Goal: Transaction & Acquisition: Download file/media

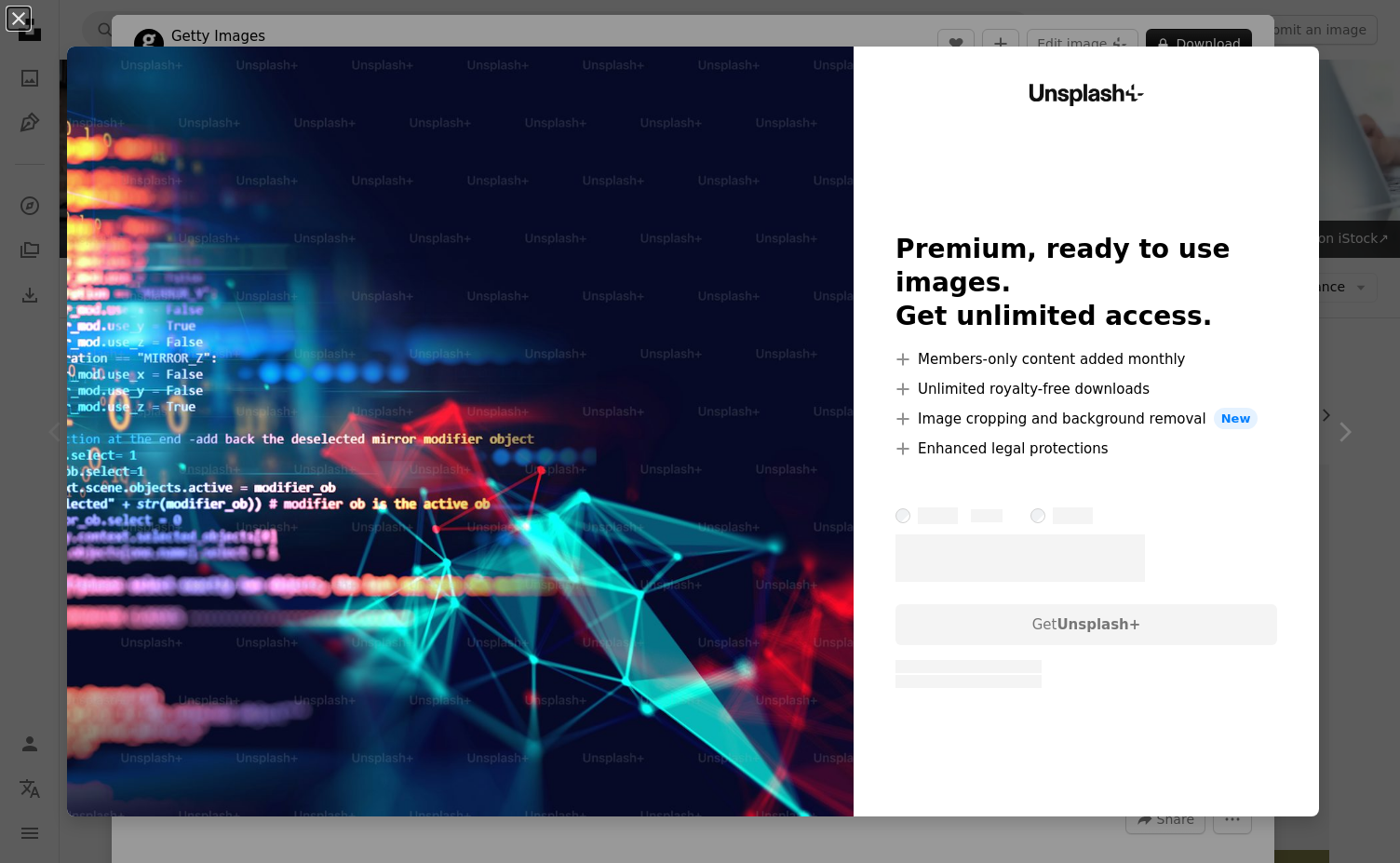
scroll to position [223, 0]
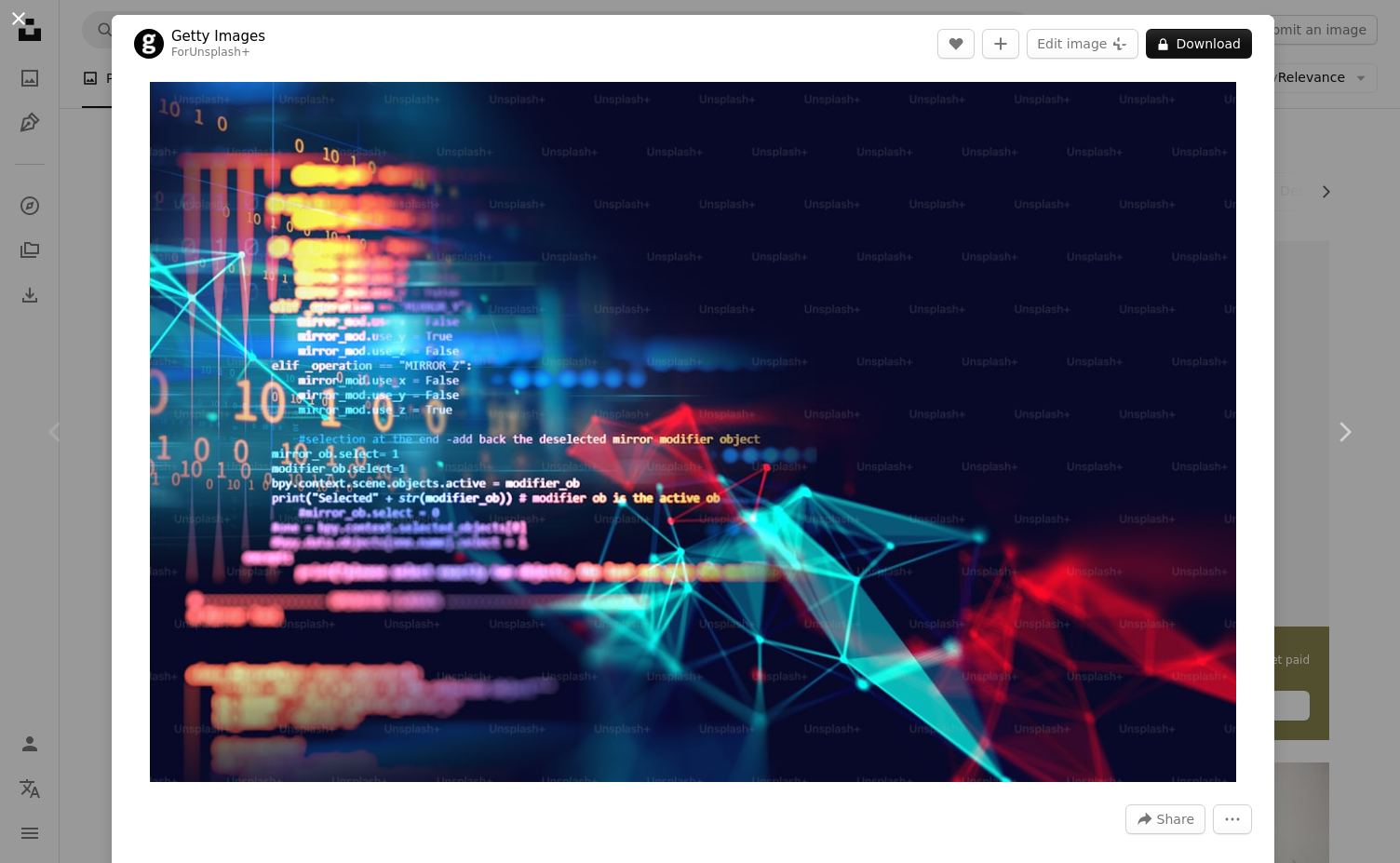
click at [23, 28] on button "An X shape" at bounding box center [19, 19] width 23 height 23
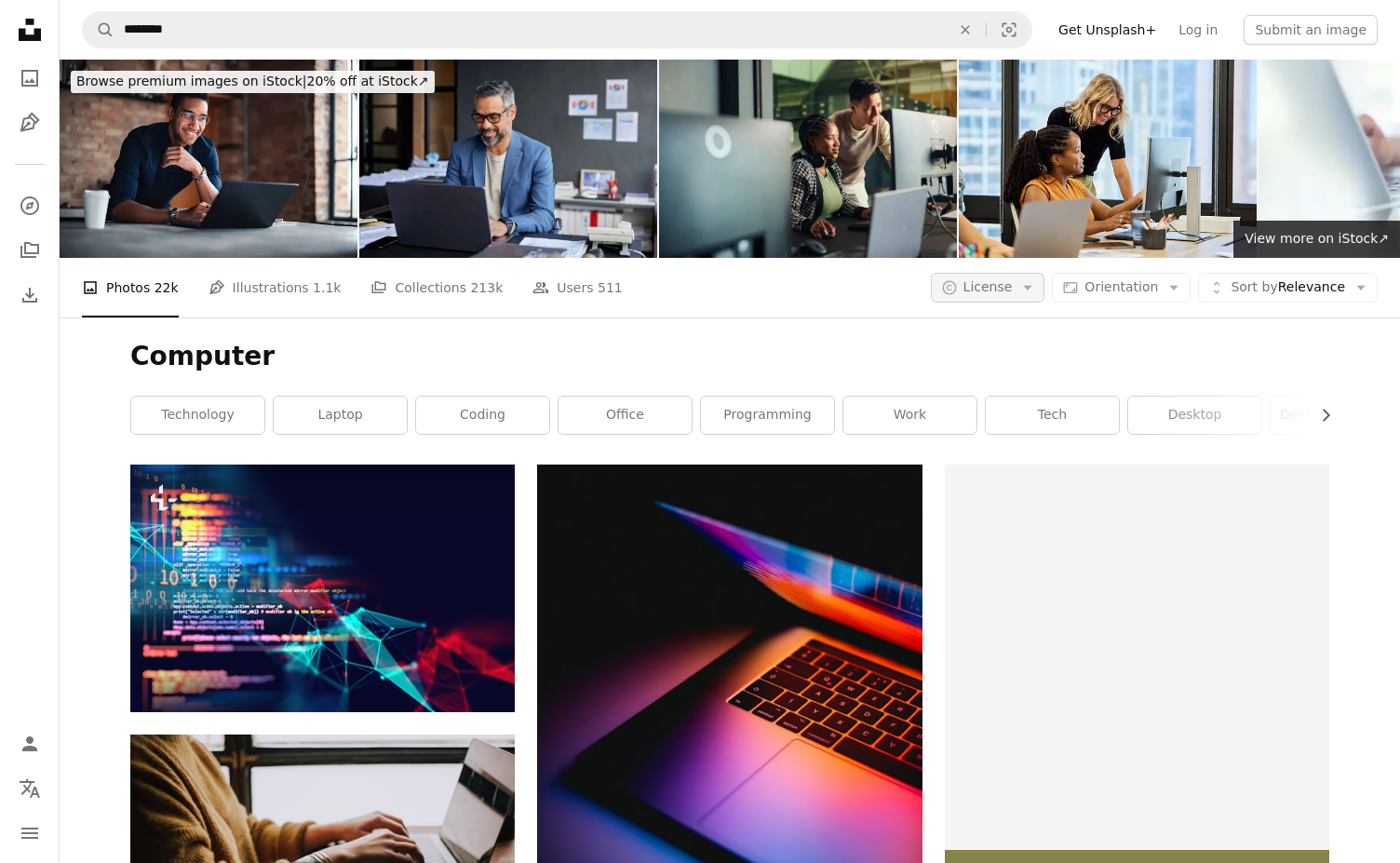
click at [1032, 289] on icon "button" at bounding box center [1028, 288] width 8 height 5
click at [994, 447] on link "Free" at bounding box center [1025, 437] width 153 height 34
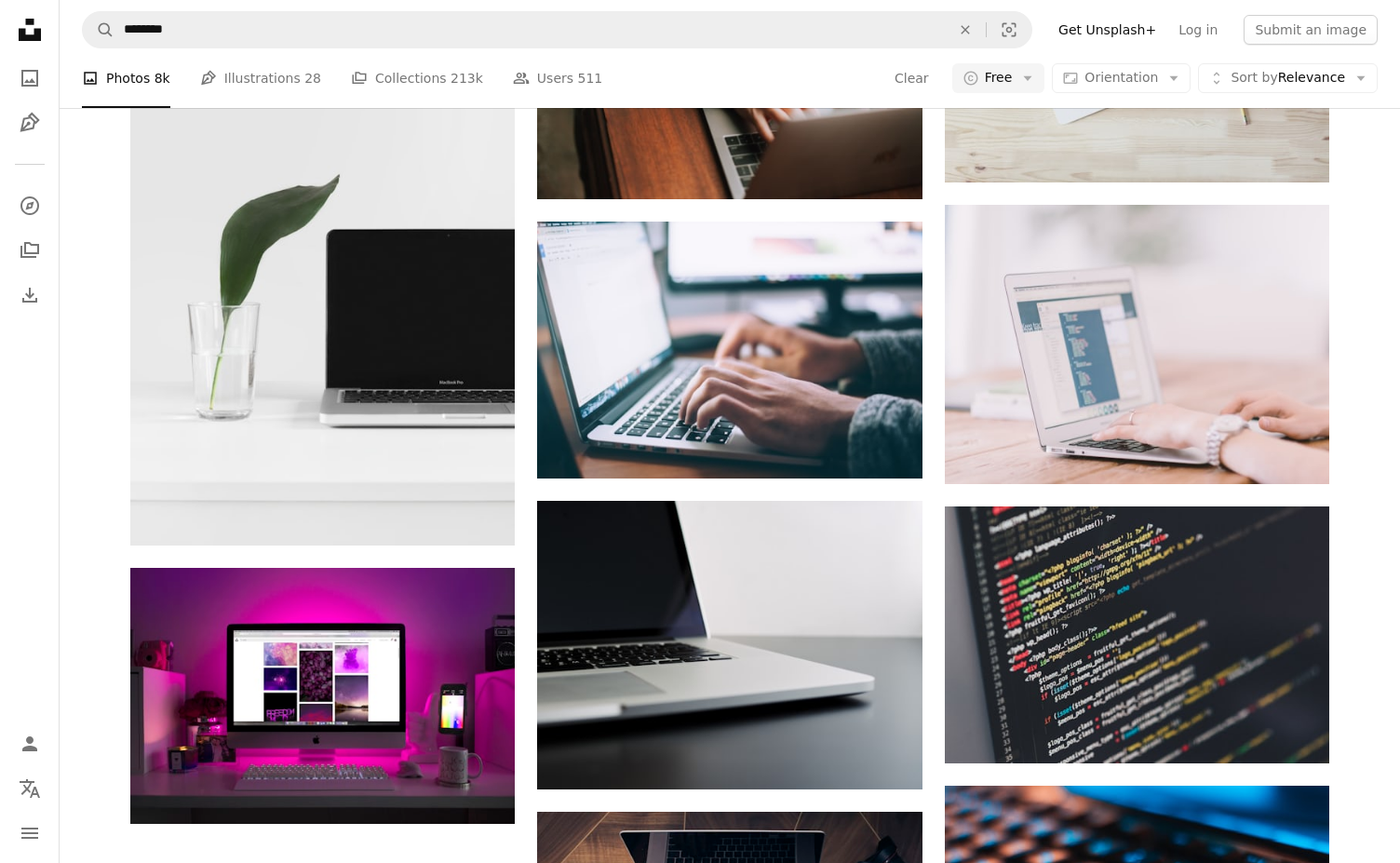
scroll to position [1740, 0]
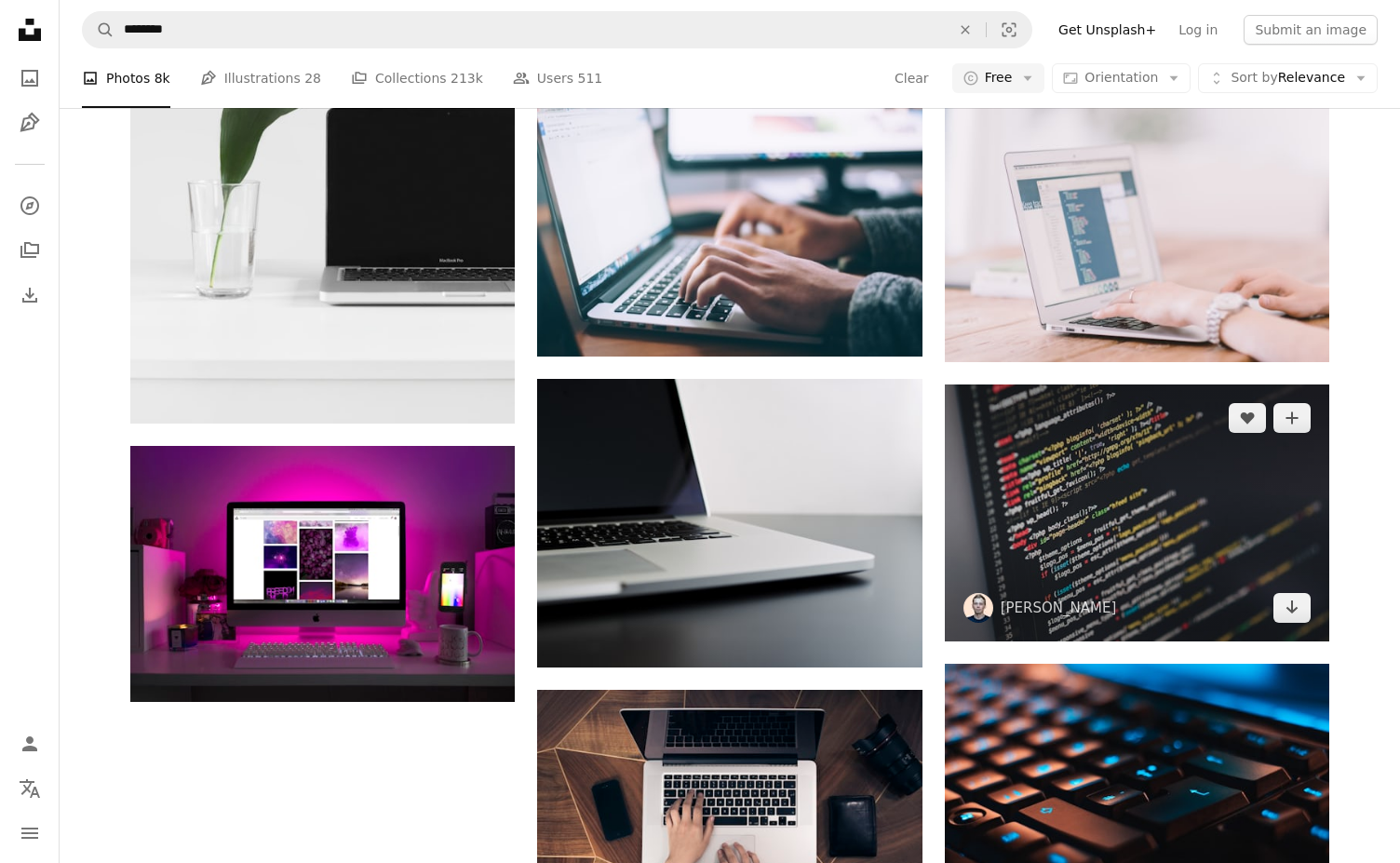
click at [1069, 506] on img at bounding box center [1137, 513] width 384 height 257
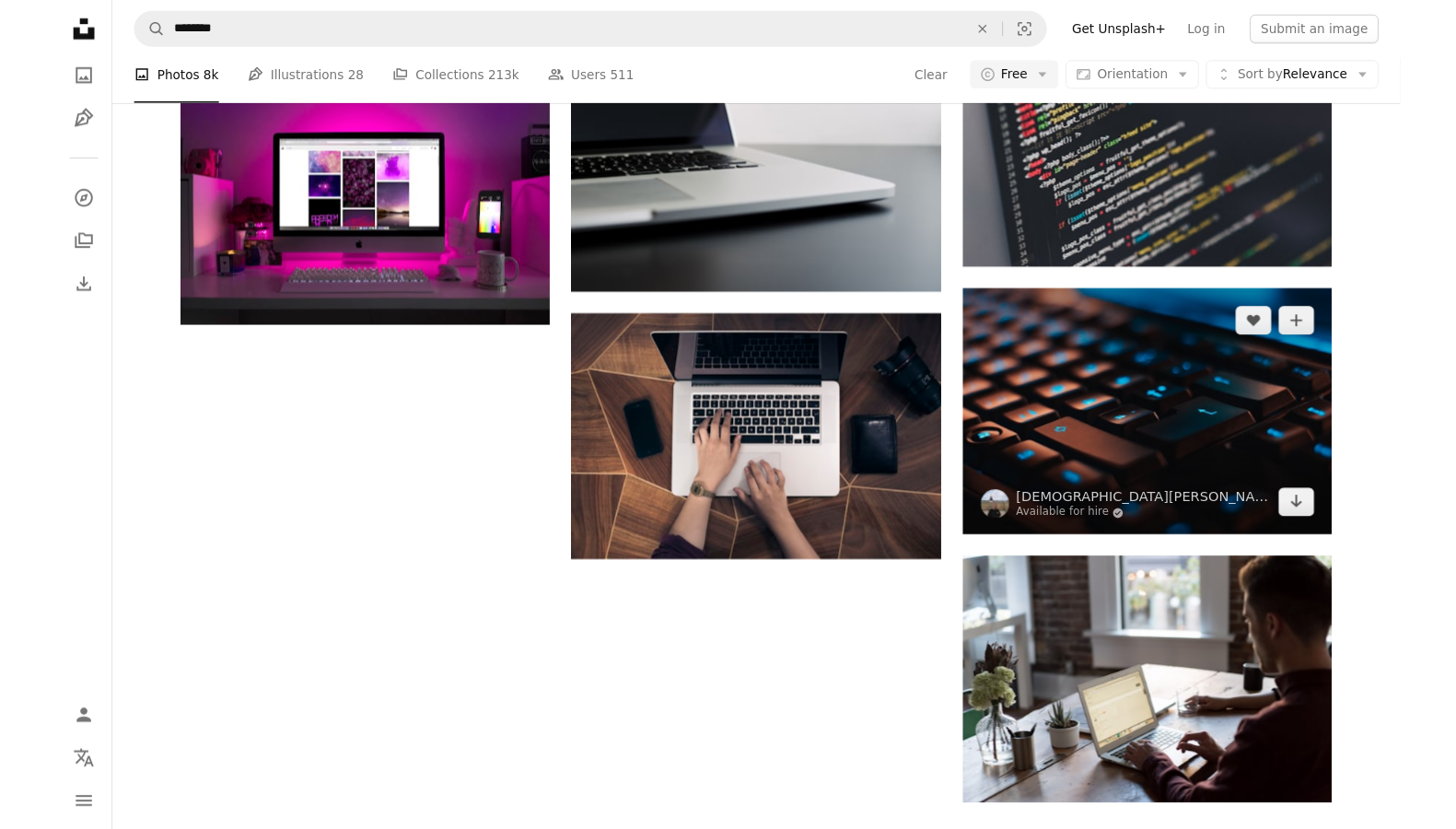
scroll to position [1905, 0]
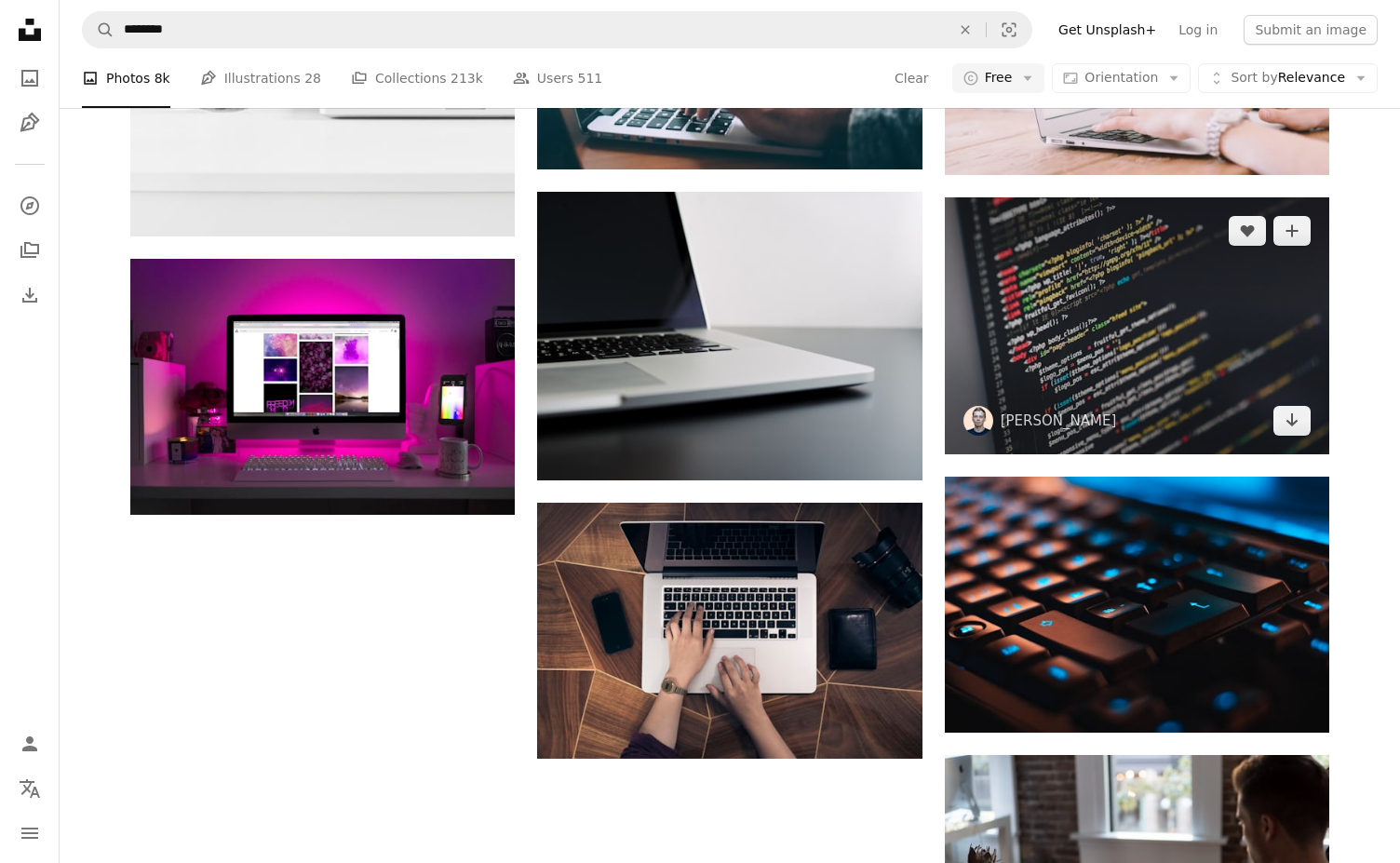
click at [1197, 282] on img at bounding box center [1137, 326] width 384 height 257
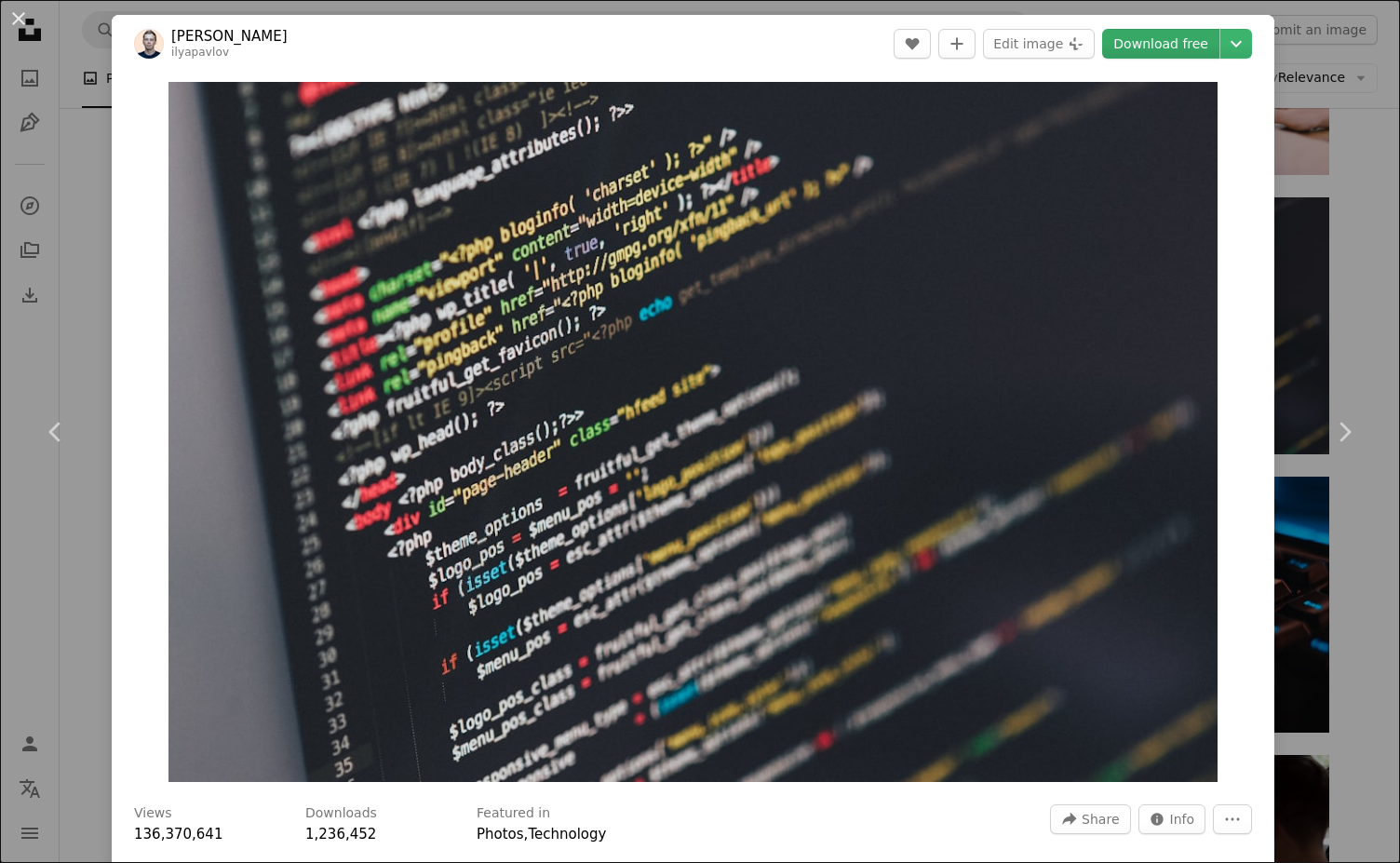
click at [1197, 51] on link "Download free" at bounding box center [1160, 44] width 117 height 30
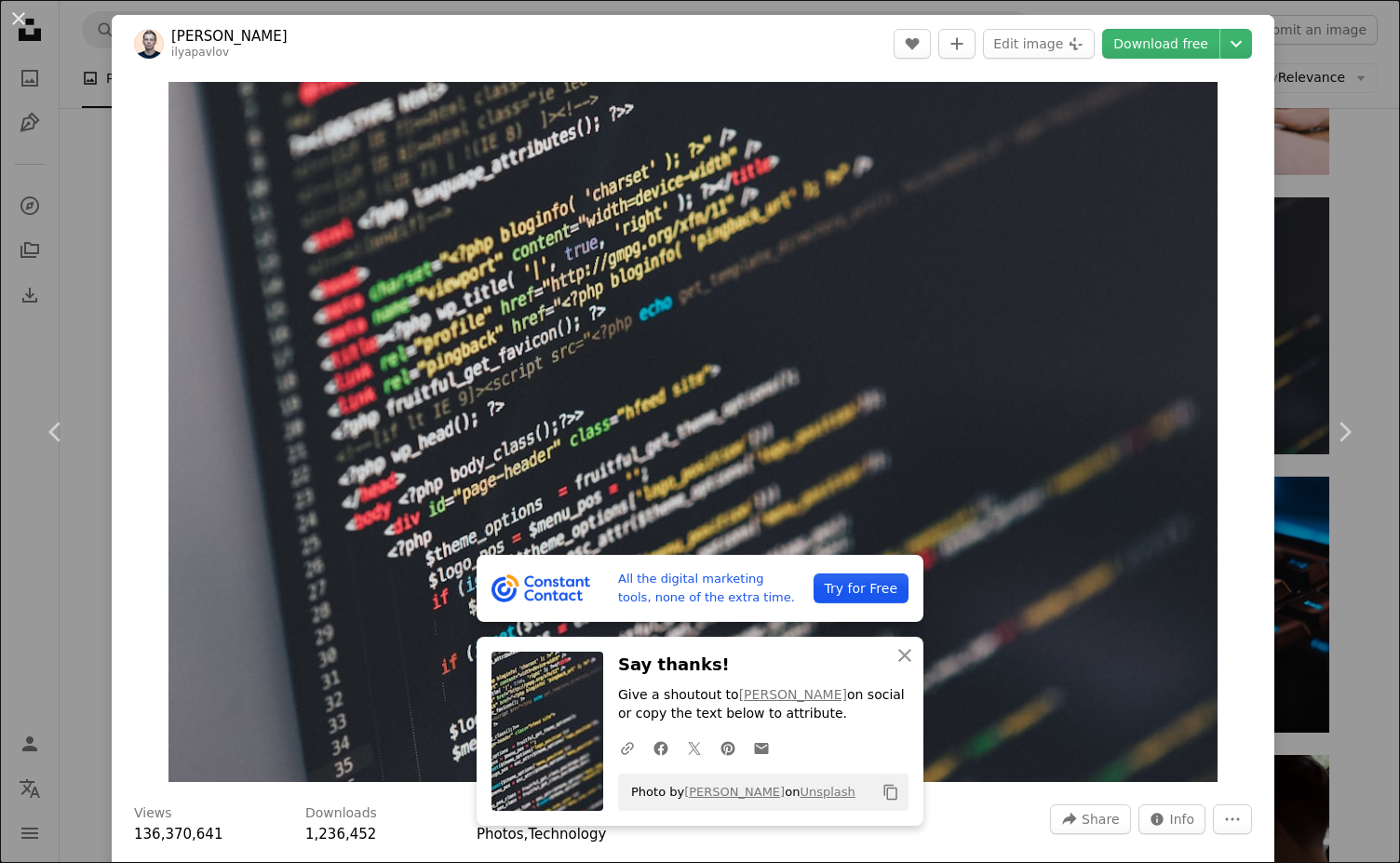
click at [549, 11] on div "An X shape Chevron left Chevron right All the digital marketing tools, none of …" at bounding box center [700, 432] width 1400 height 863
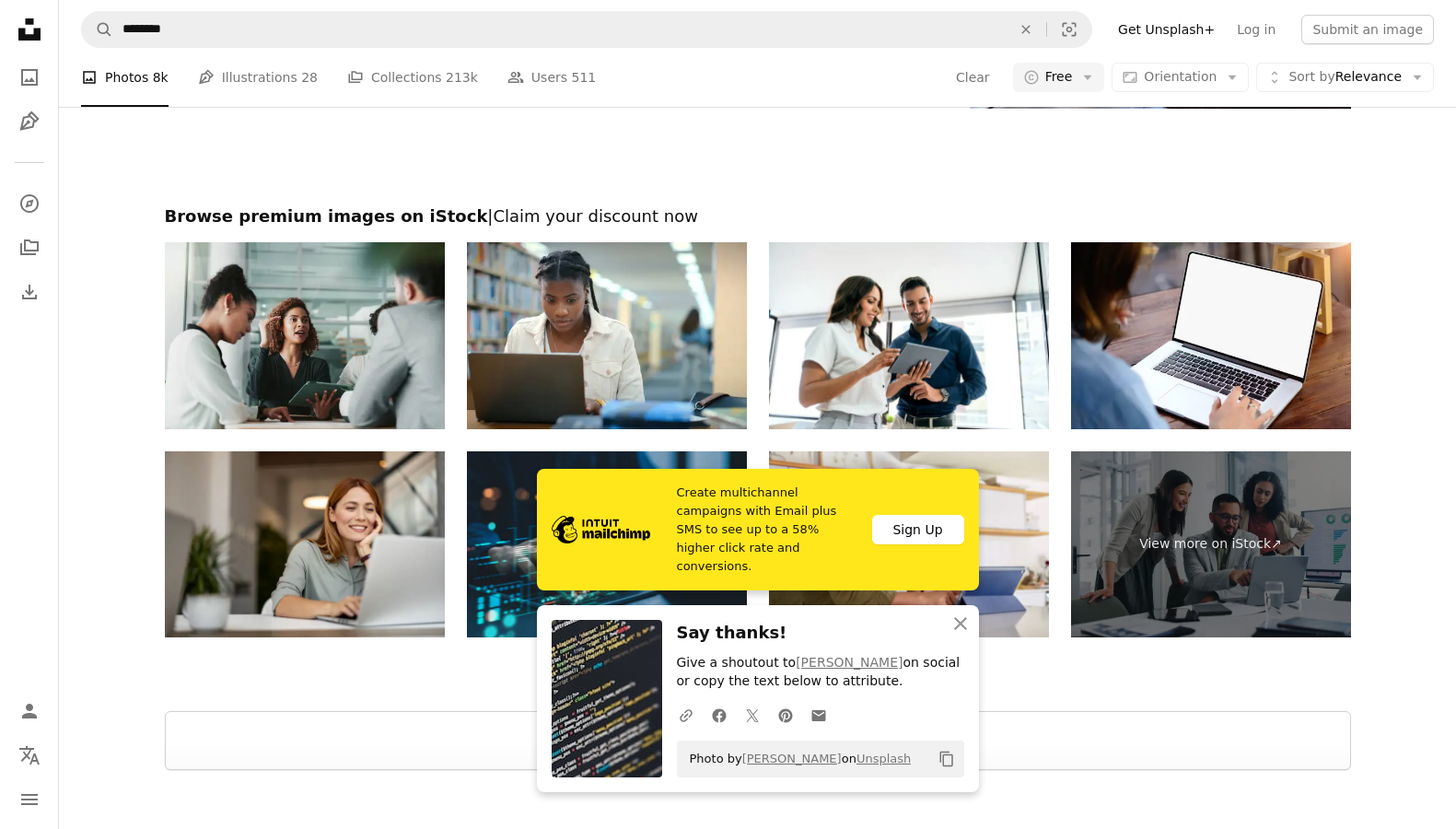
scroll to position [2951, 0]
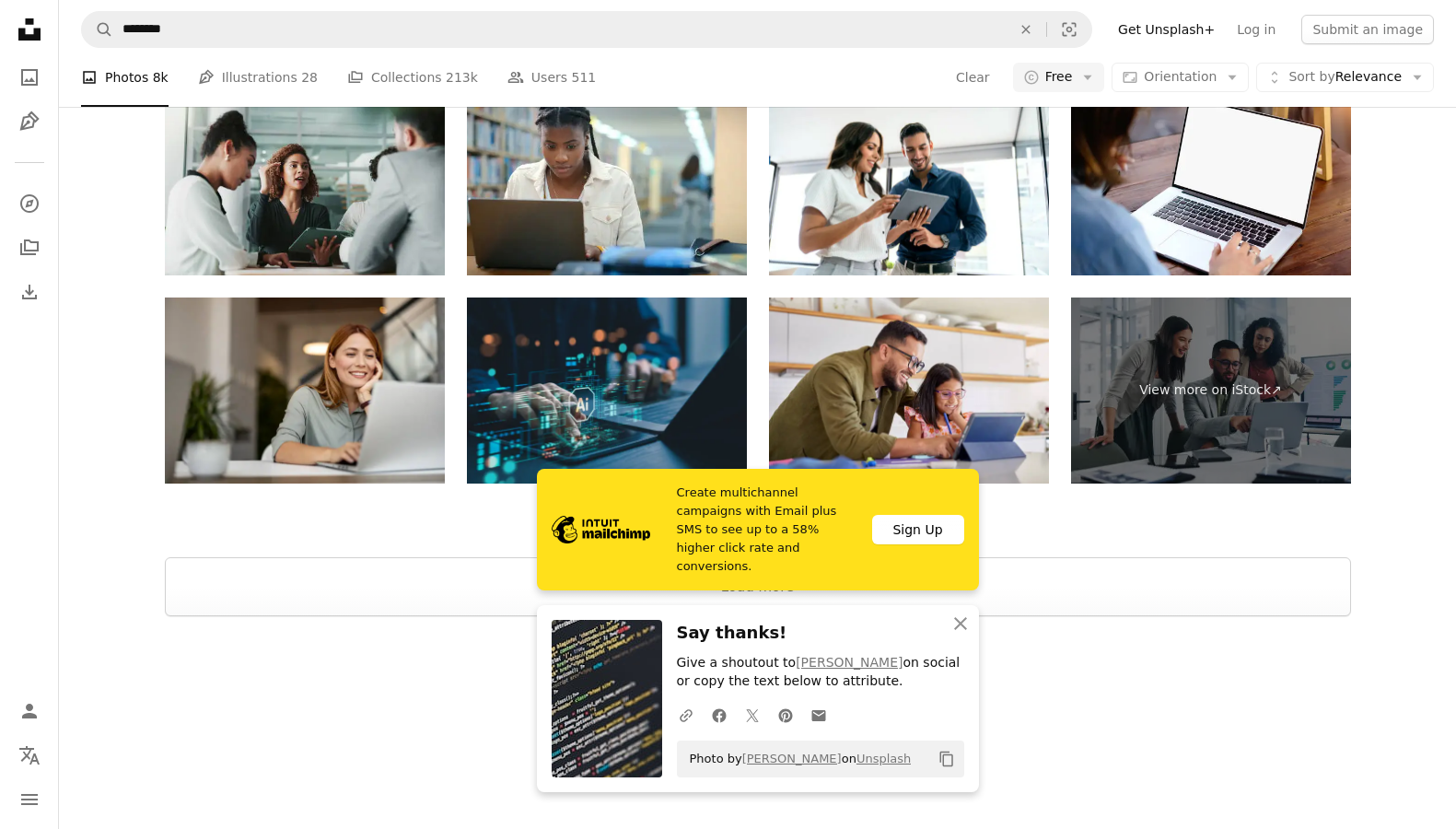
click at [639, 405] on img at bounding box center [607, 391] width 280 height 187
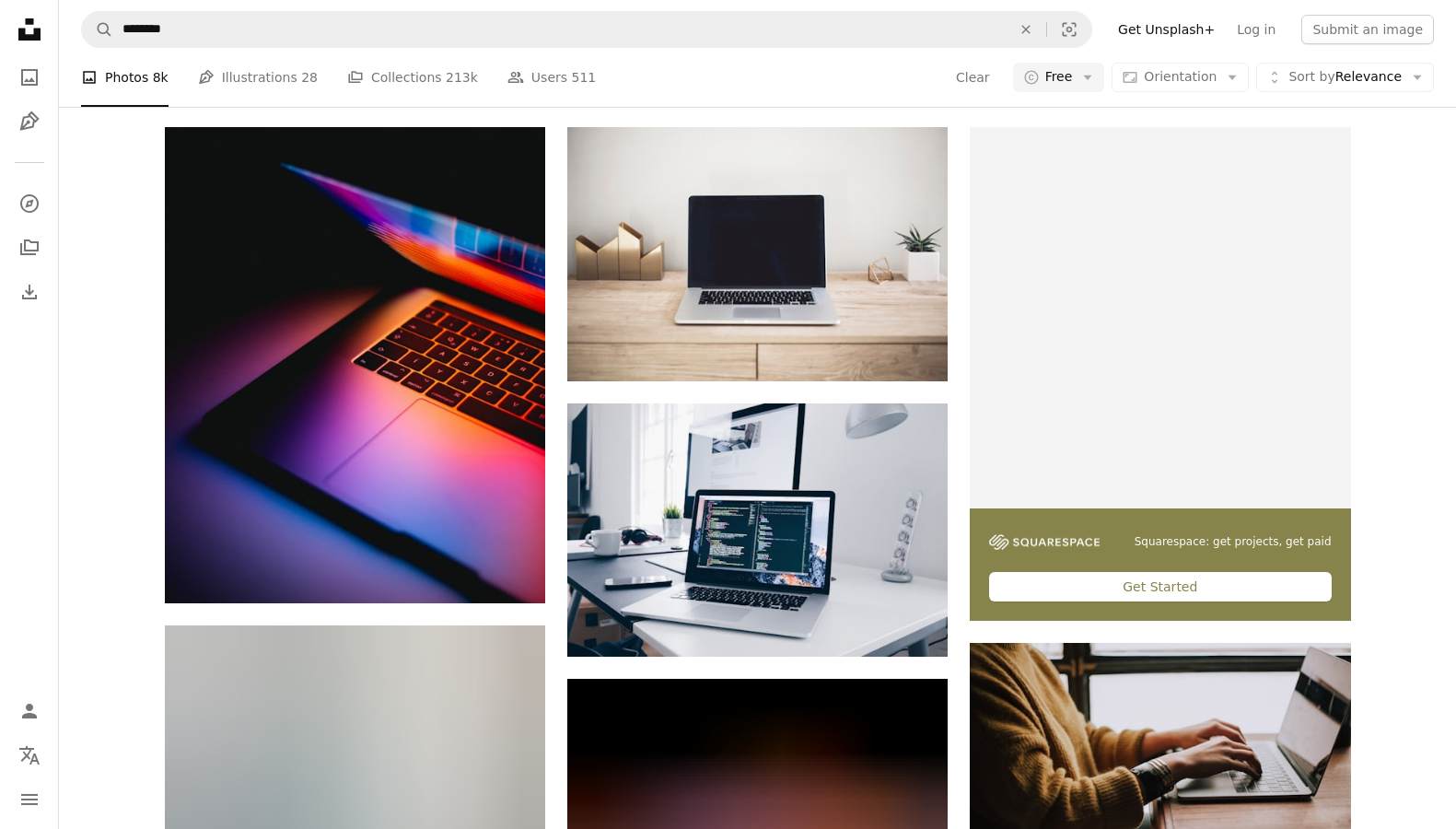
scroll to position [344, 0]
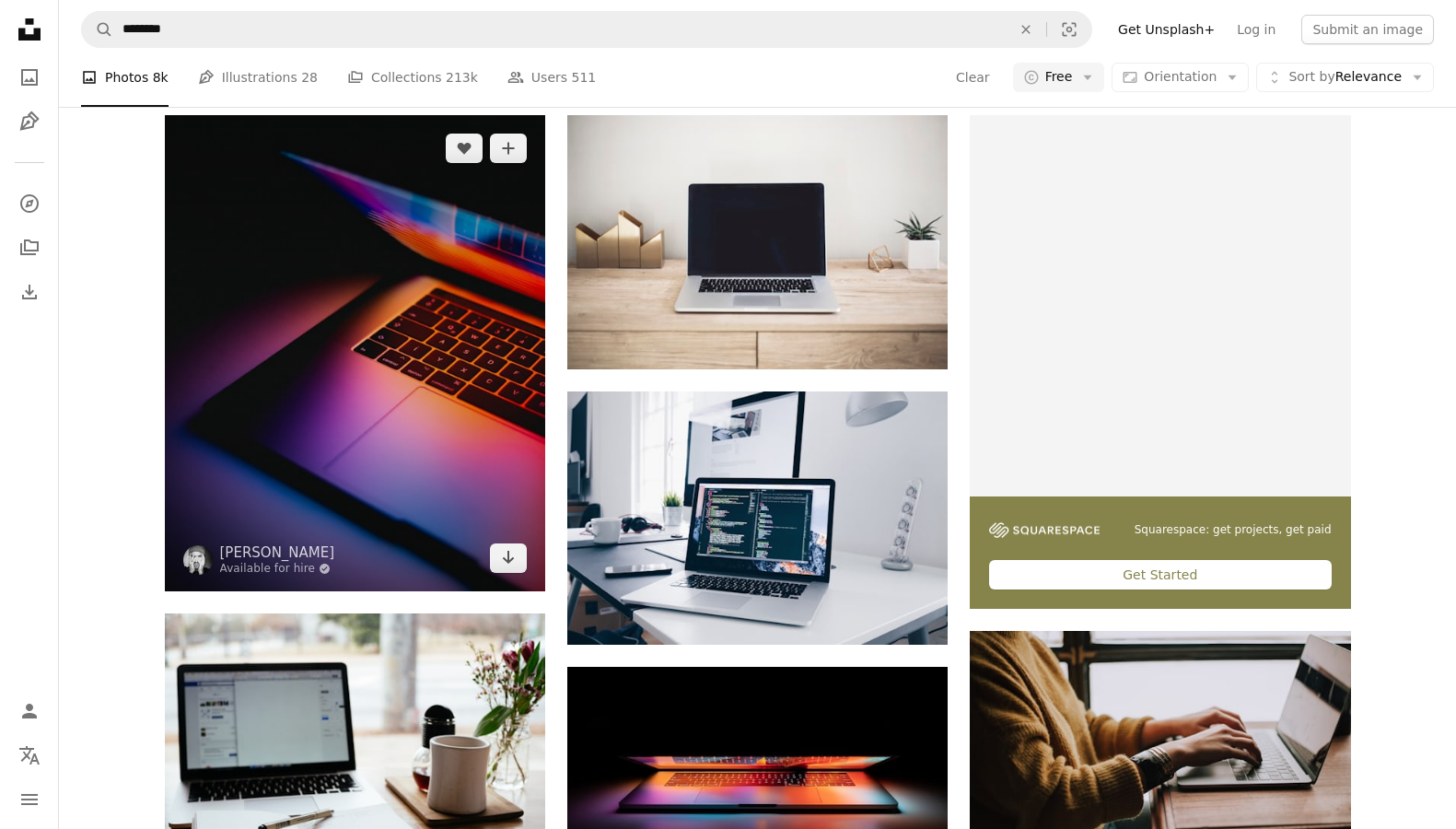
click at [479, 462] on img at bounding box center [355, 352] width 380 height 476
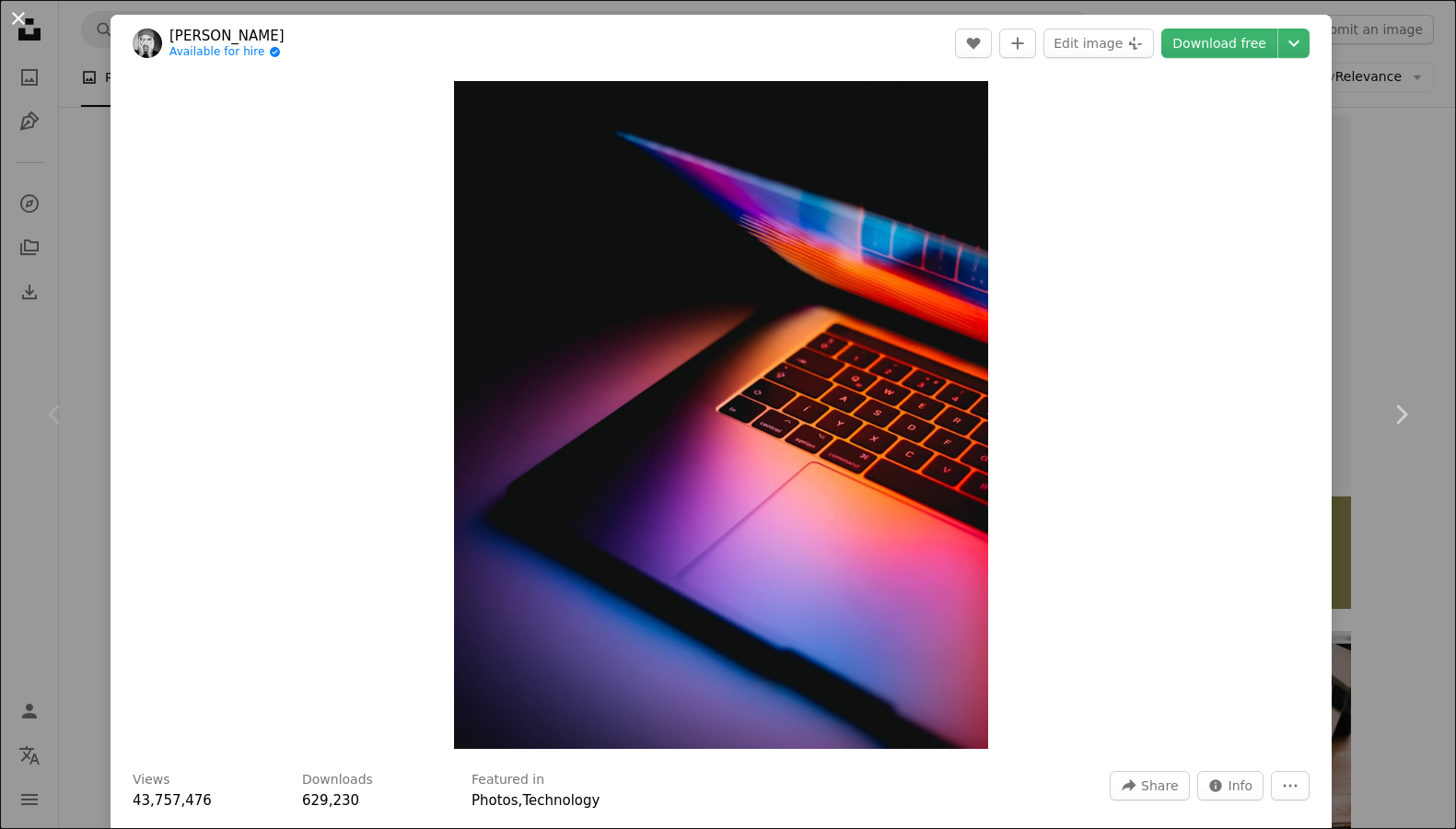
click at [25, 25] on button "An X shape" at bounding box center [19, 19] width 22 height 22
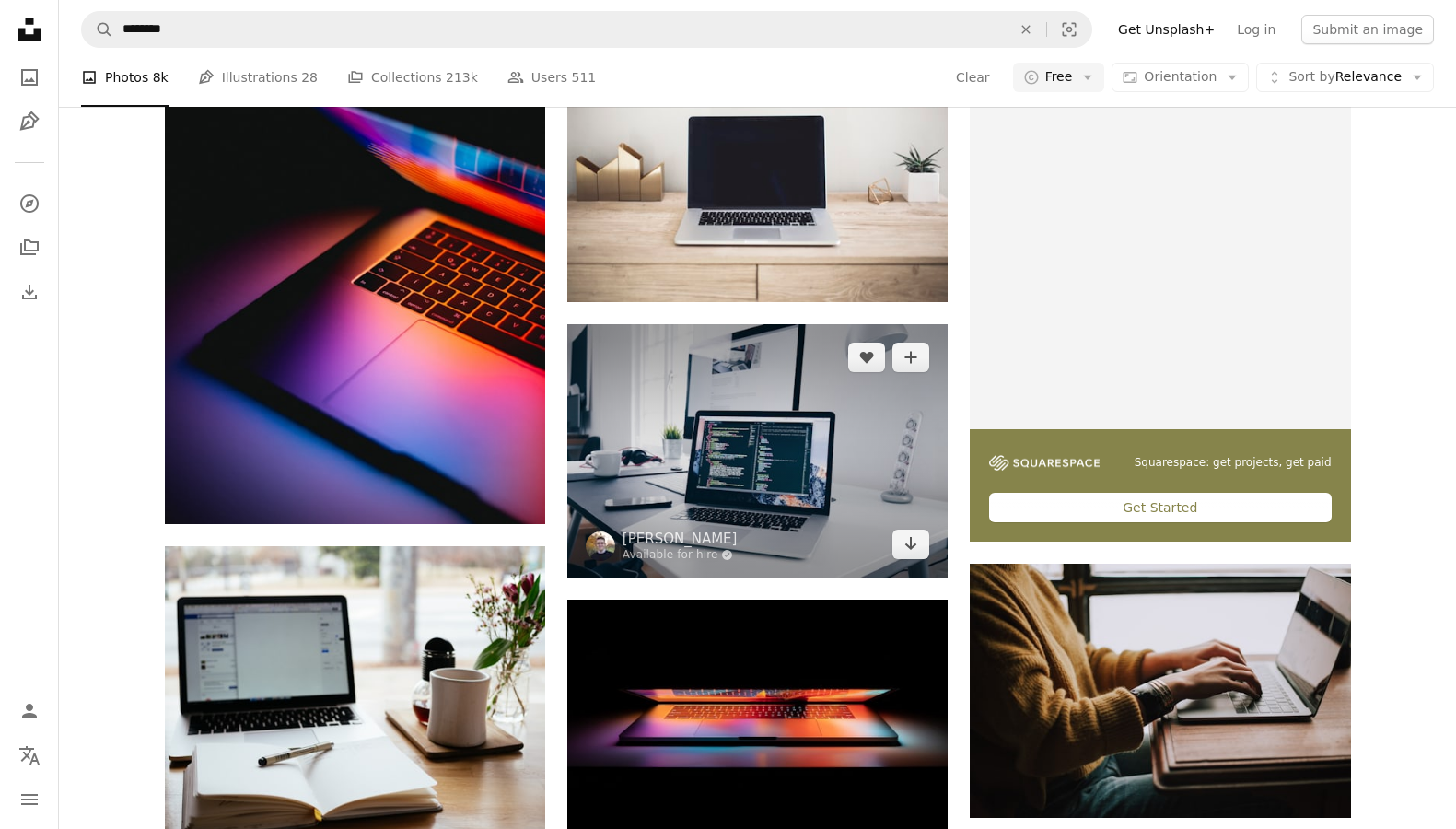
scroll to position [533, 0]
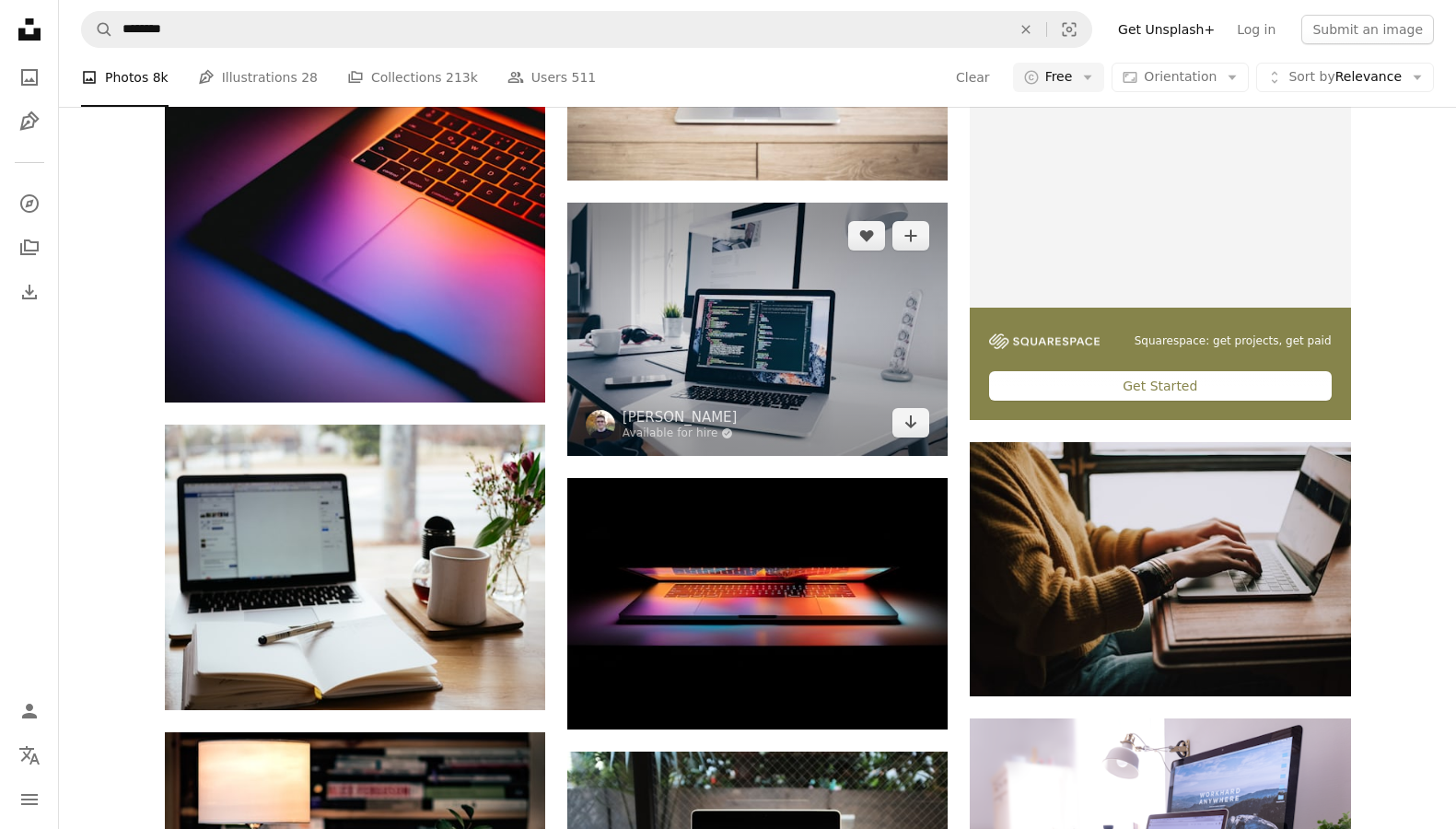
click at [794, 391] on img at bounding box center [758, 328] width 380 height 253
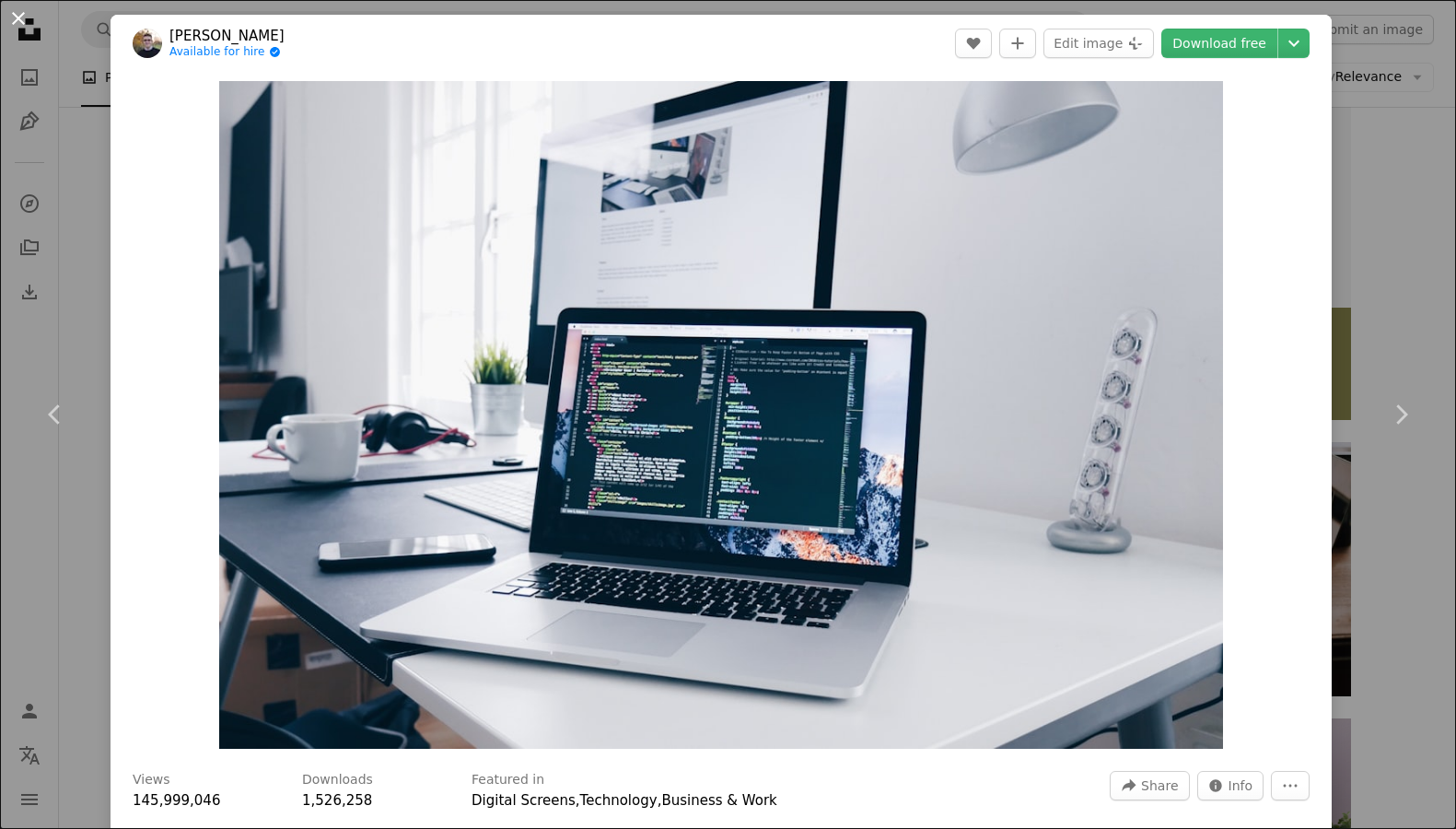
click at [23, 22] on button "An X shape" at bounding box center [19, 19] width 22 height 22
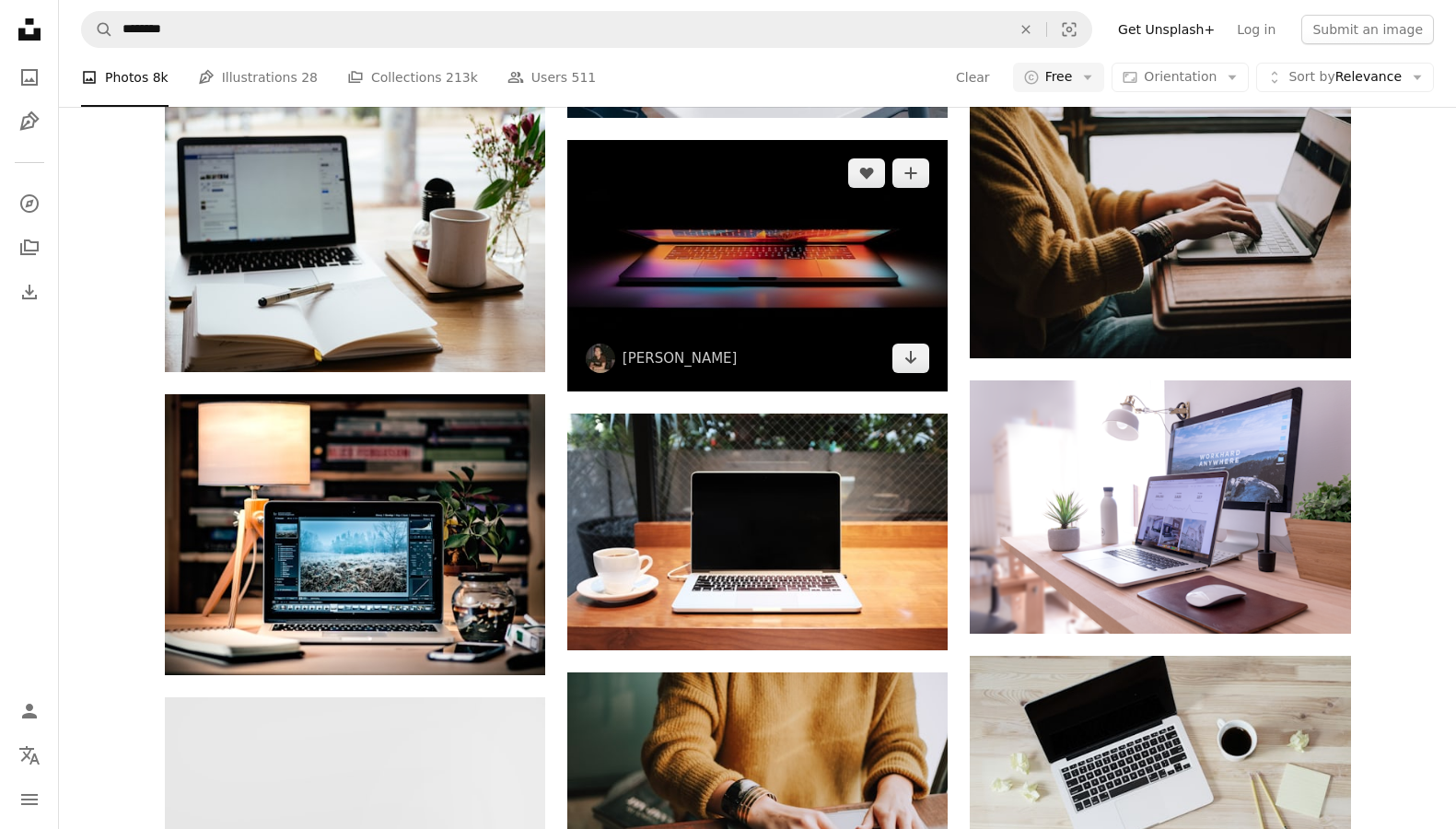
scroll to position [925, 0]
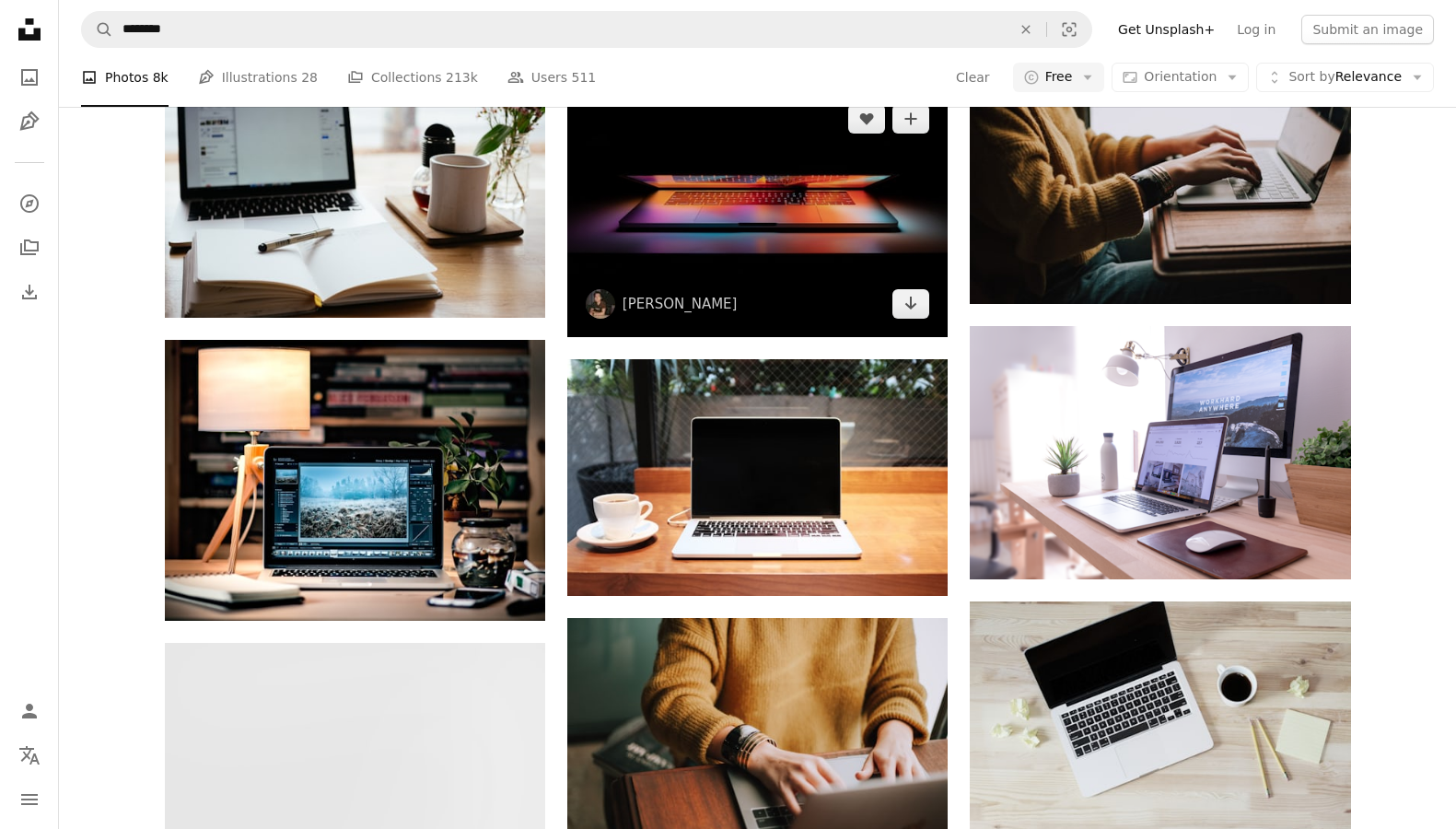
click at [768, 295] on img at bounding box center [758, 210] width 380 height 251
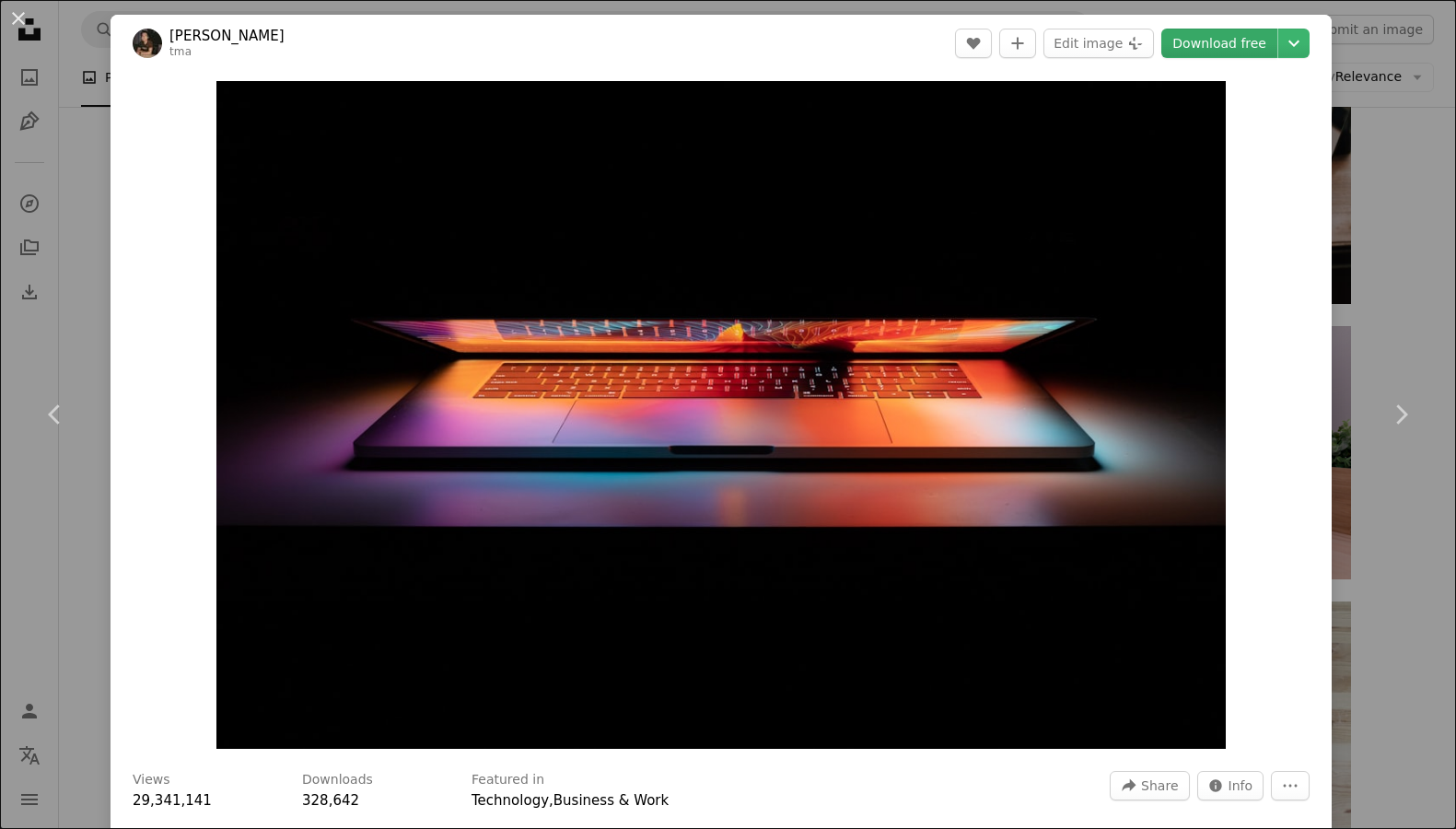
click at [1211, 56] on link "Download free" at bounding box center [1219, 44] width 116 height 30
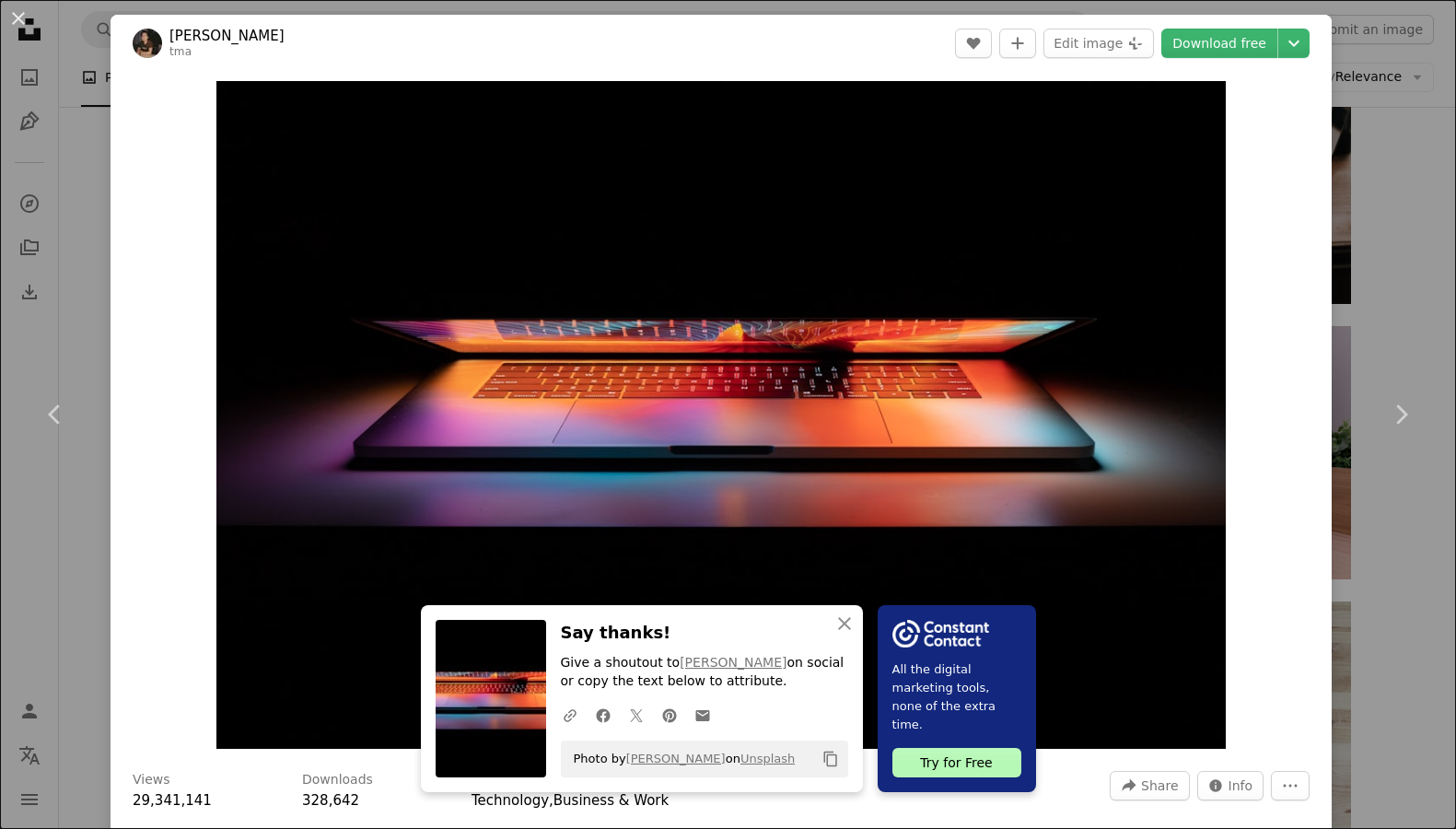
click at [58, 169] on div "An X shape Chevron left Chevron right An X shape Close Say thanks! Give a shout…" at bounding box center [728, 414] width 1456 height 829
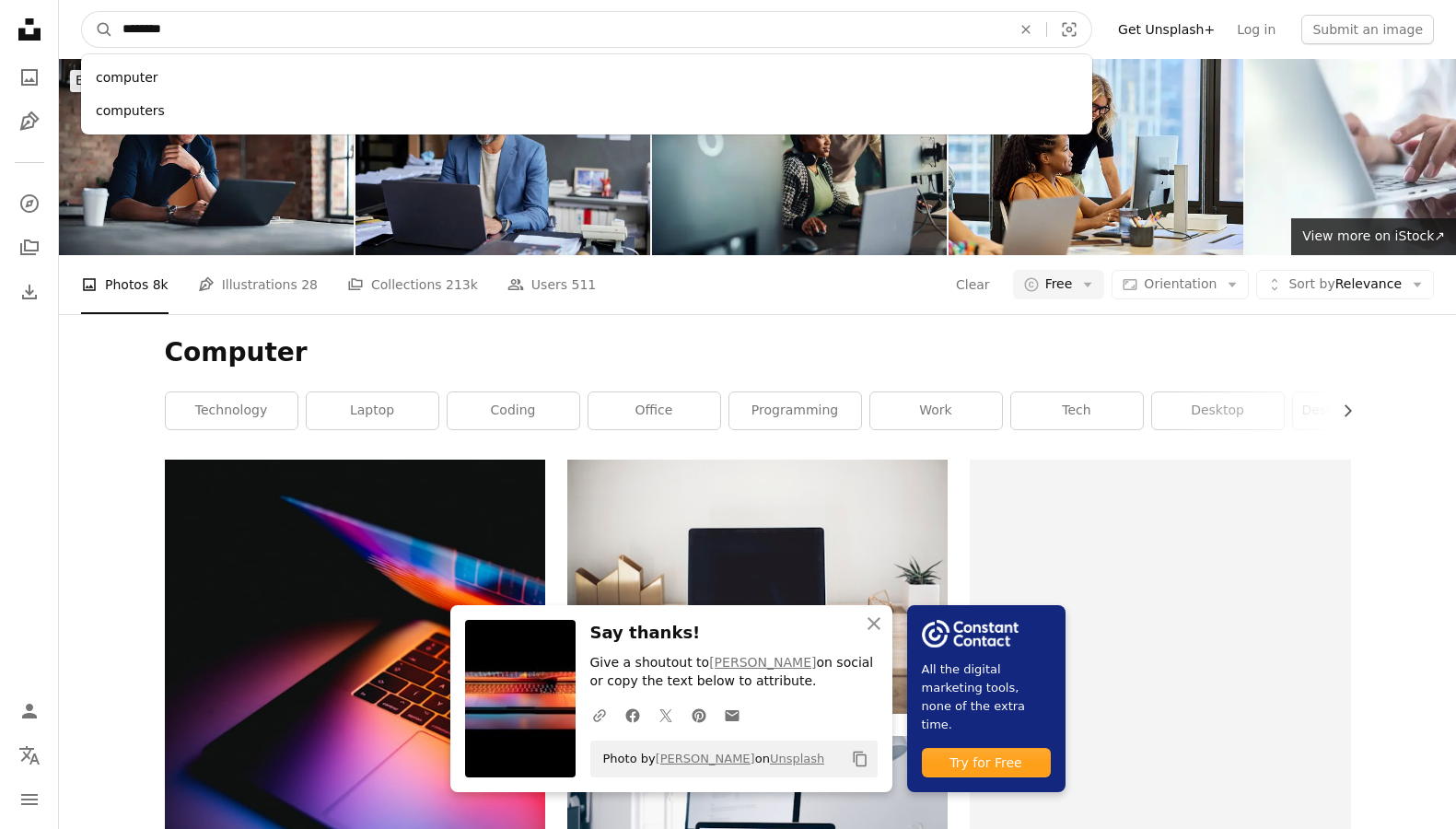
drag, startPoint x: 262, startPoint y: 30, endPoint x: 0, endPoint y: 17, distance: 262.3
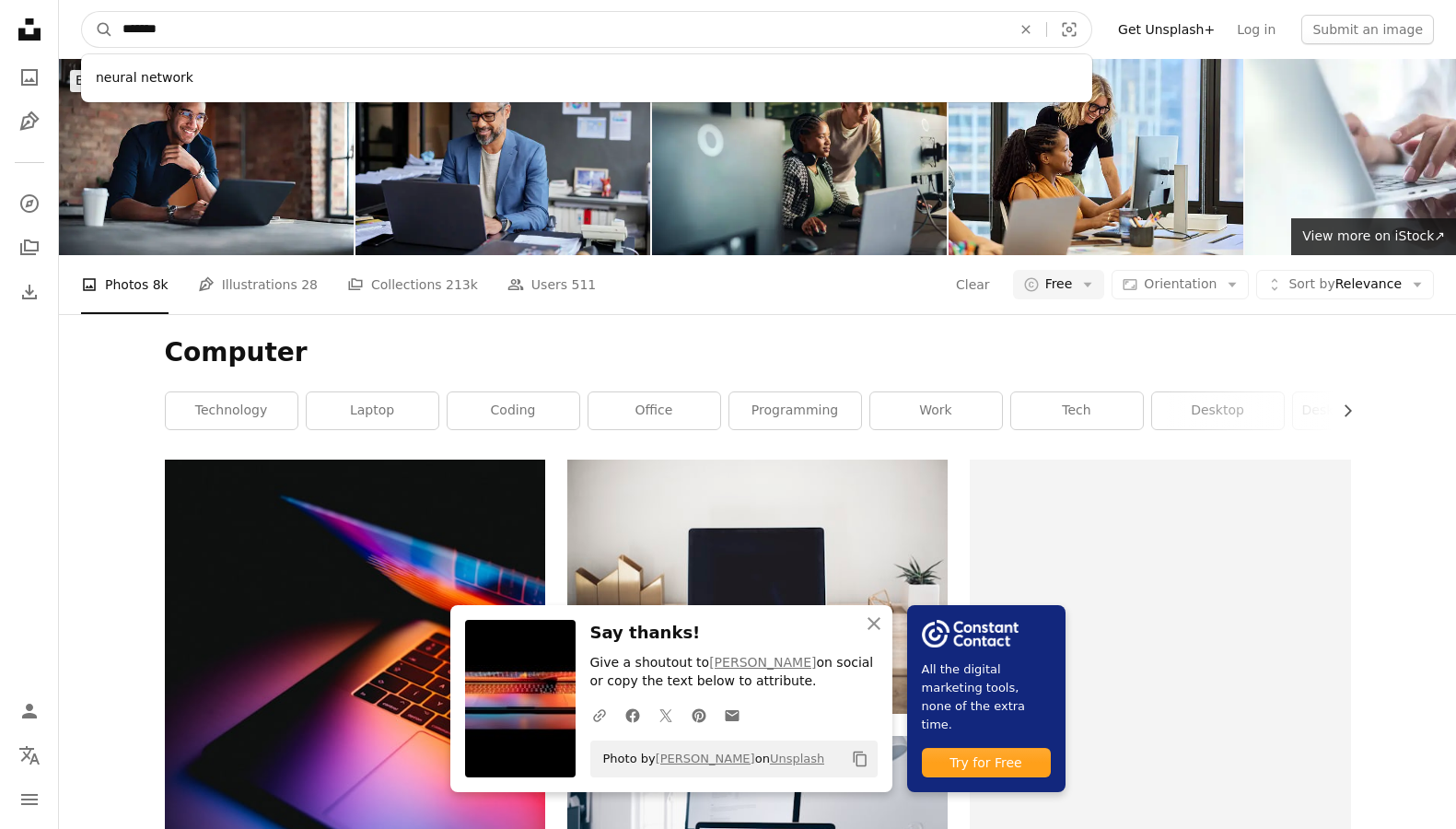
type input "*******"
click at [82, 12] on button "A magnifying glass" at bounding box center [97, 30] width 32 height 35
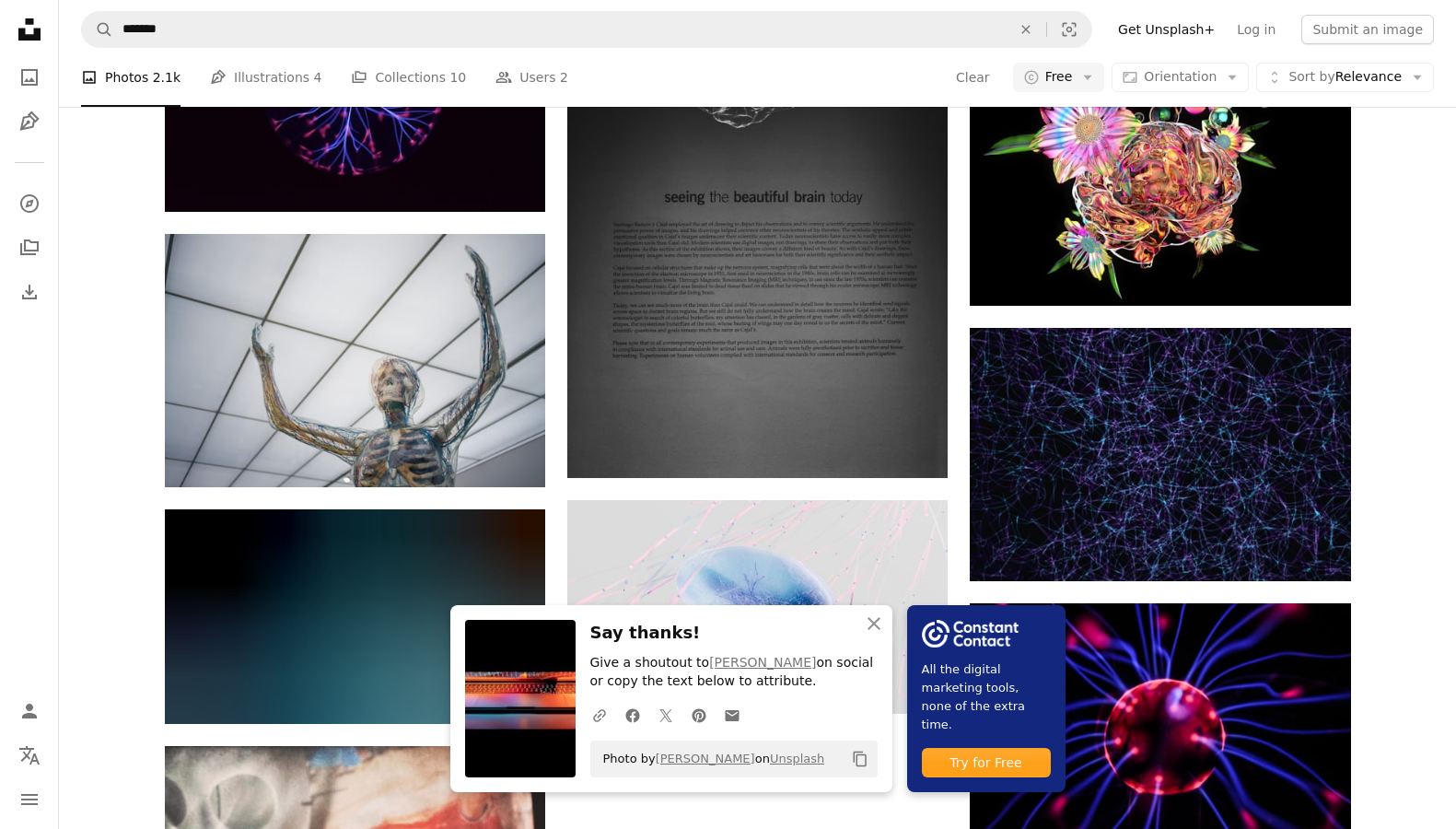
scroll to position [1833, 0]
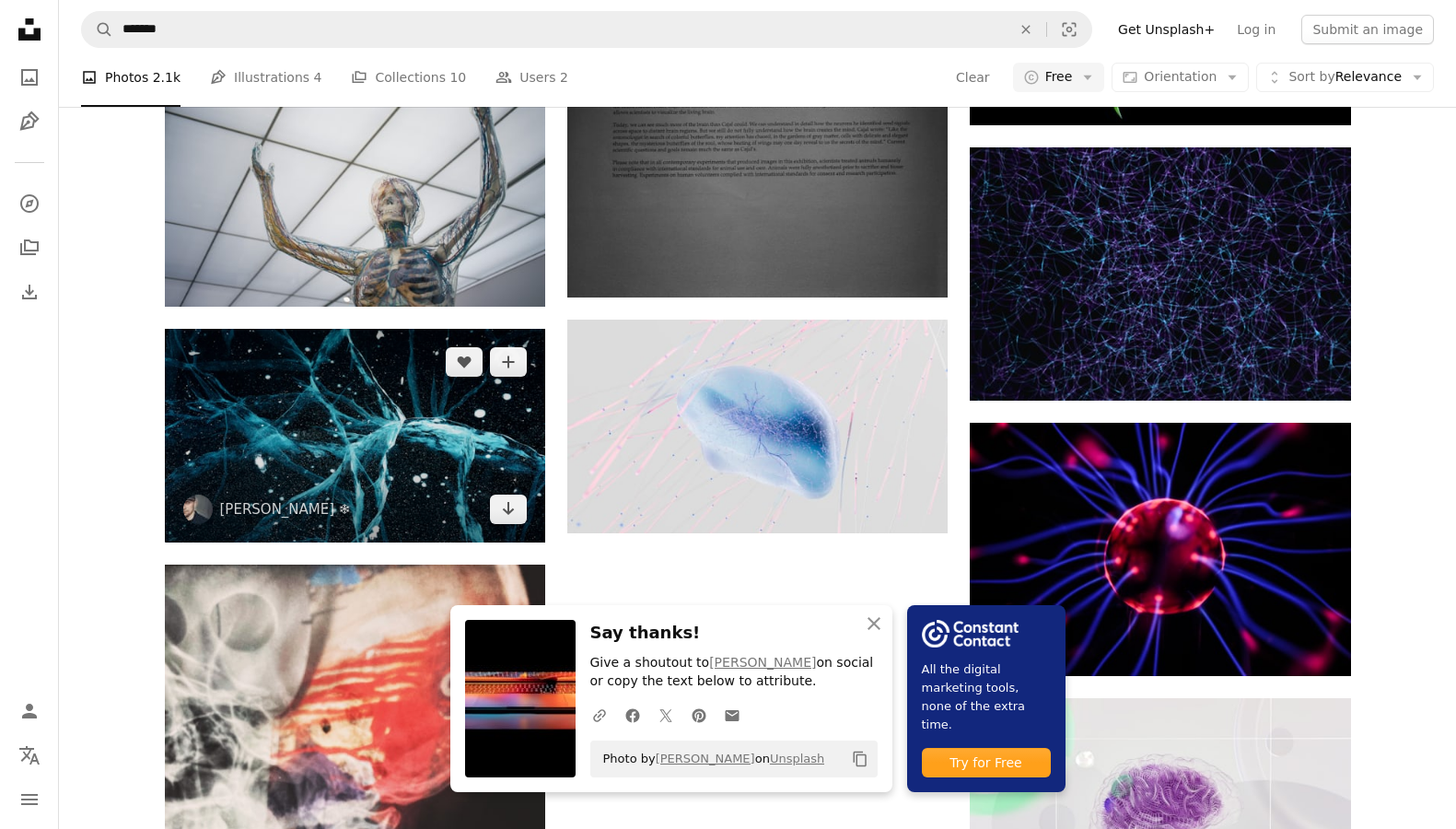
click at [438, 498] on img at bounding box center [355, 435] width 380 height 213
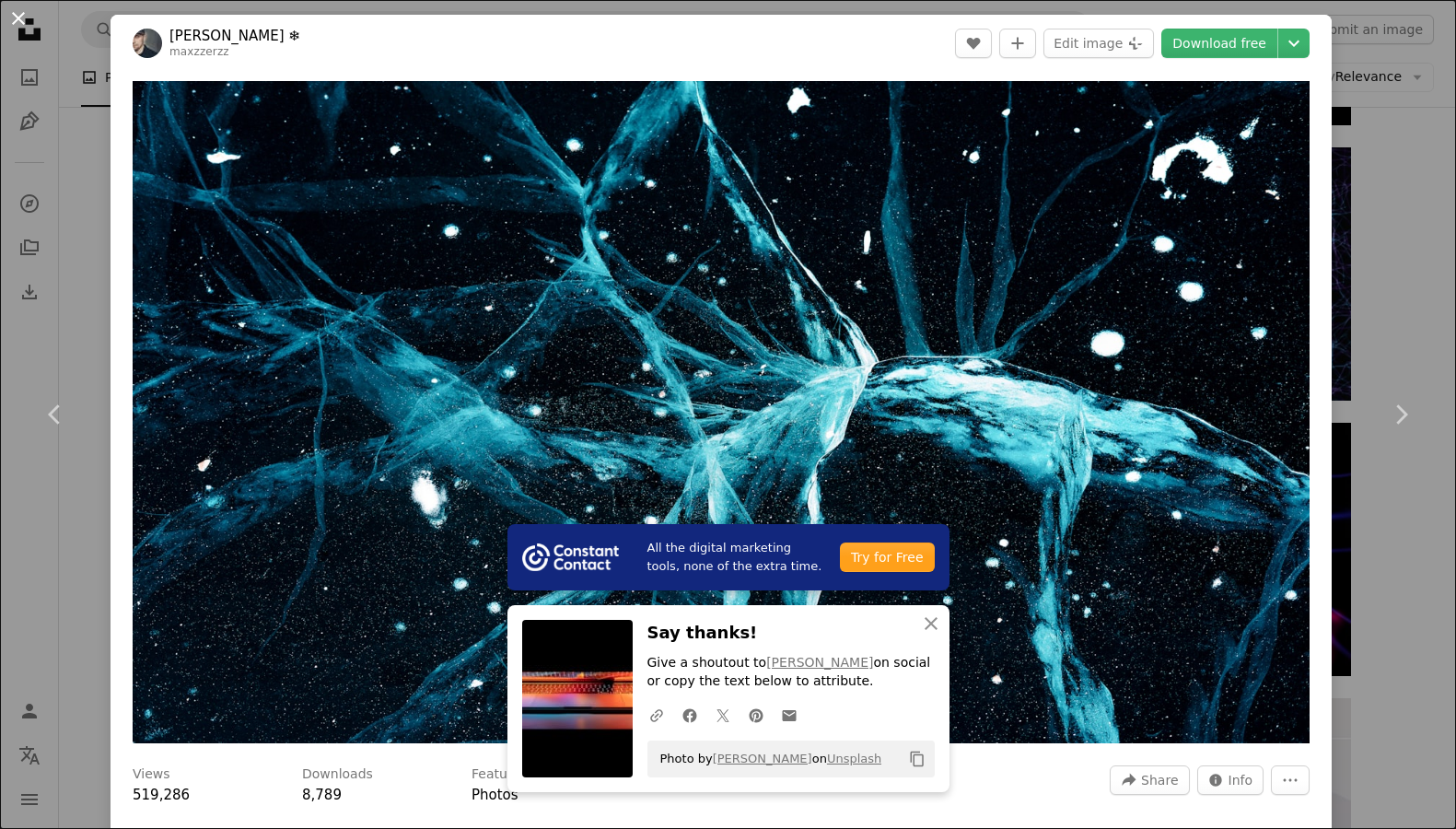
click at [25, 22] on button "An X shape" at bounding box center [19, 19] width 22 height 22
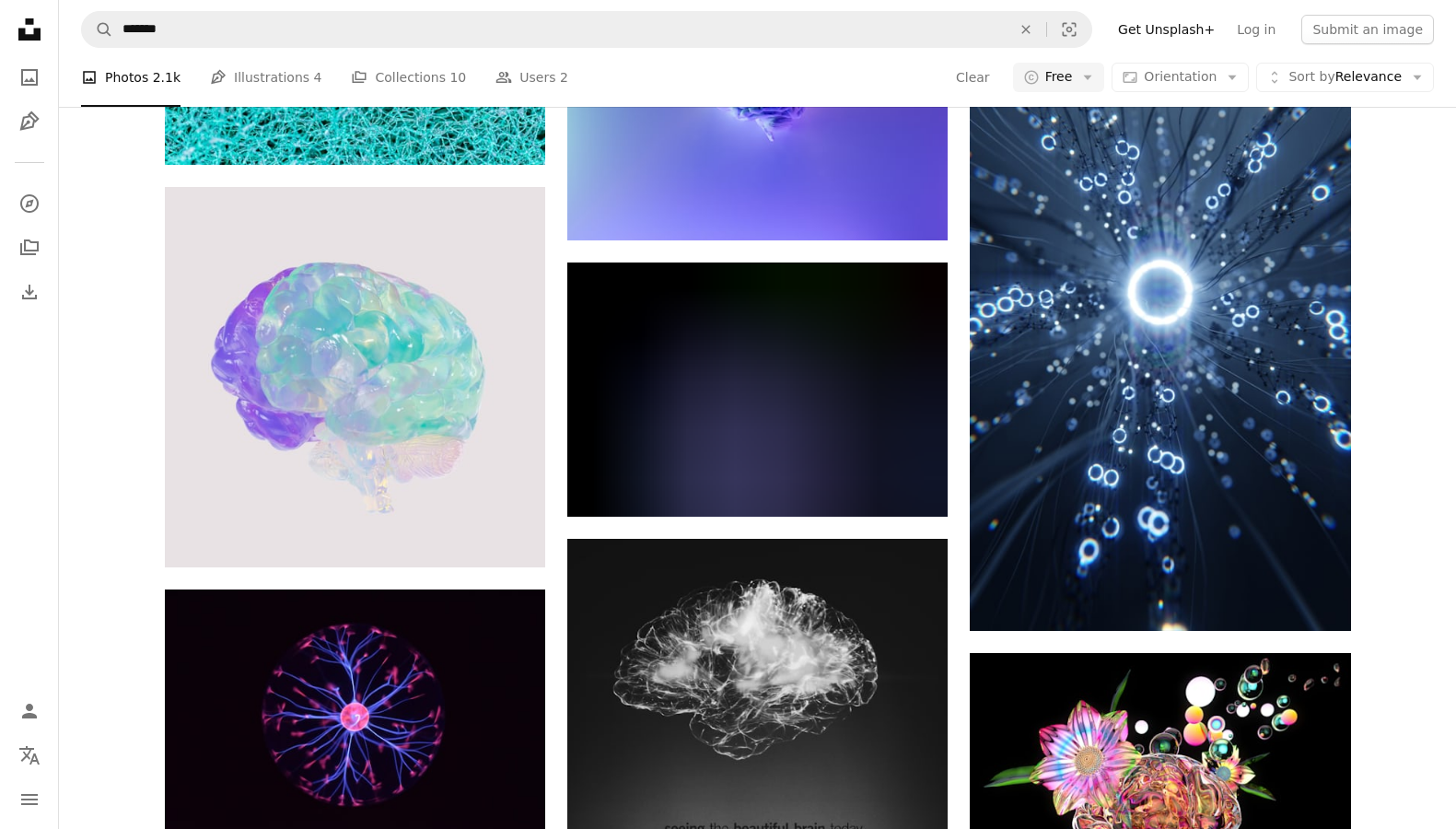
scroll to position [1023, 0]
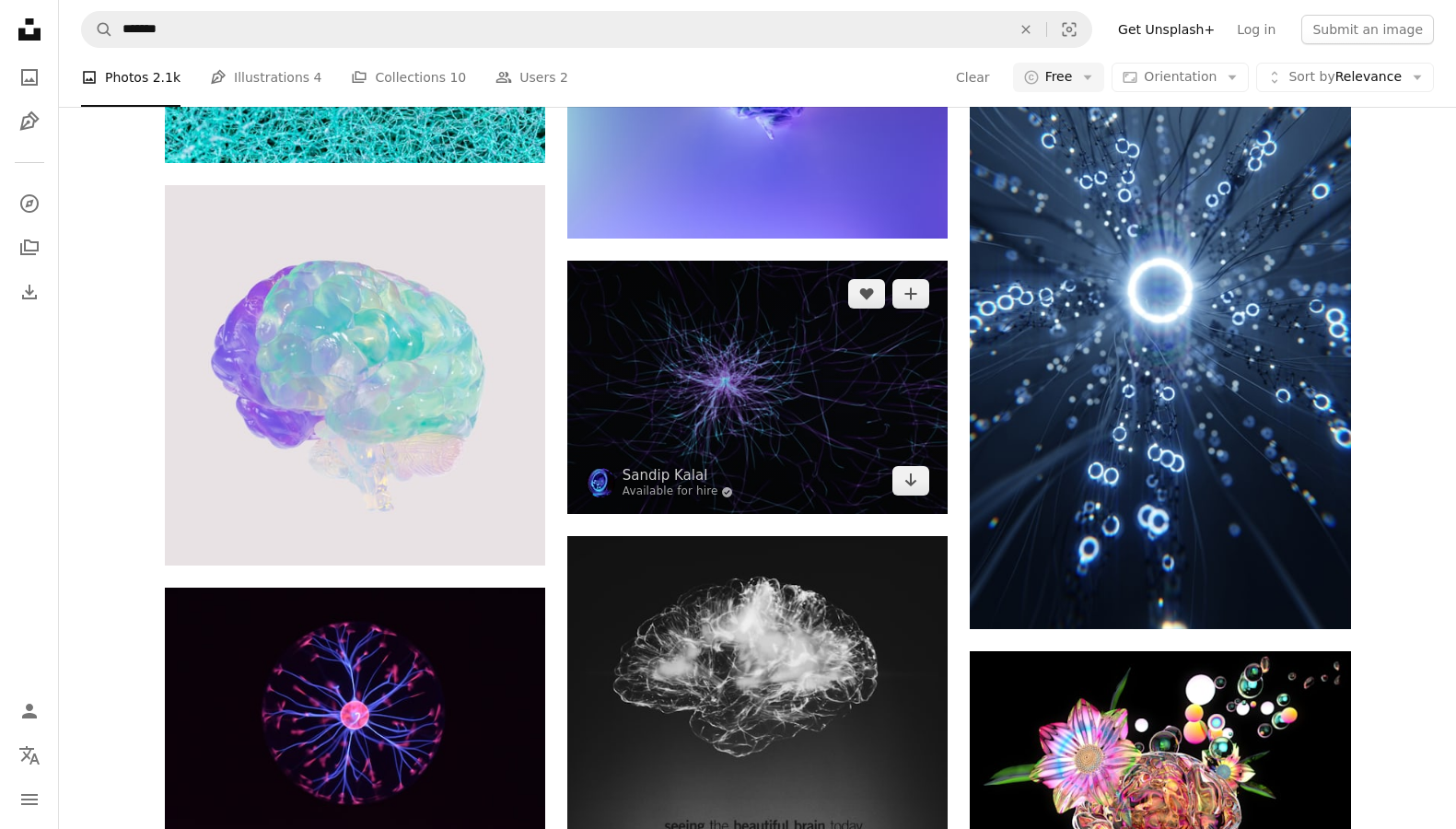
click at [719, 450] on img at bounding box center [758, 387] width 380 height 253
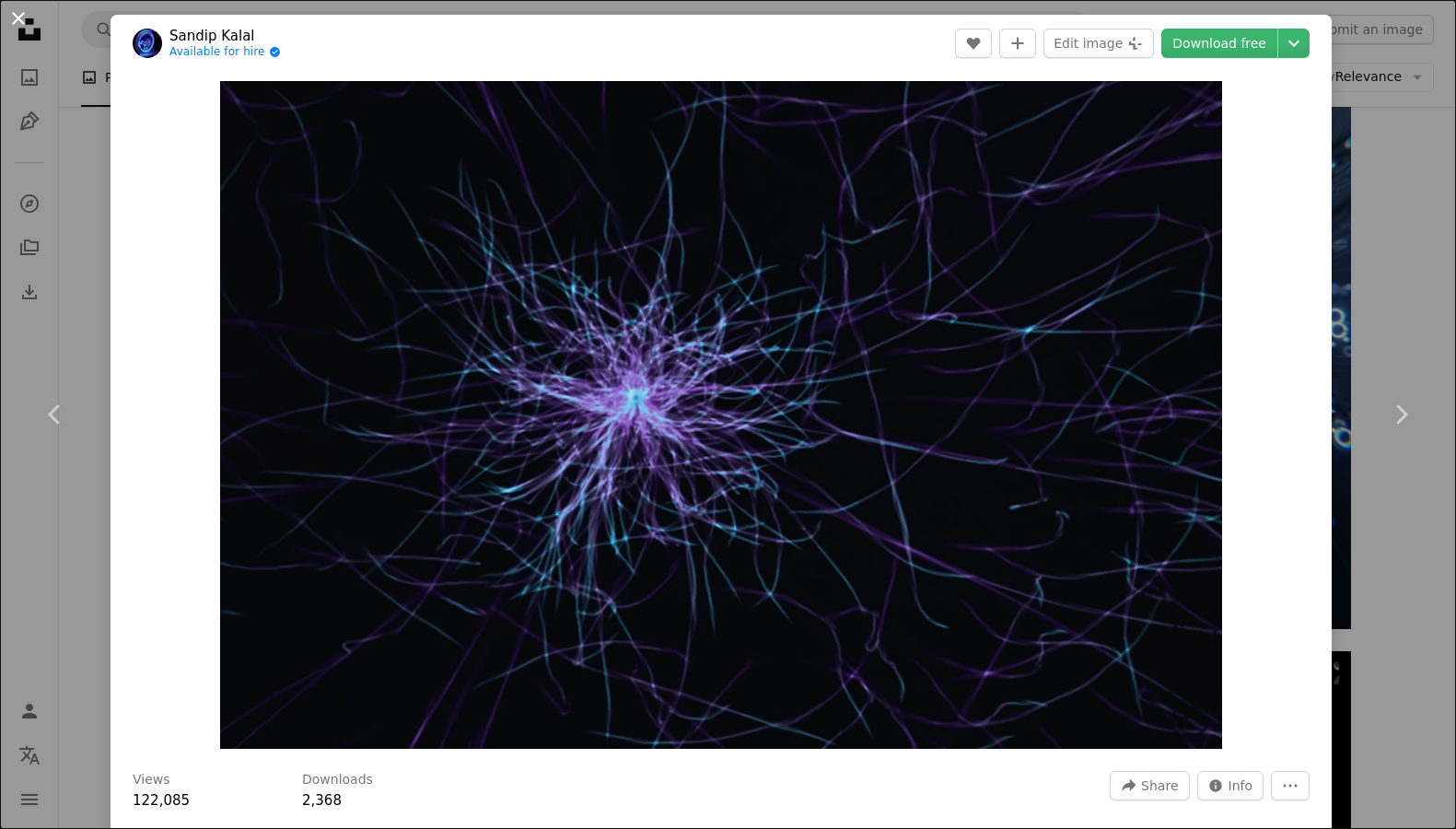
click at [26, 24] on button "An X shape" at bounding box center [19, 19] width 22 height 22
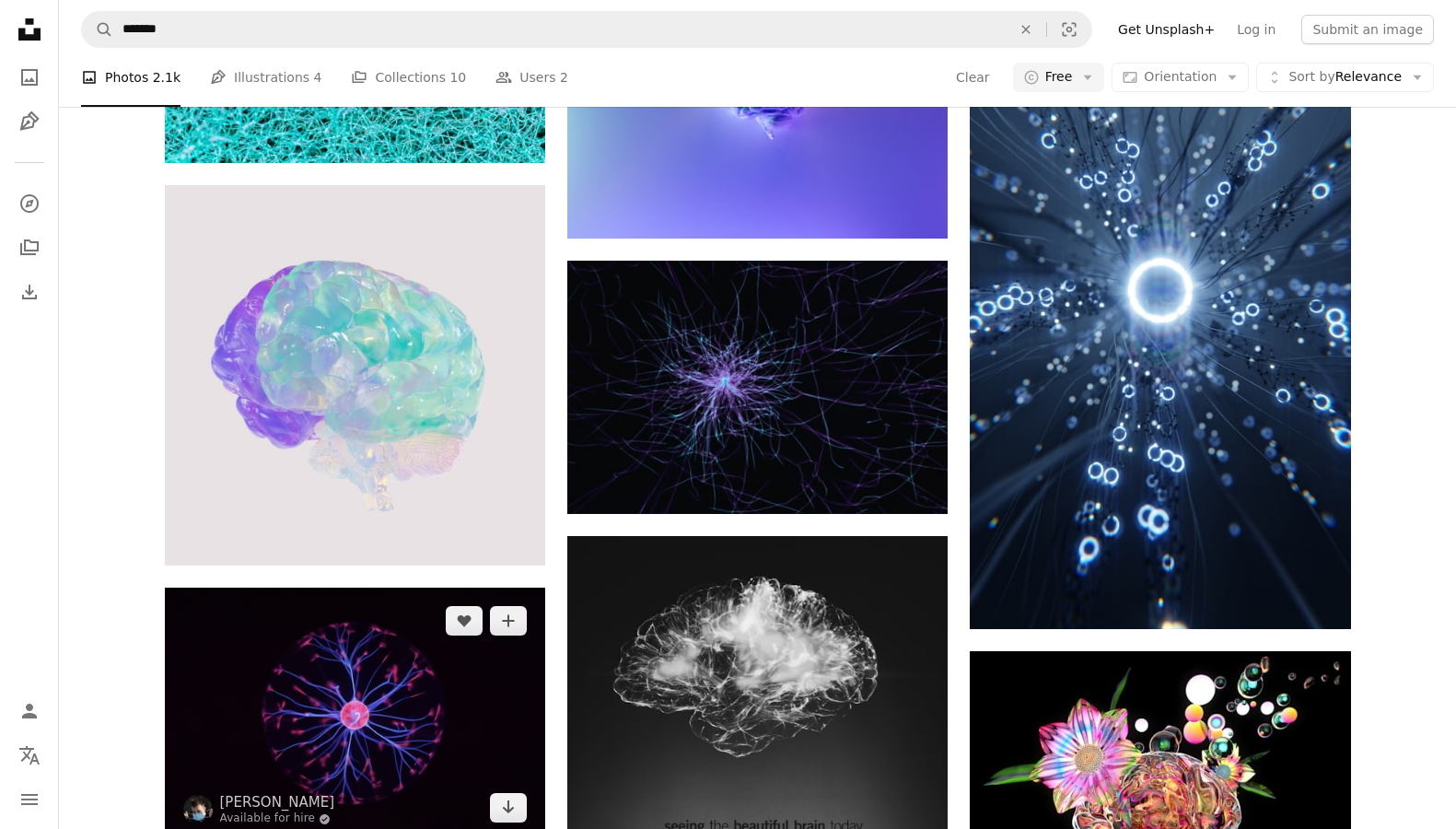
click at [417, 602] on img at bounding box center [355, 713] width 380 height 253
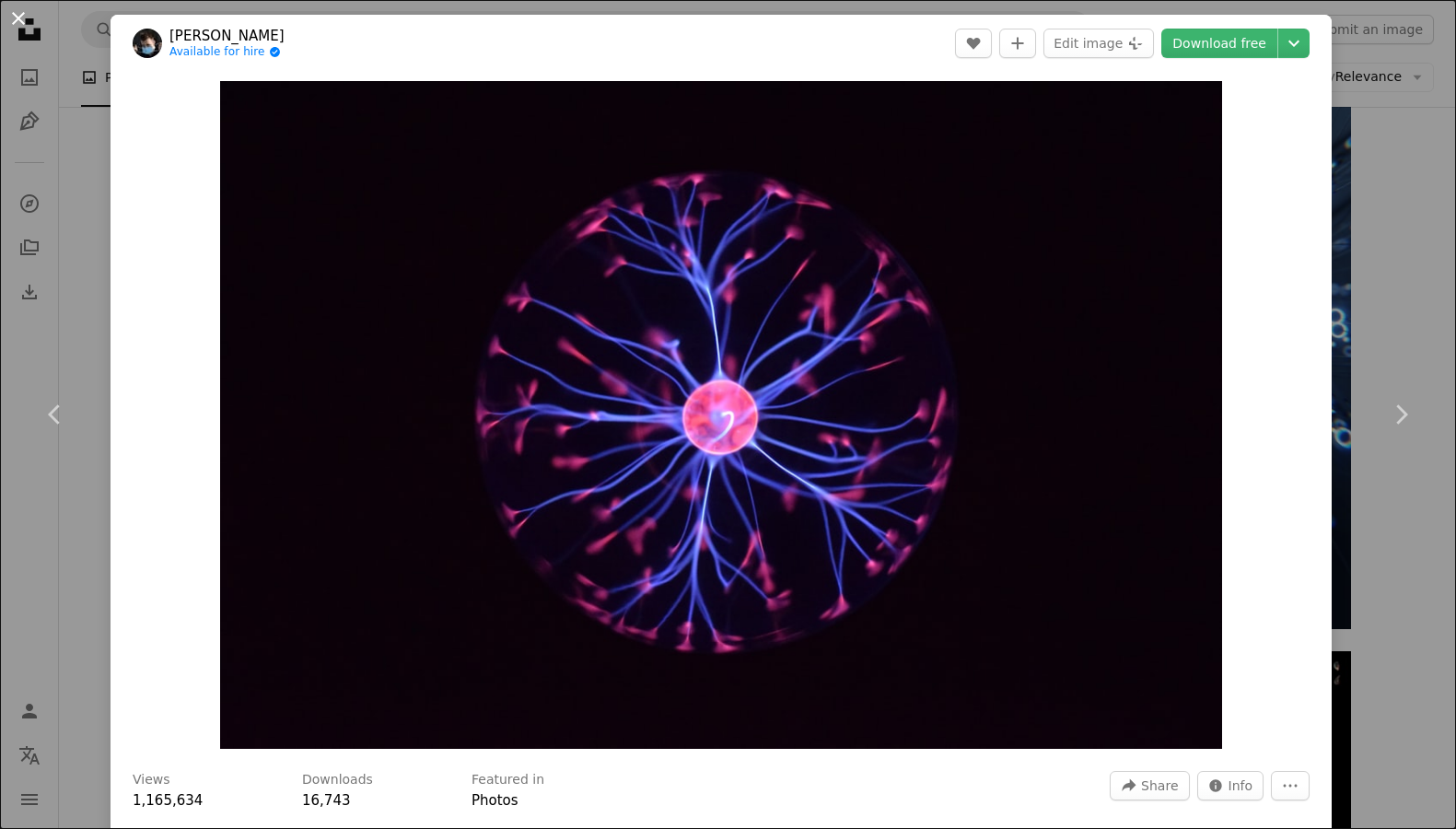
click at [19, 20] on button "An X shape" at bounding box center [19, 19] width 22 height 22
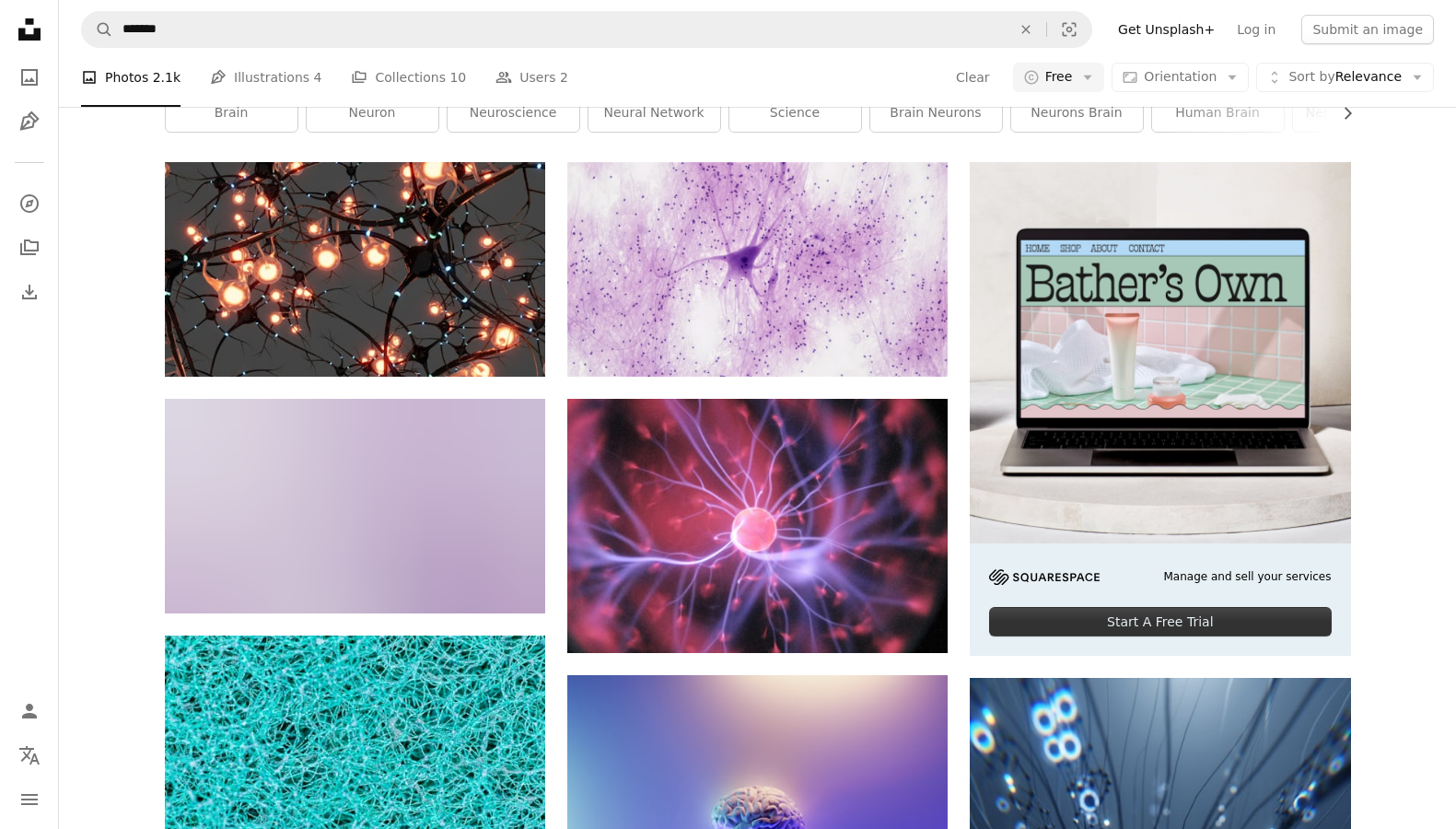
scroll to position [211, 0]
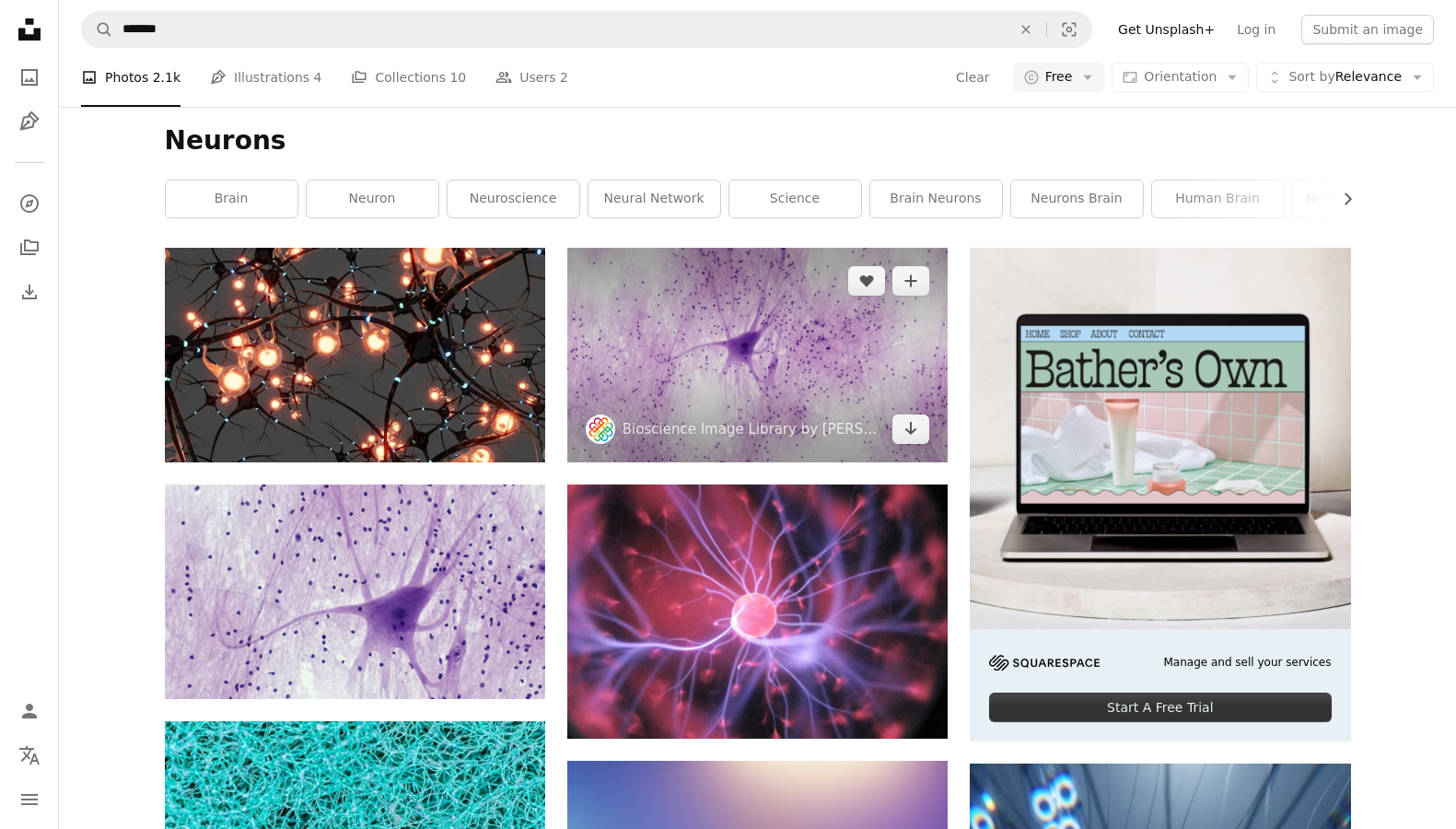
click at [723, 314] on img at bounding box center [758, 354] width 380 height 214
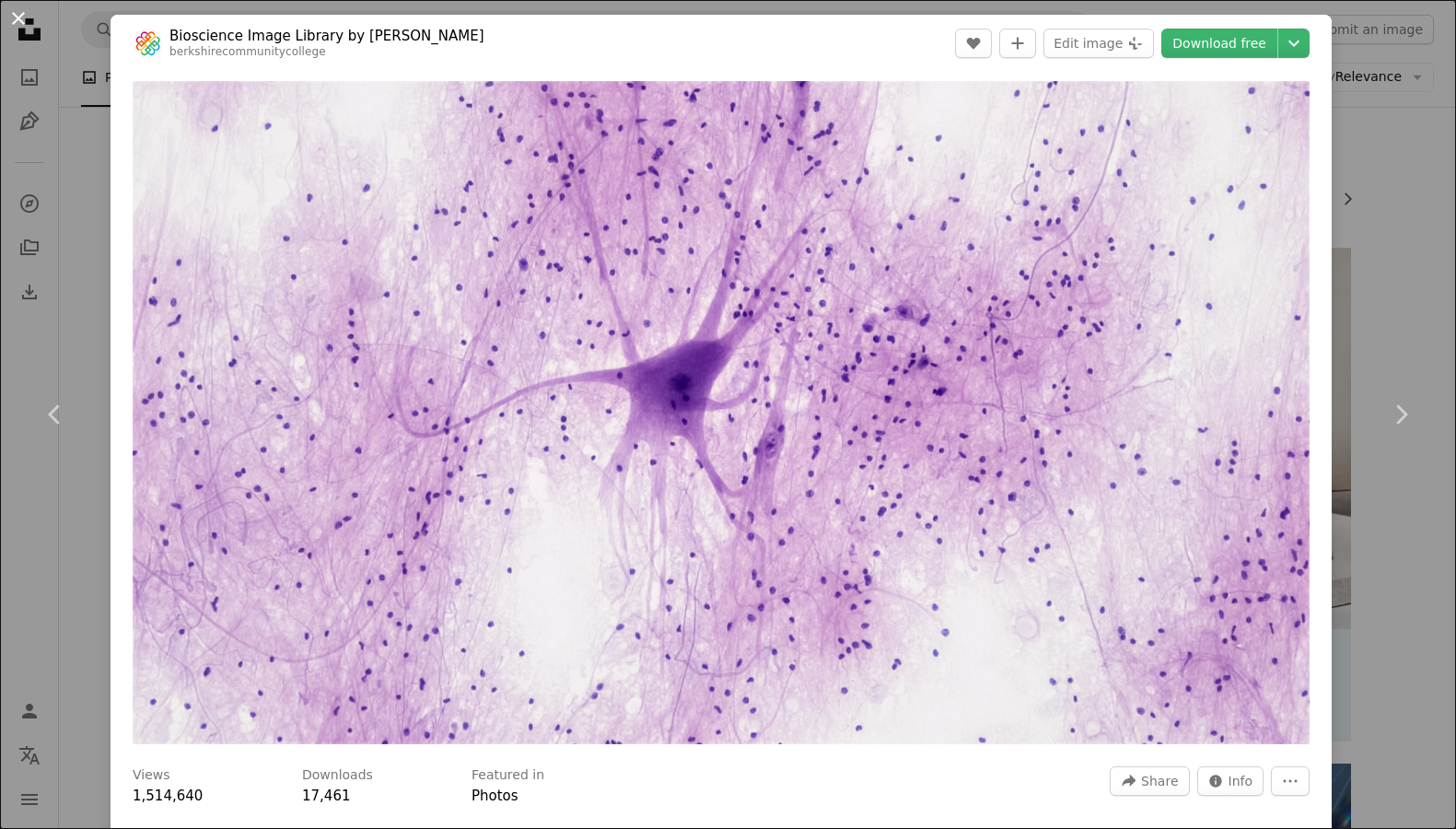
click at [24, 20] on button "An X shape" at bounding box center [19, 19] width 22 height 22
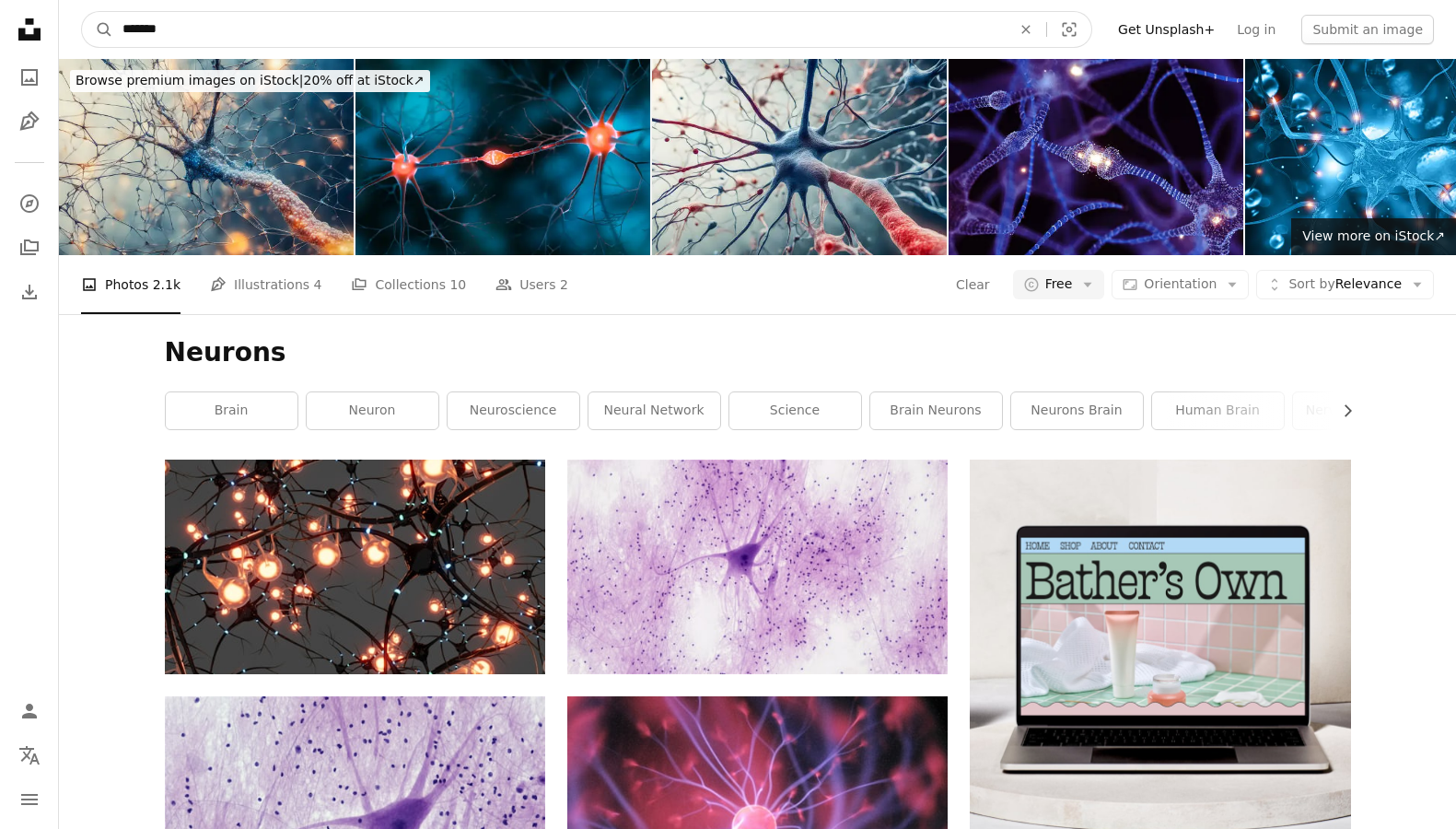
click at [243, 41] on input "*******" at bounding box center [559, 30] width 892 height 35
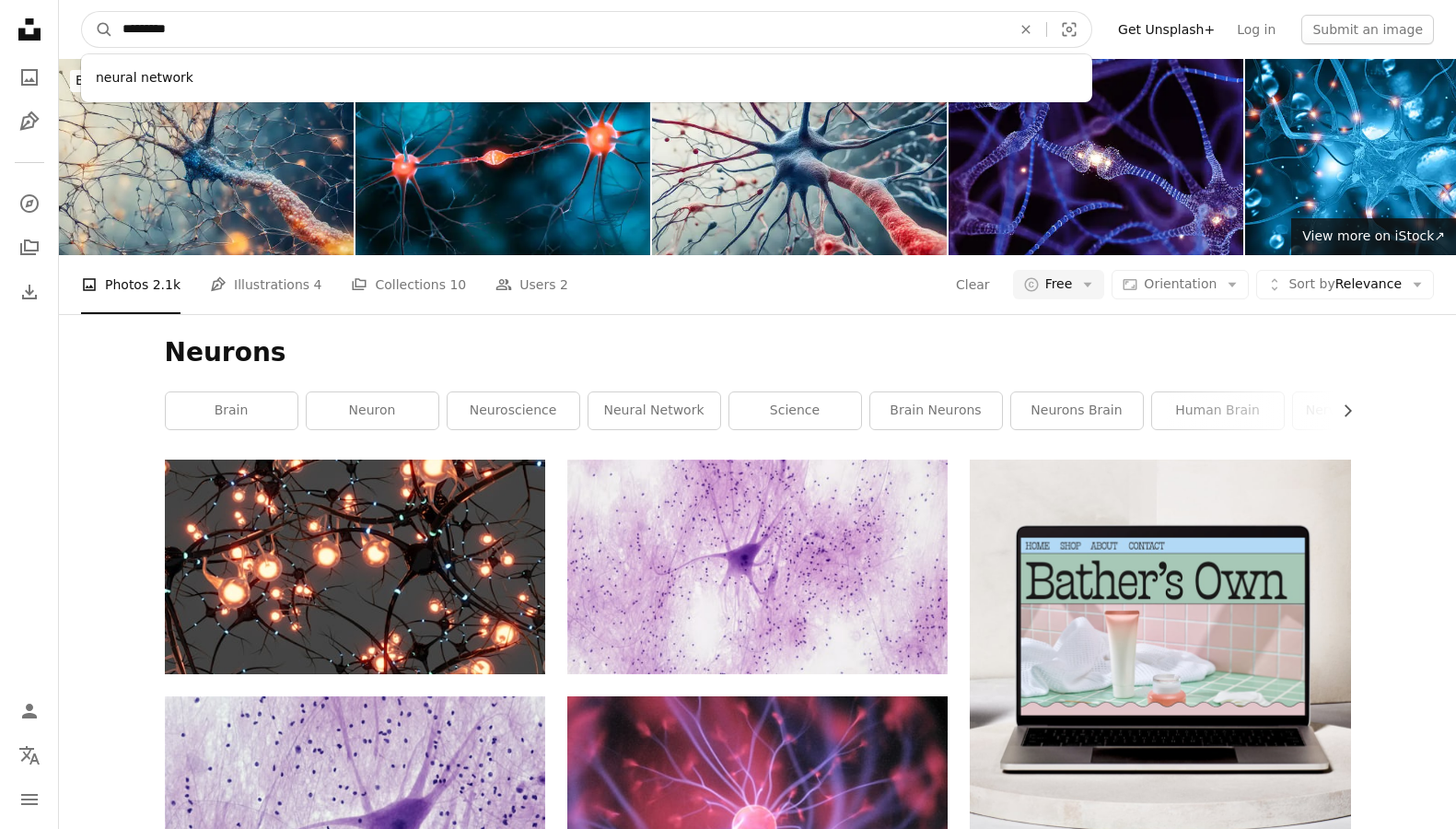
type input "**********"
click button "A magnifying glass" at bounding box center [97, 30] width 32 height 35
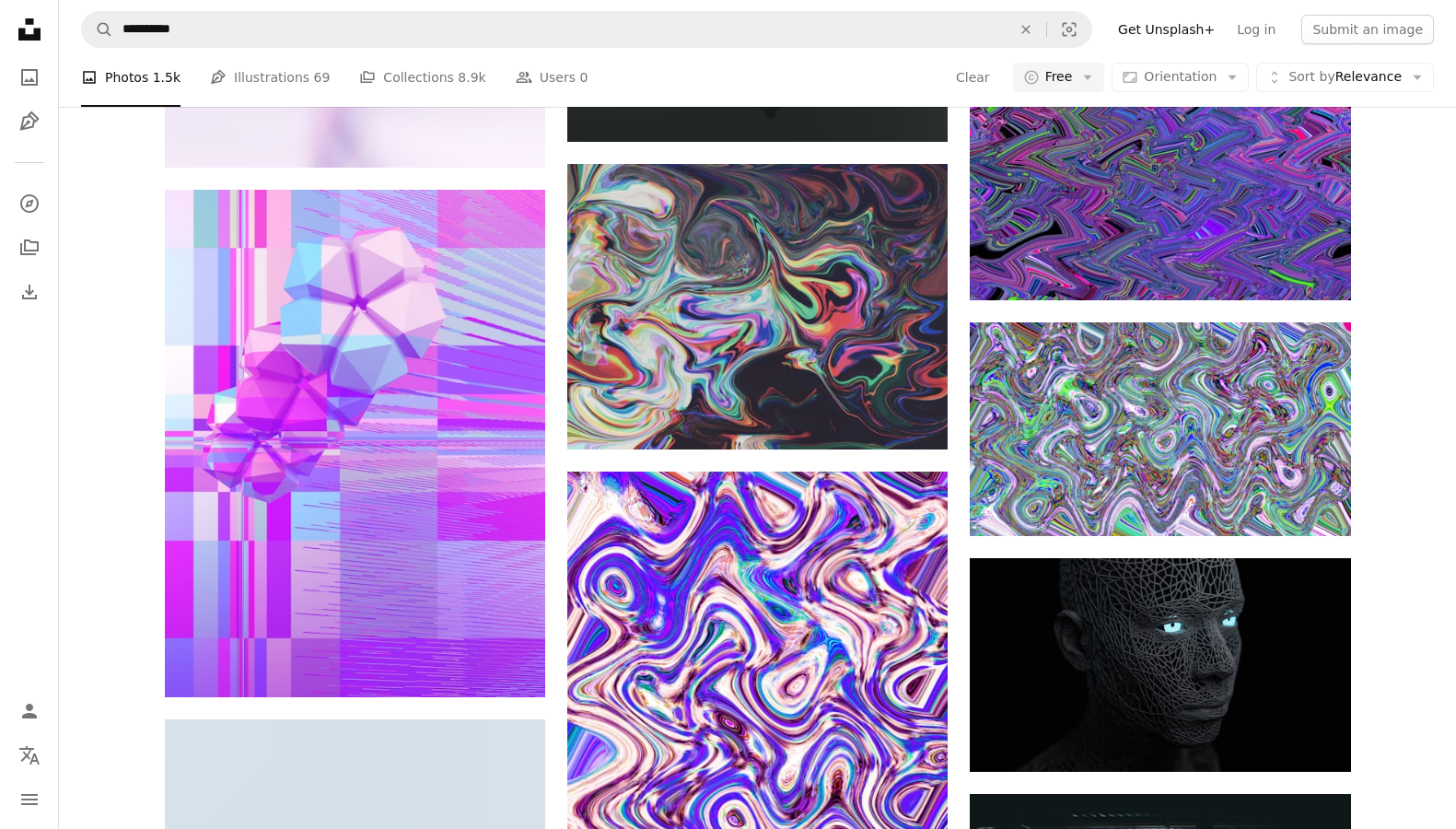
scroll to position [1164, 0]
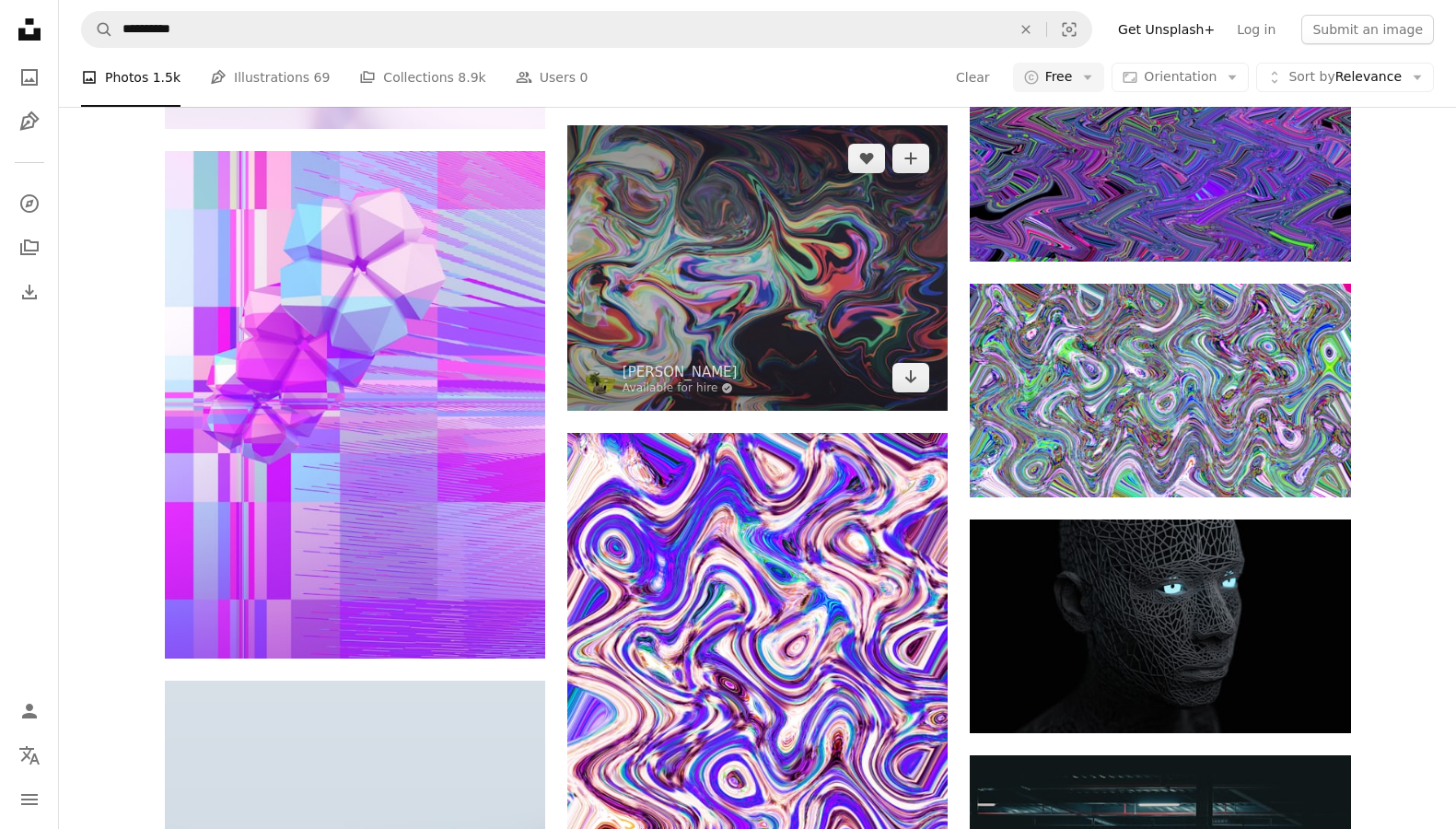
click at [733, 329] on img at bounding box center [758, 268] width 380 height 286
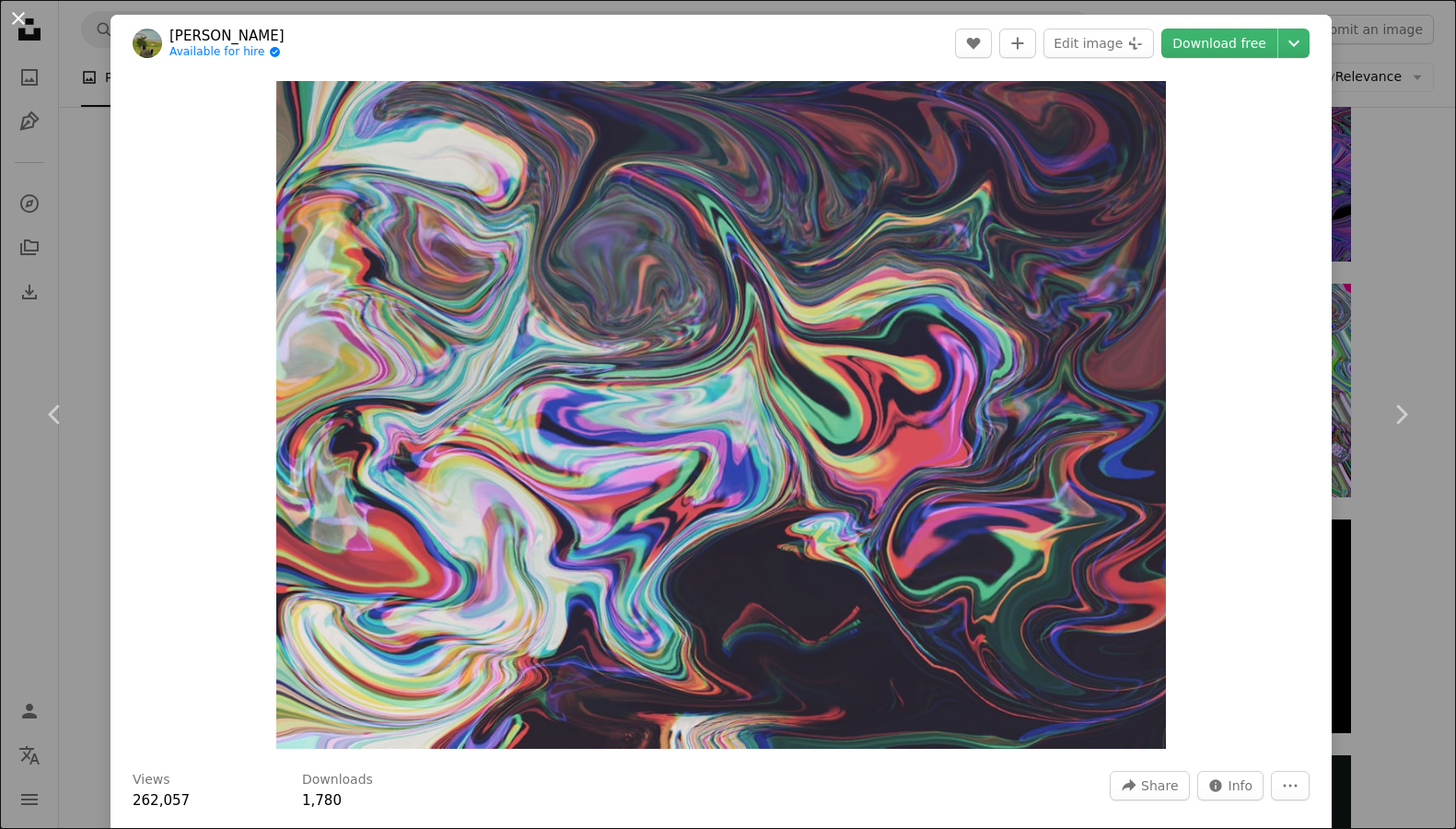
click at [19, 22] on button "An X shape" at bounding box center [19, 19] width 22 height 22
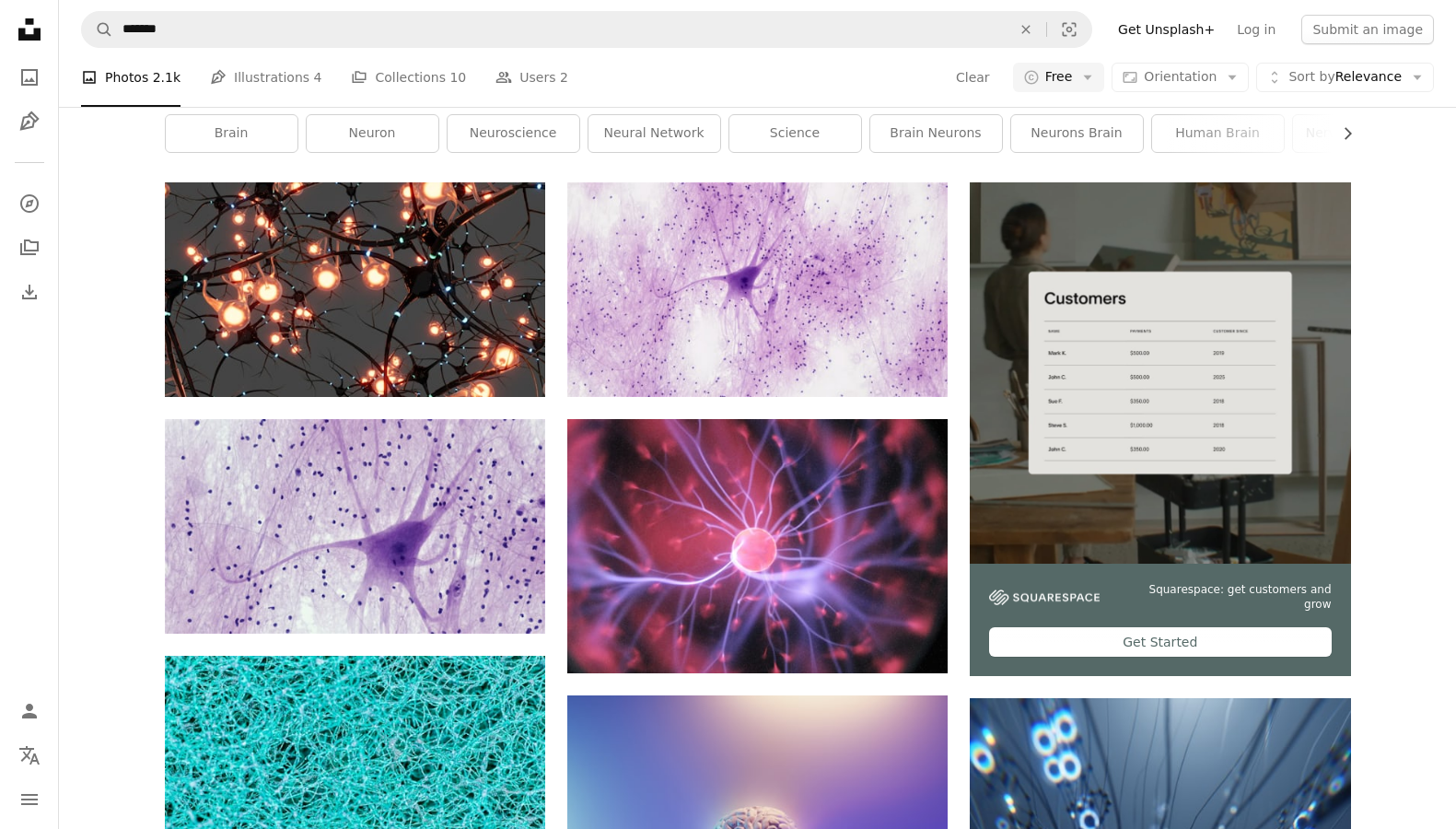
scroll to position [296, 0]
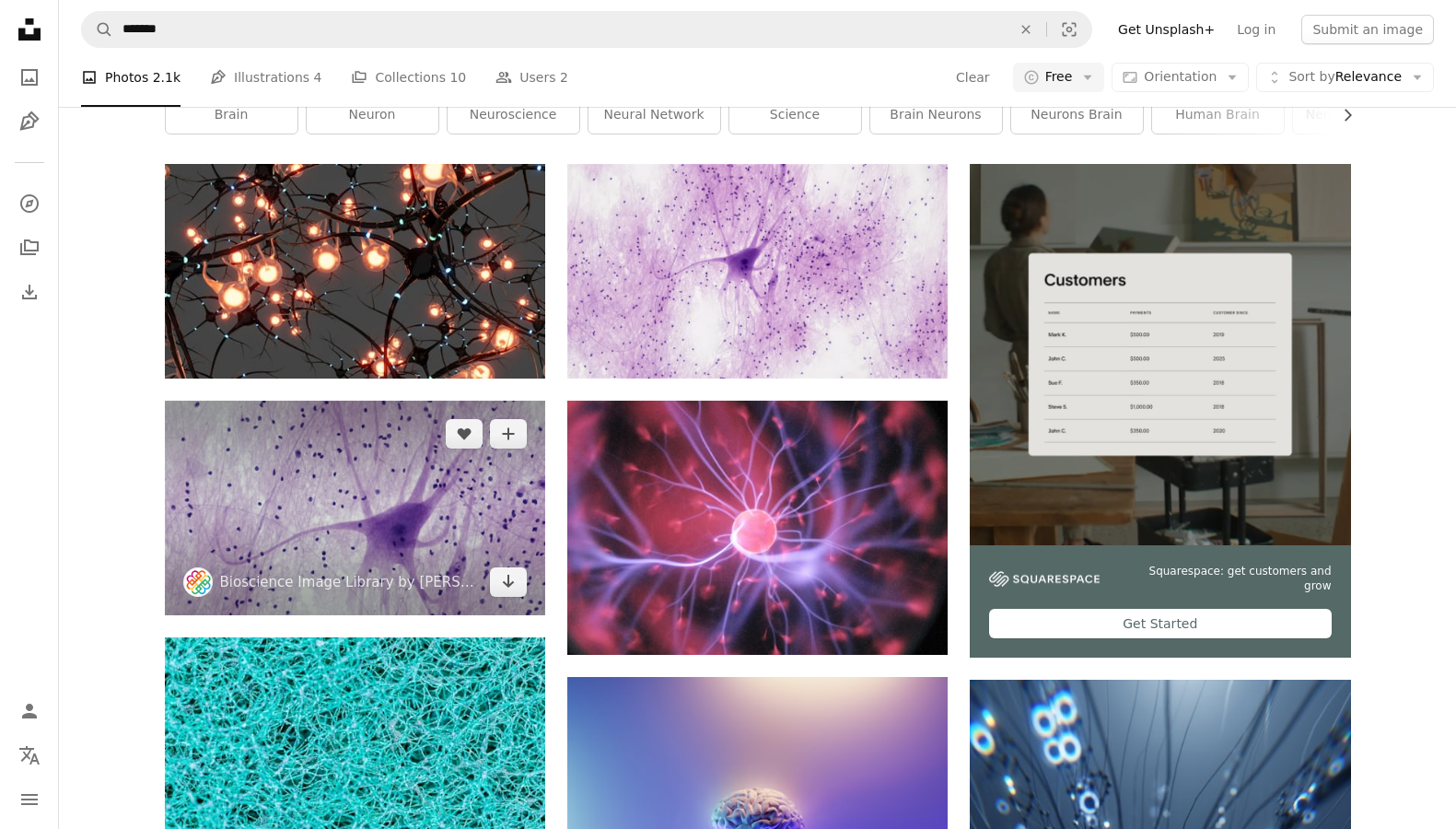
click at [407, 535] on img at bounding box center [355, 507] width 380 height 214
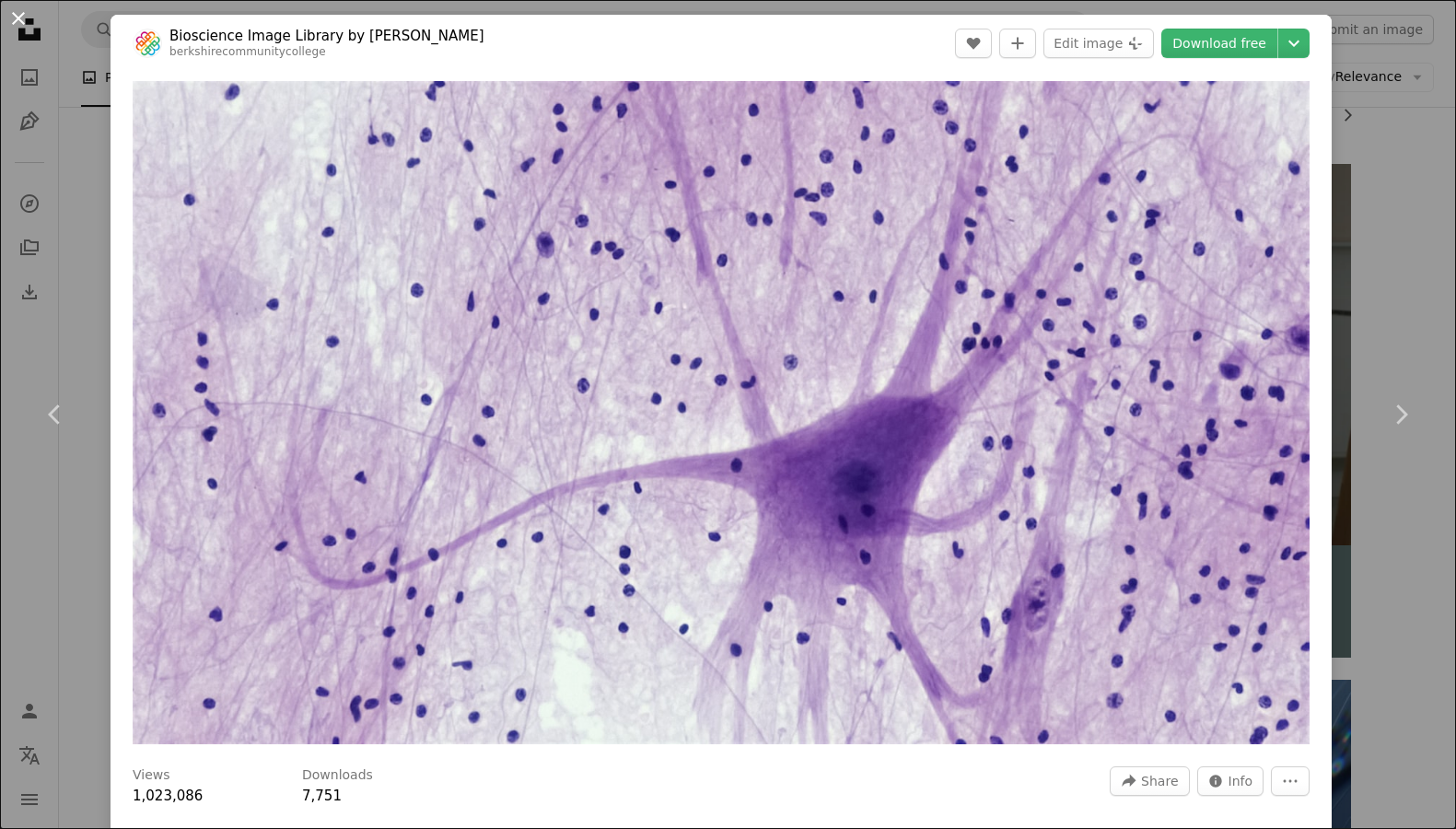
click at [12, 26] on button "An X shape" at bounding box center [19, 19] width 22 height 22
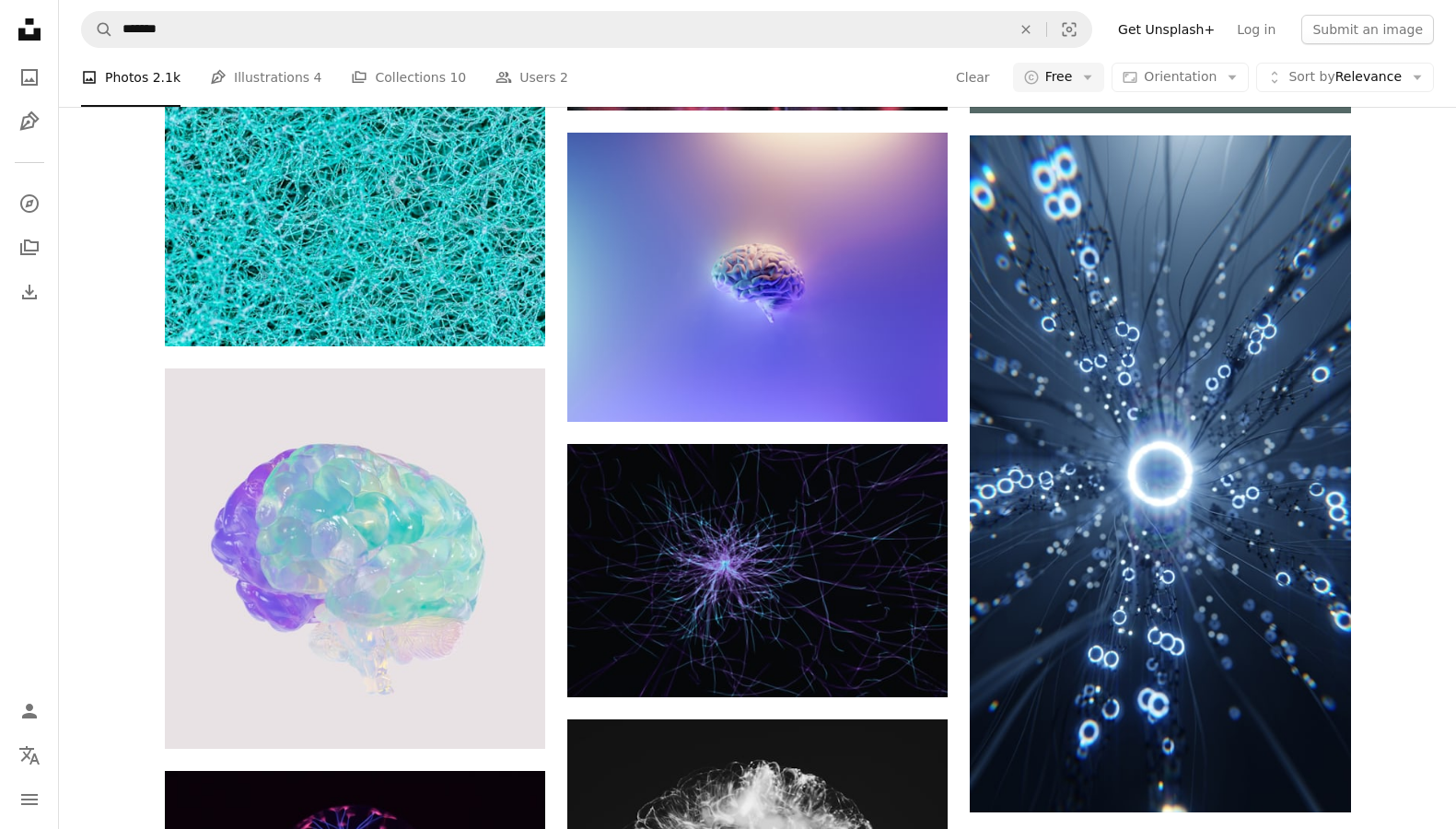
scroll to position [859, 0]
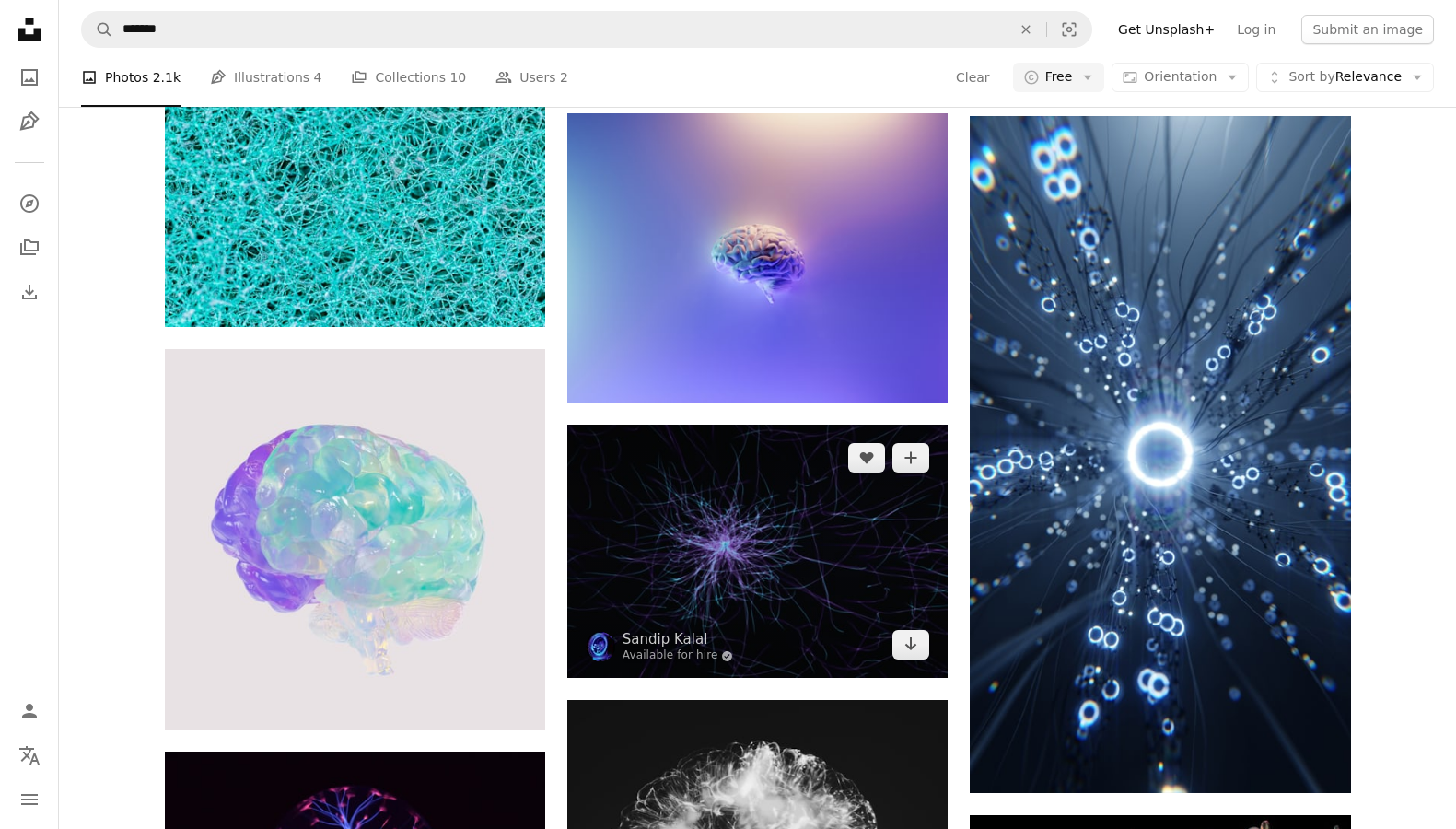
click at [747, 559] on img at bounding box center [758, 551] width 380 height 253
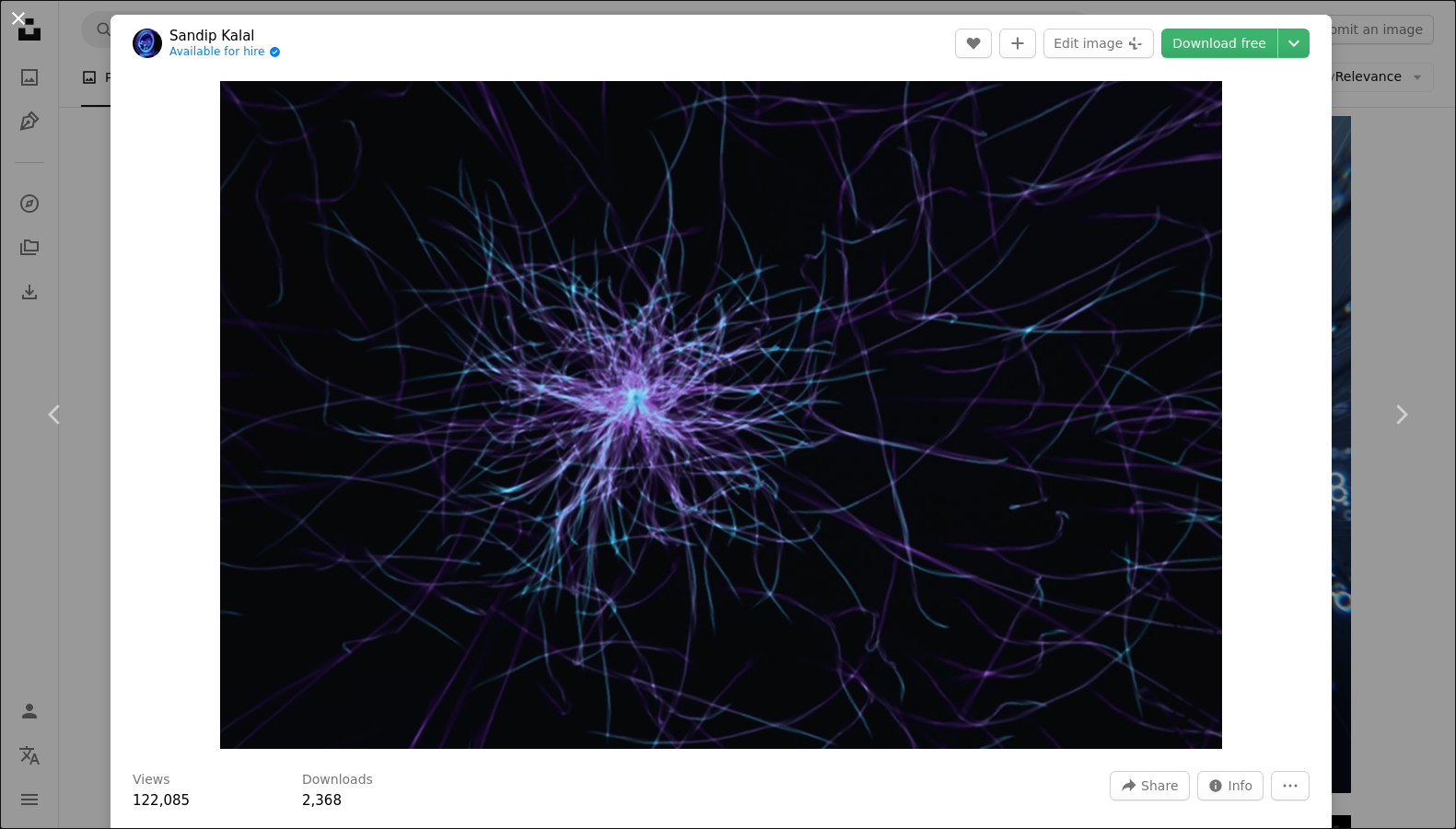
click at [19, 21] on button "An X shape" at bounding box center [19, 19] width 22 height 22
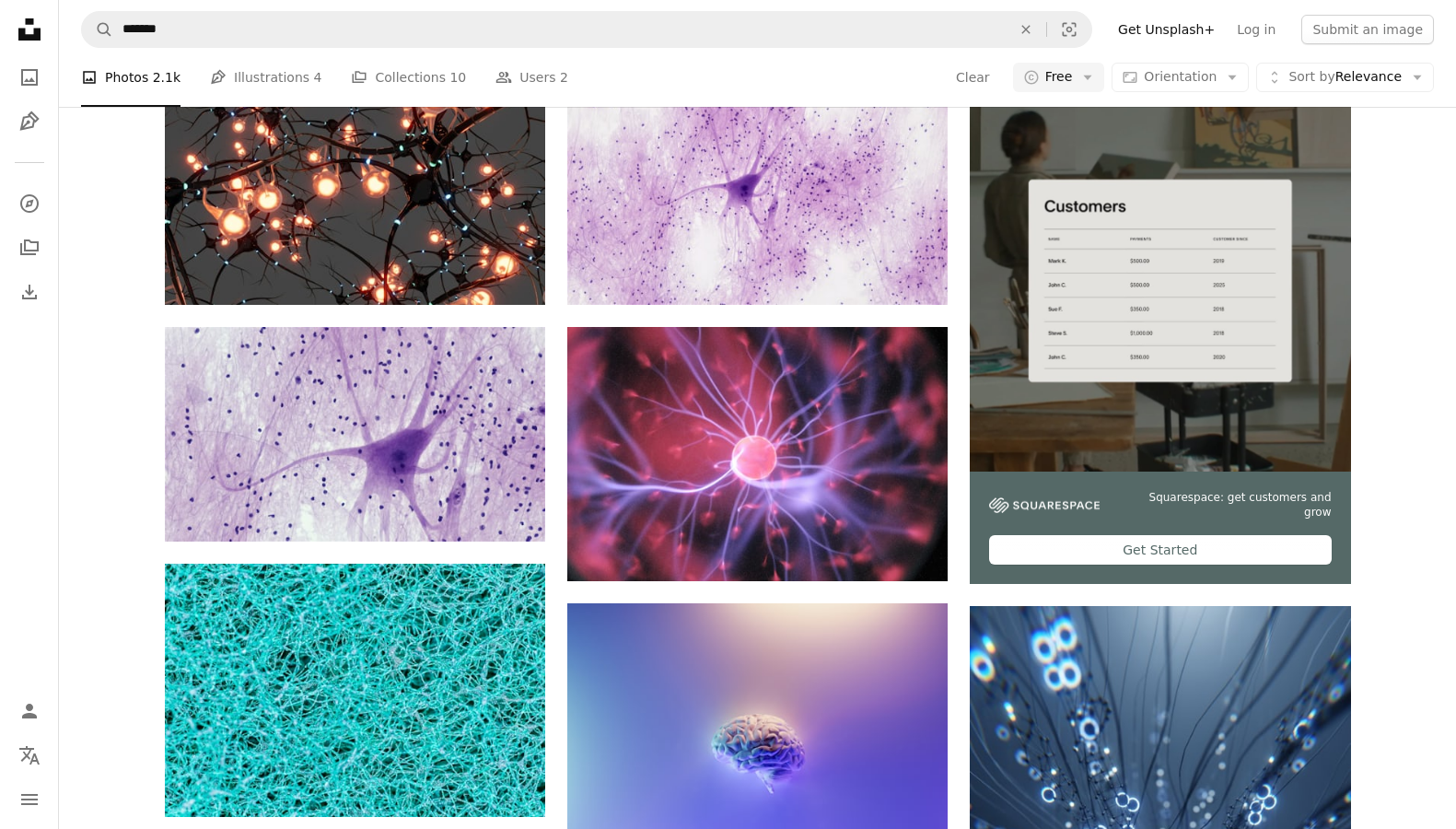
scroll to position [414, 0]
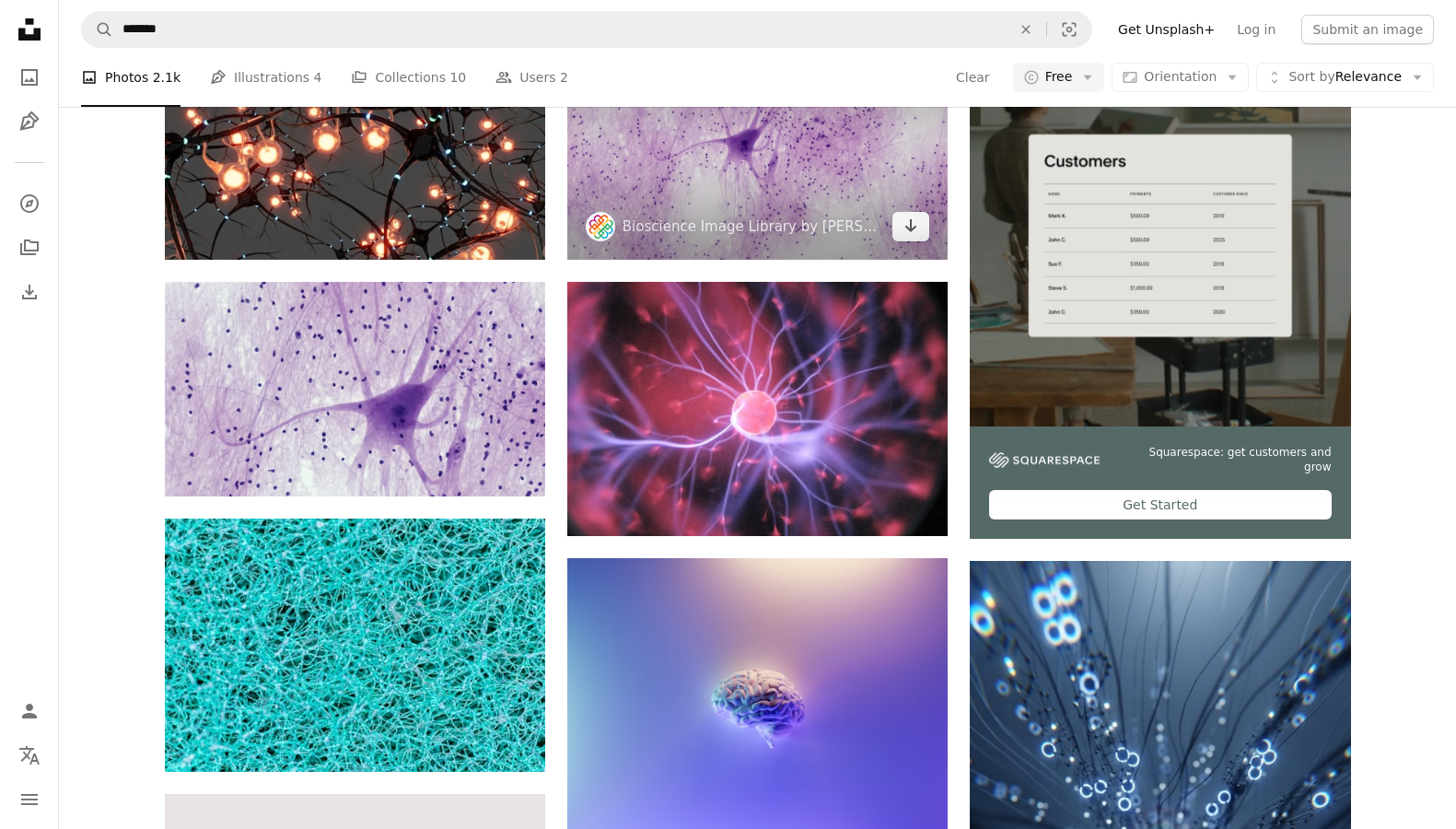
click at [638, 172] on img at bounding box center [758, 152] width 380 height 214
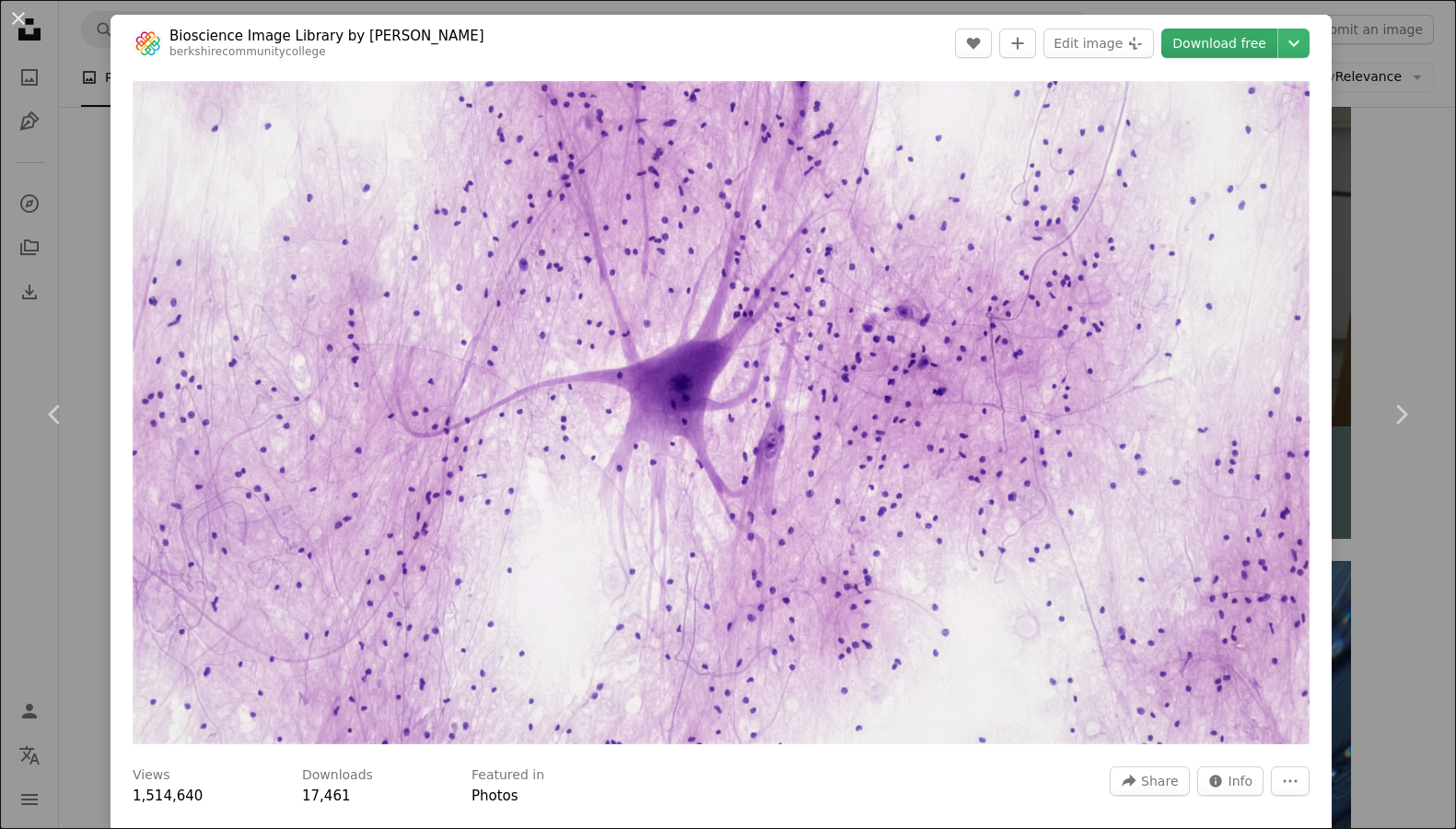
click at [1209, 43] on link "Download free" at bounding box center [1219, 44] width 116 height 30
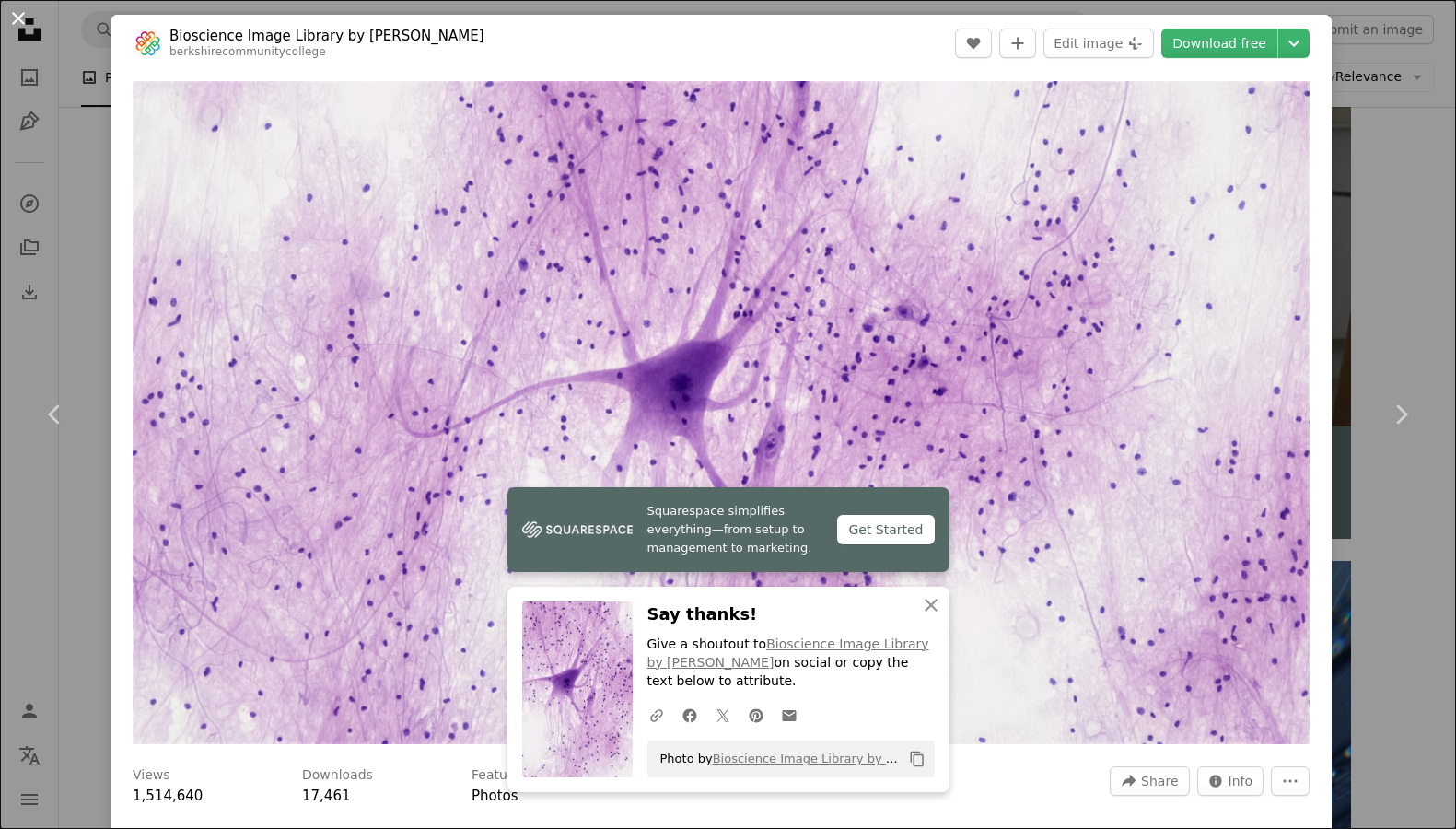
click at [19, 20] on button "An X shape" at bounding box center [19, 19] width 22 height 22
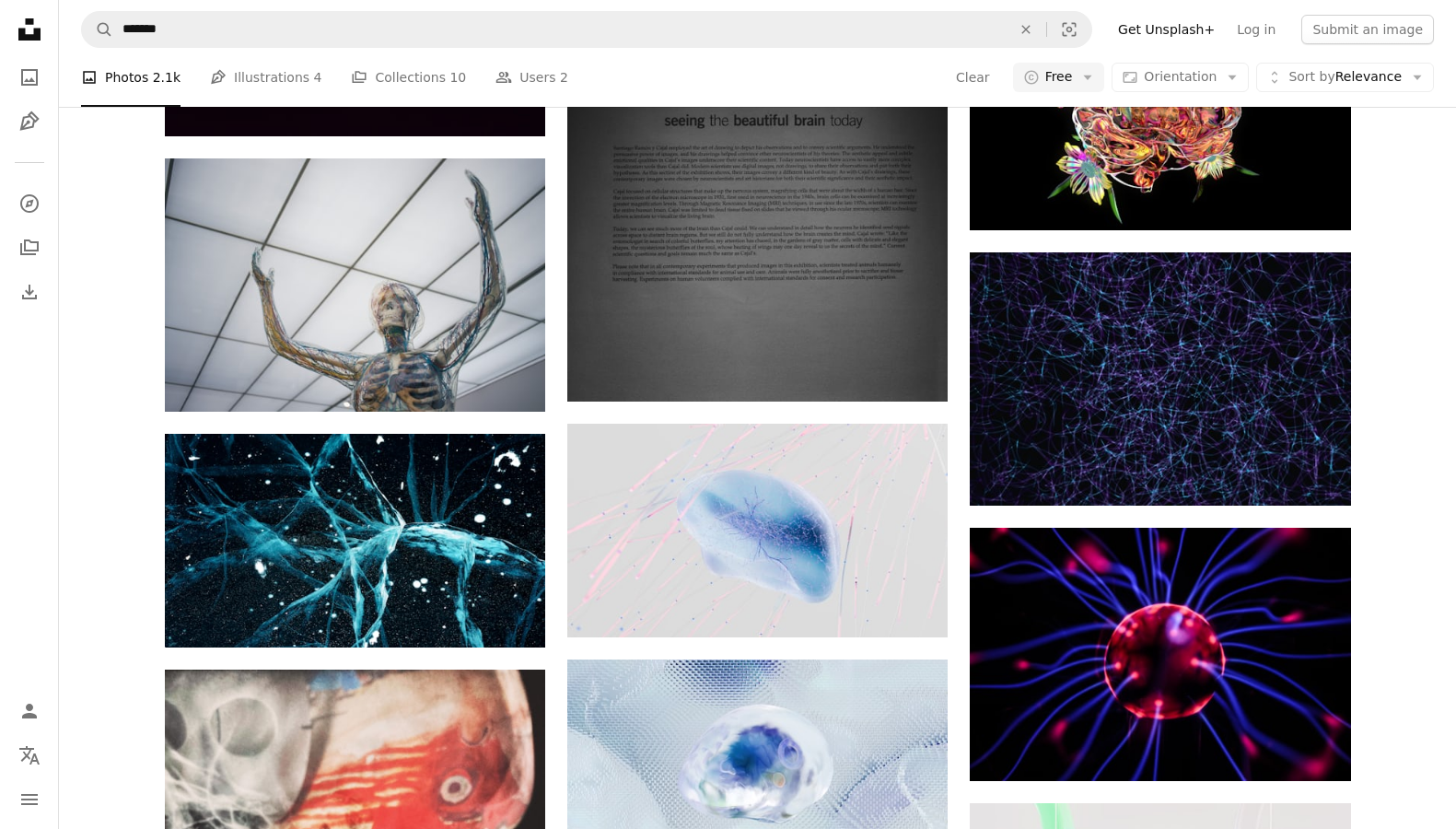
scroll to position [1774, 0]
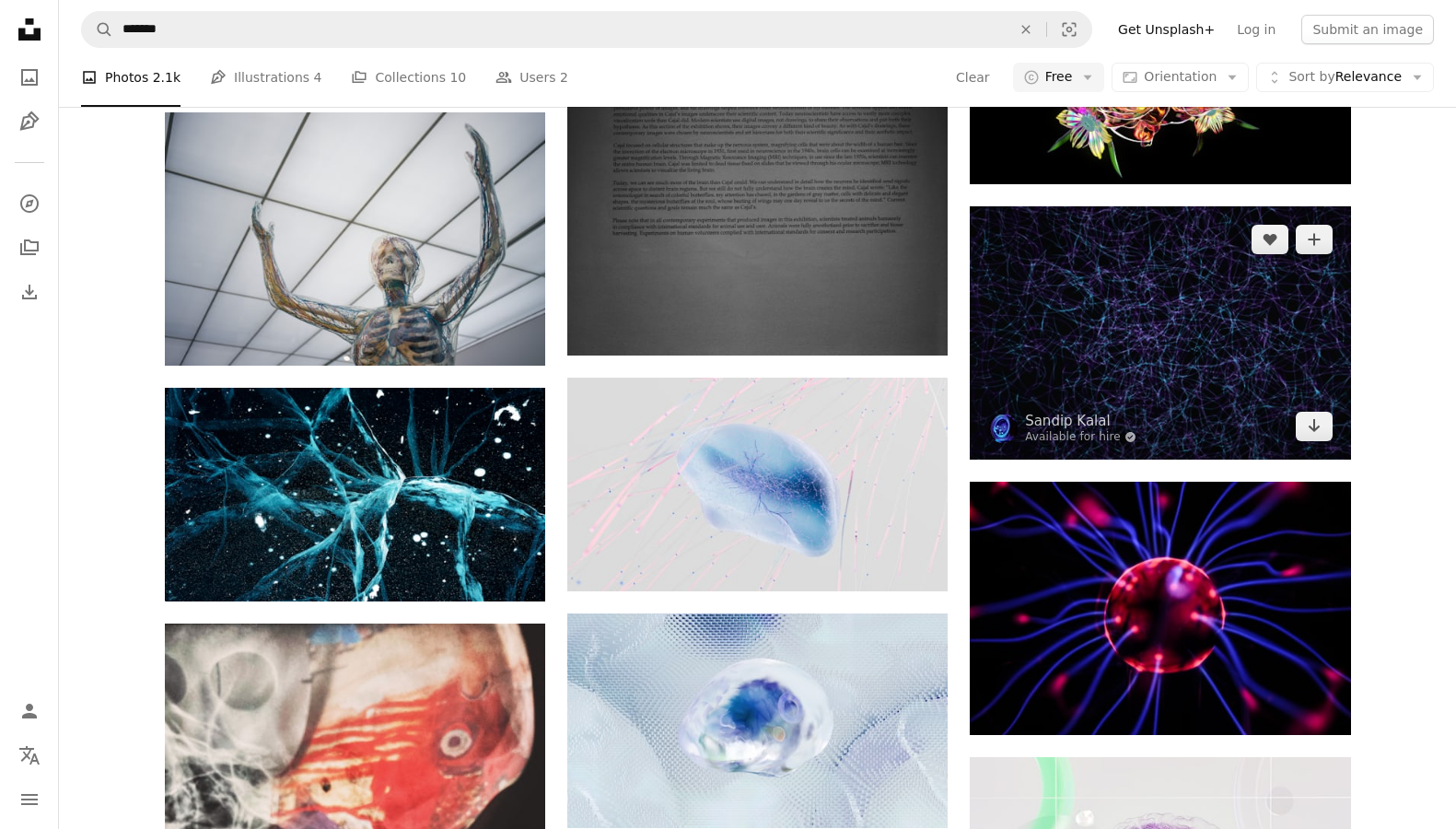
click at [1047, 275] on img at bounding box center [1159, 332] width 380 height 253
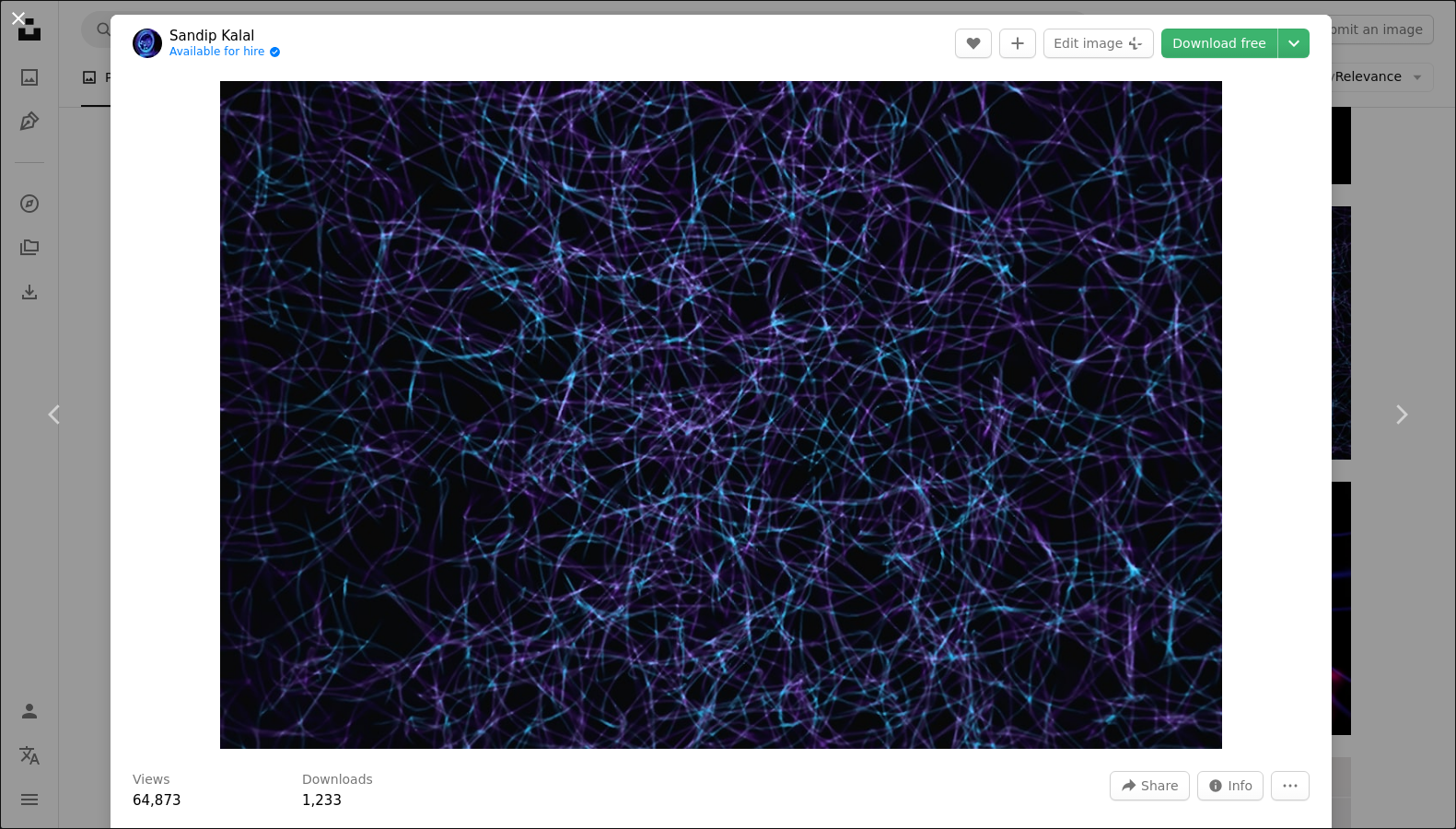
click at [20, 24] on button "An X shape" at bounding box center [19, 19] width 22 height 22
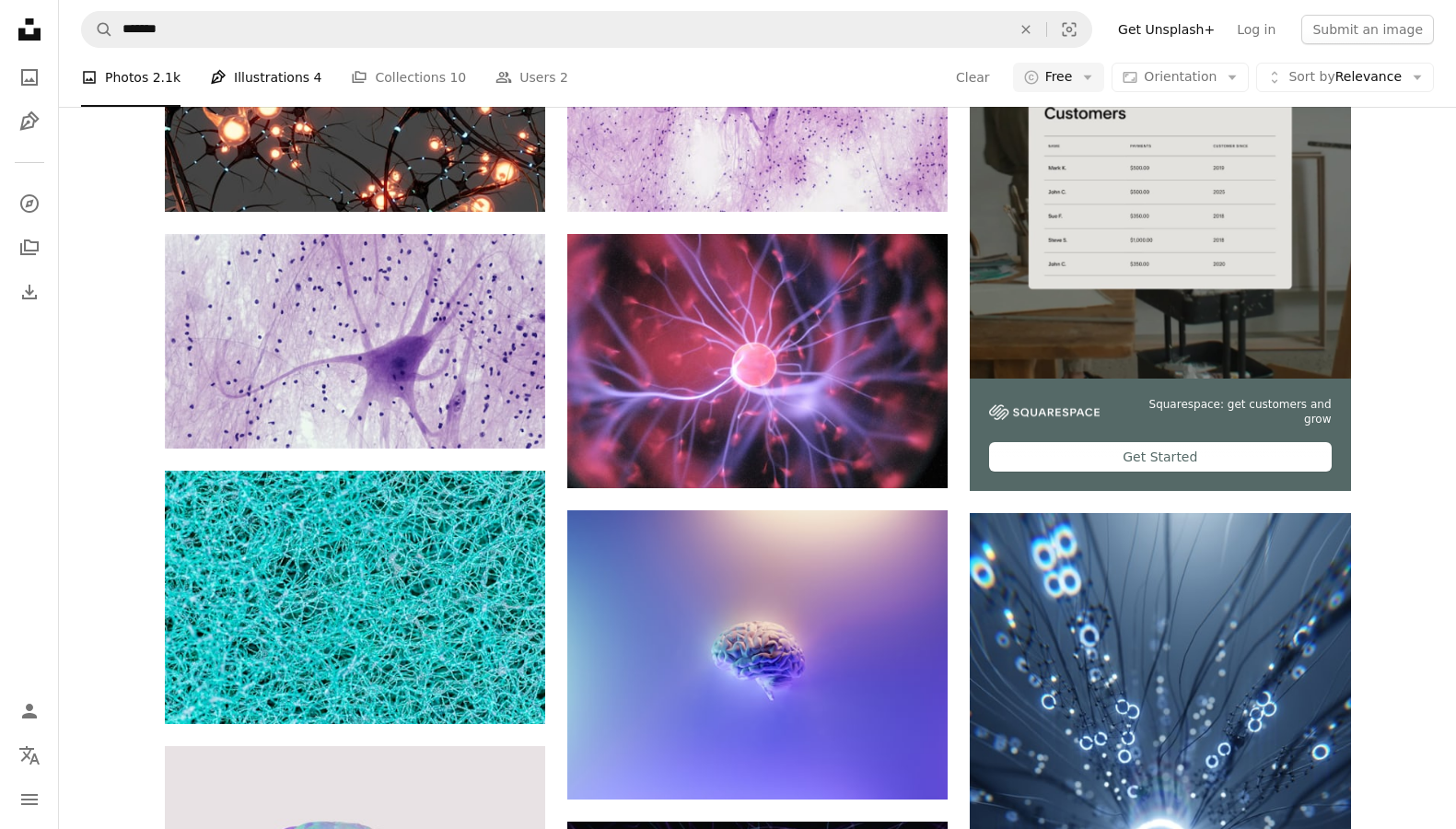
scroll to position [423, 0]
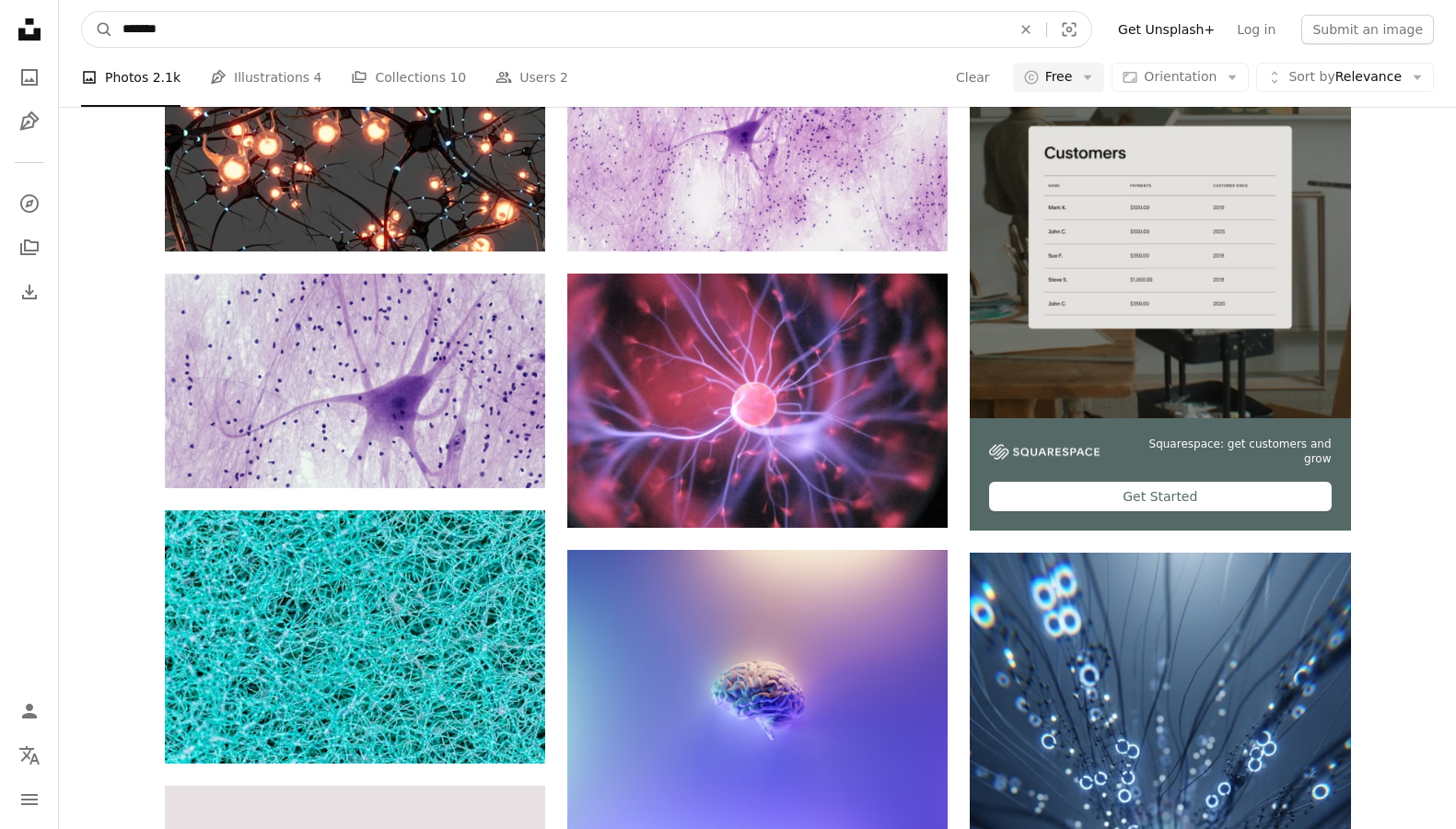
click at [250, 26] on input "*******" at bounding box center [559, 30] width 892 height 35
type input "**********"
click at [82, 12] on button "A magnifying glass" at bounding box center [97, 30] width 32 height 35
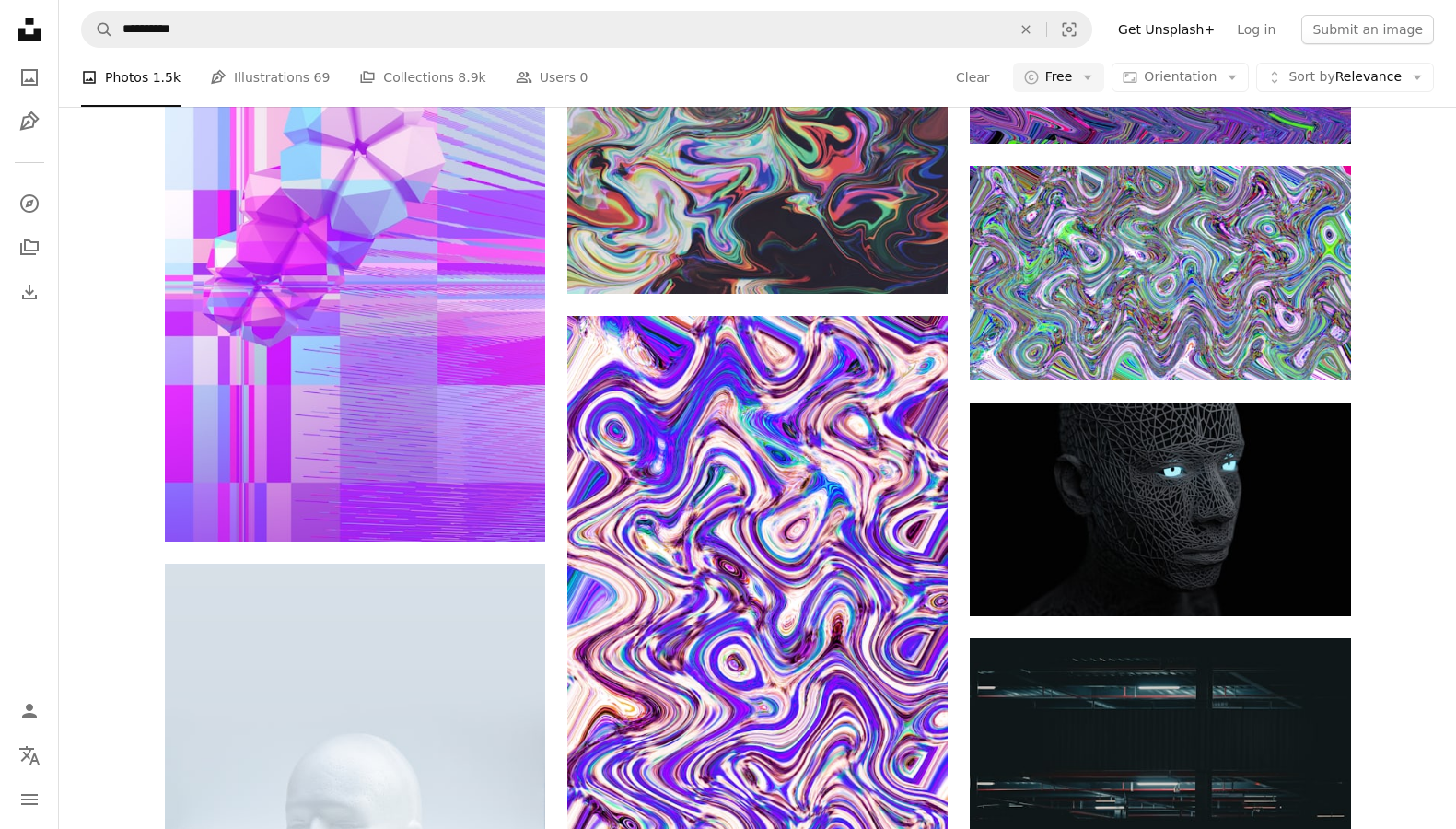
scroll to position [1537, 0]
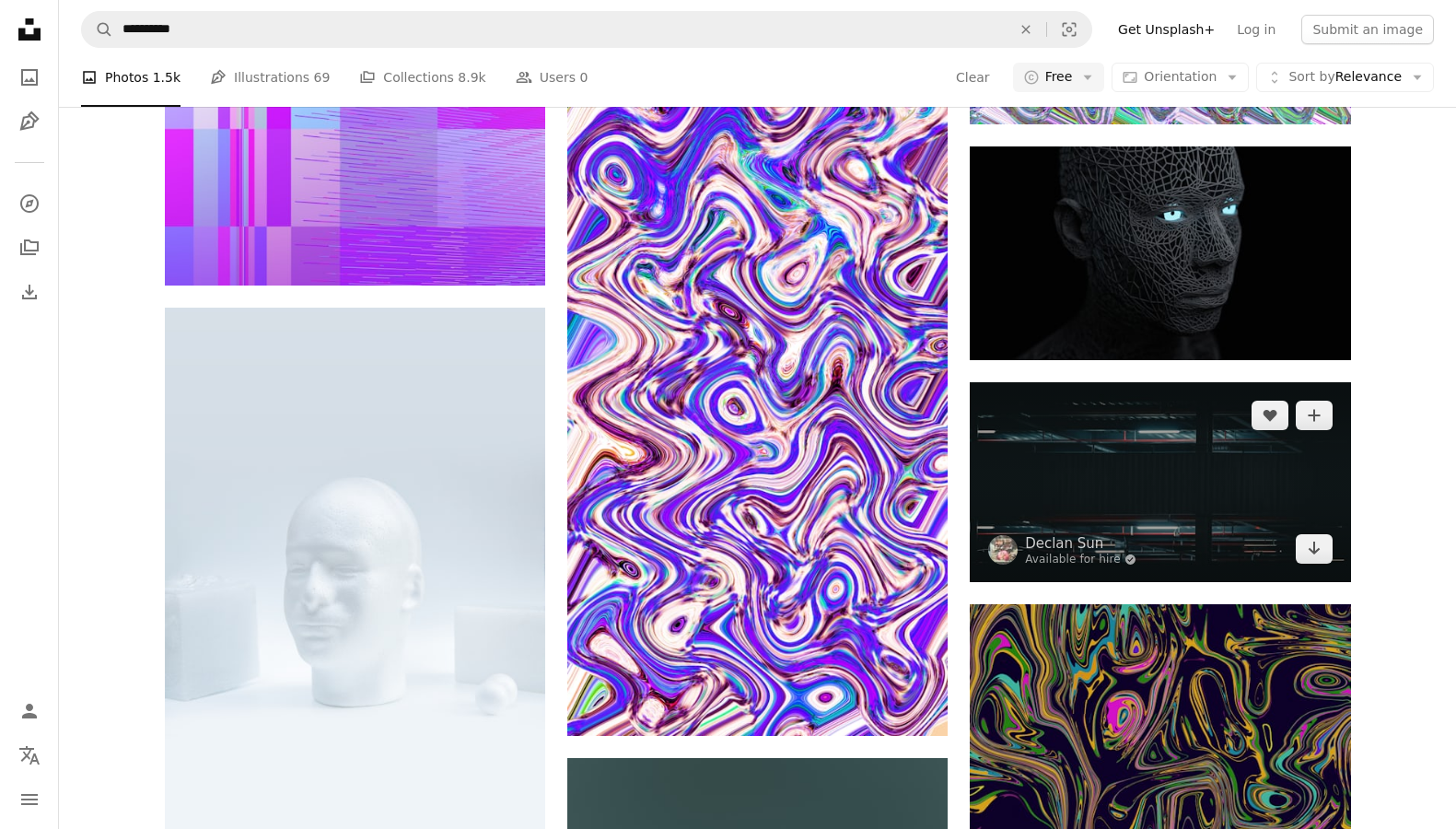
click at [1005, 505] on img at bounding box center [1159, 481] width 380 height 199
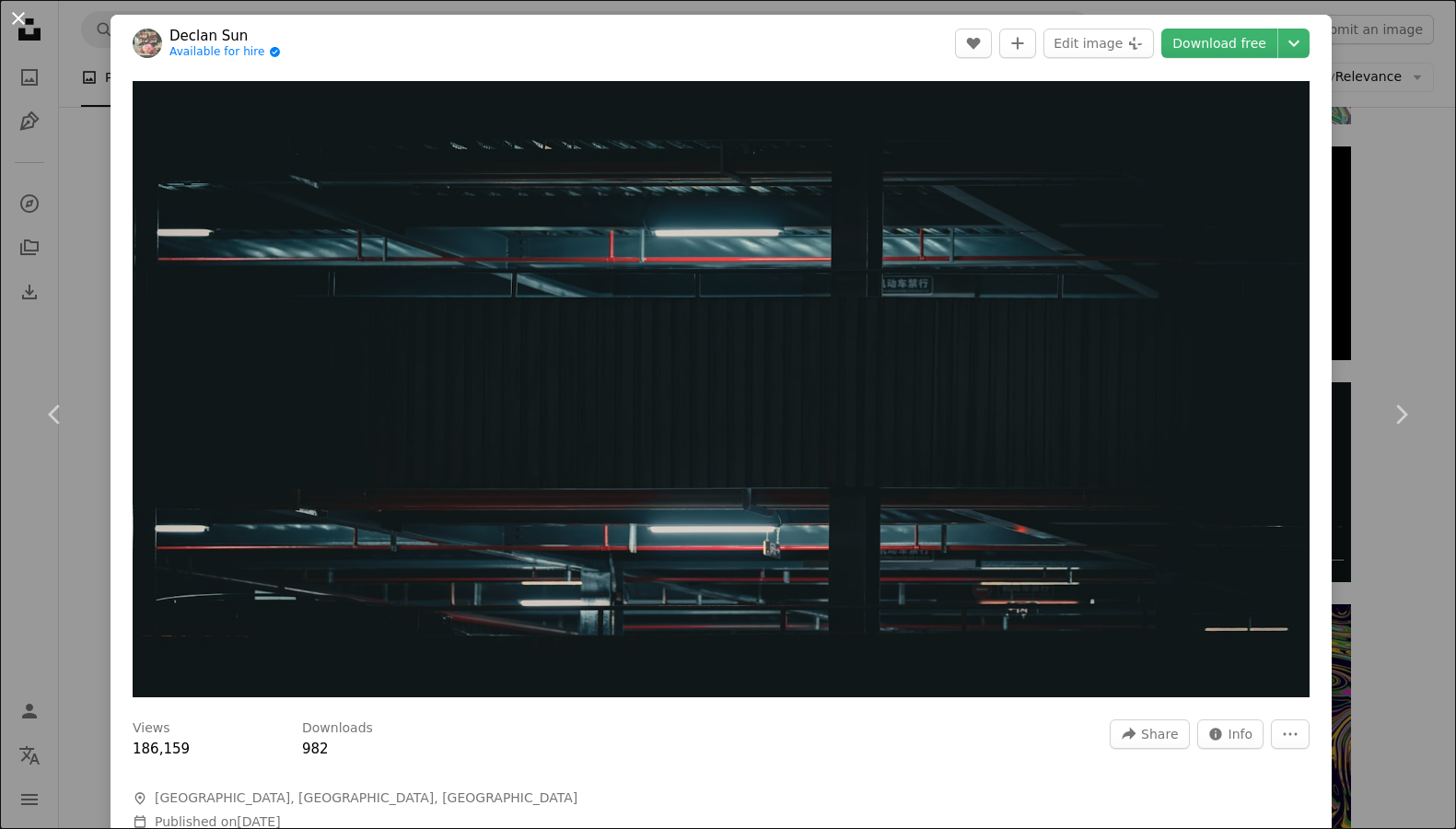
click at [24, 24] on button "An X shape" at bounding box center [19, 19] width 22 height 22
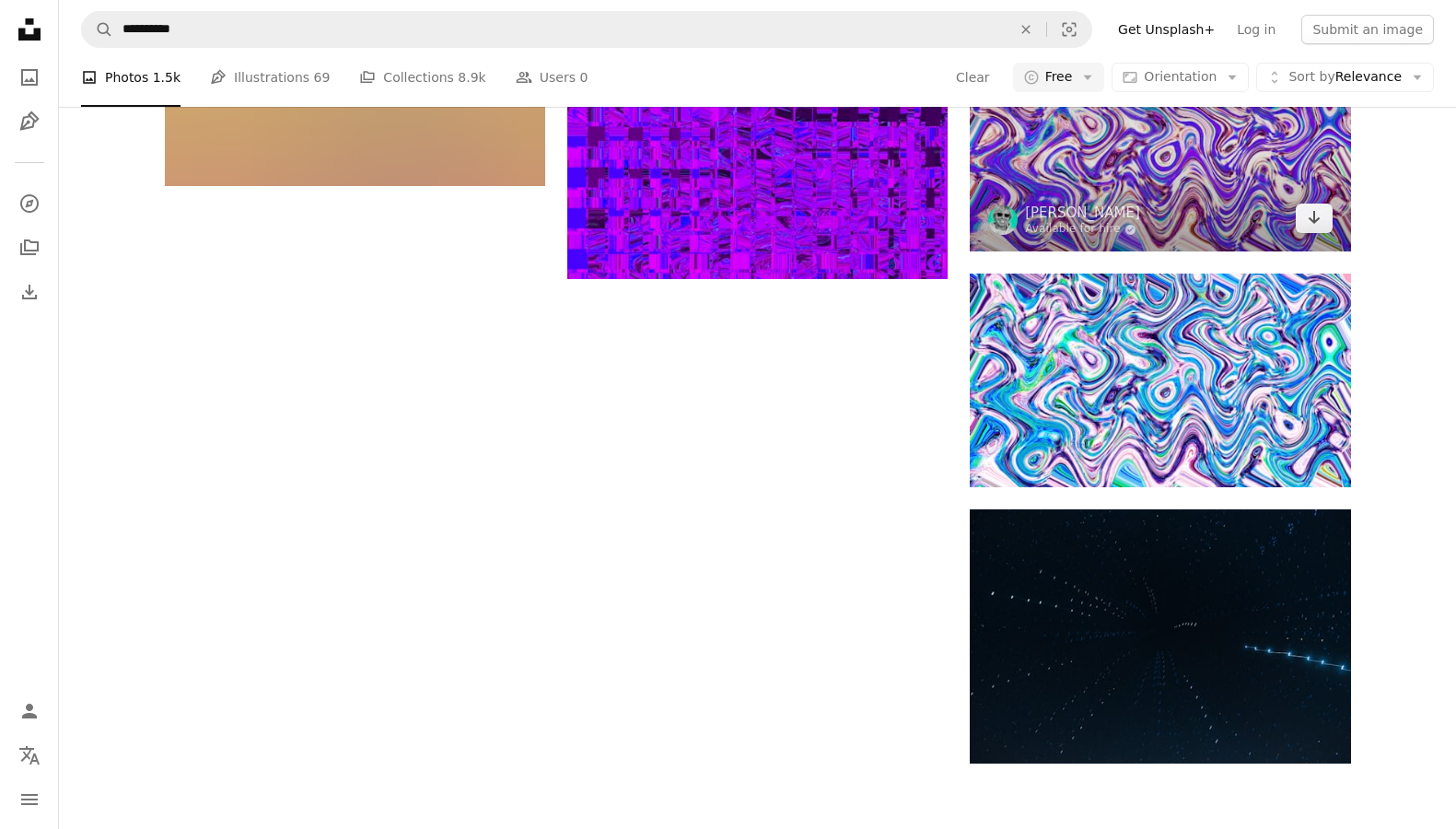
scroll to position [2585, 0]
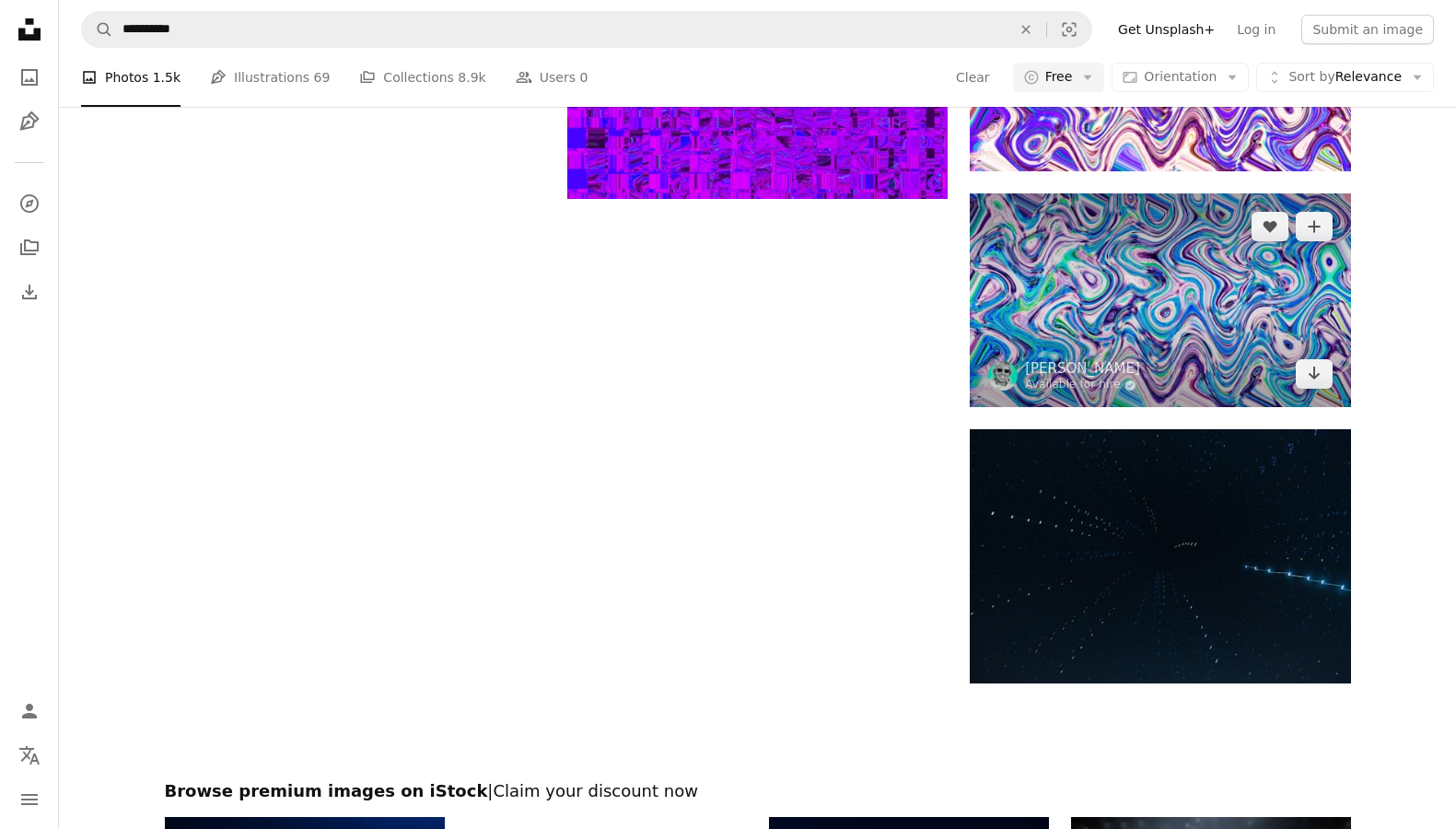
click at [1135, 352] on img at bounding box center [1159, 300] width 380 height 213
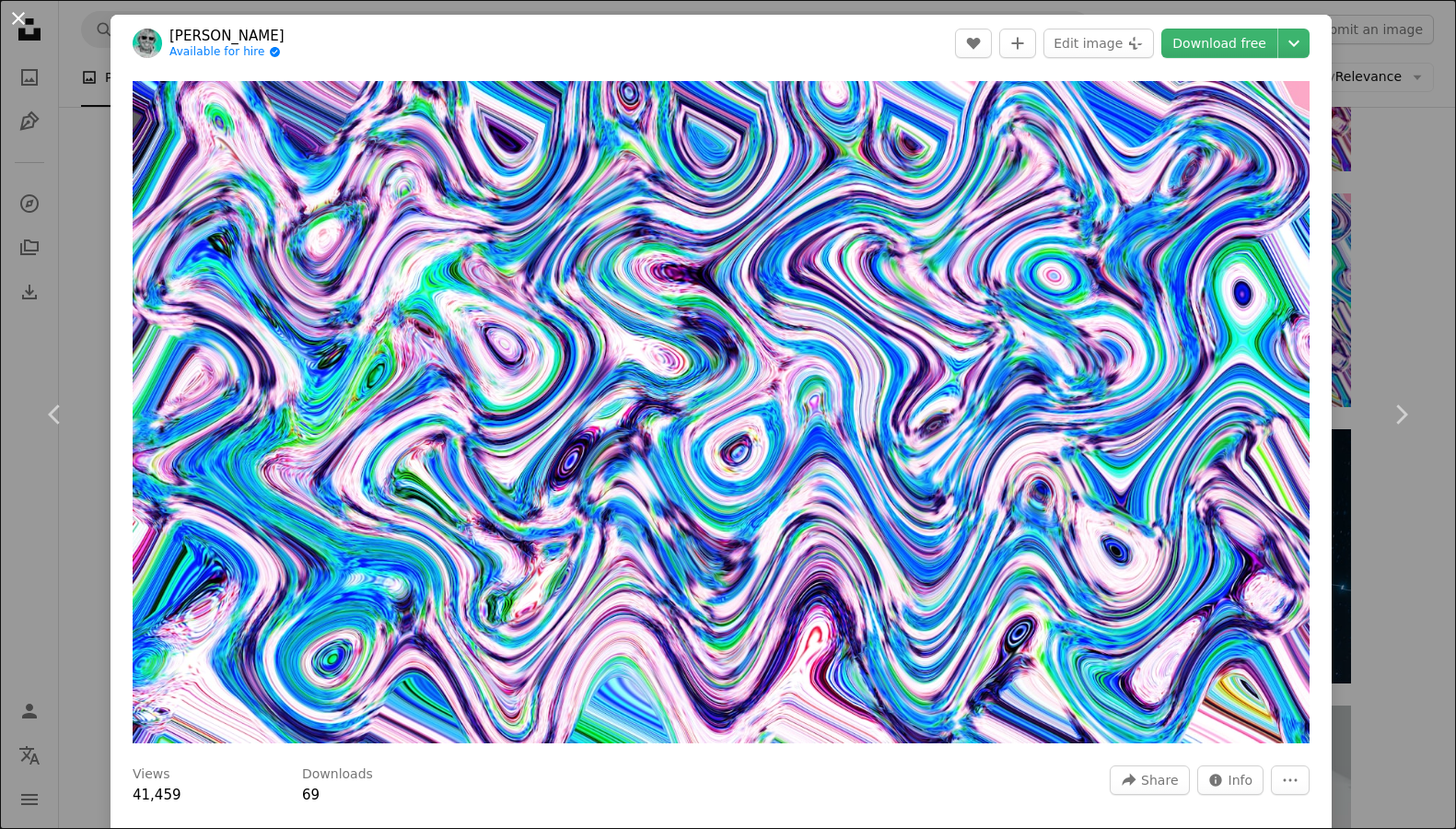
click at [19, 24] on button "An X shape" at bounding box center [19, 19] width 22 height 22
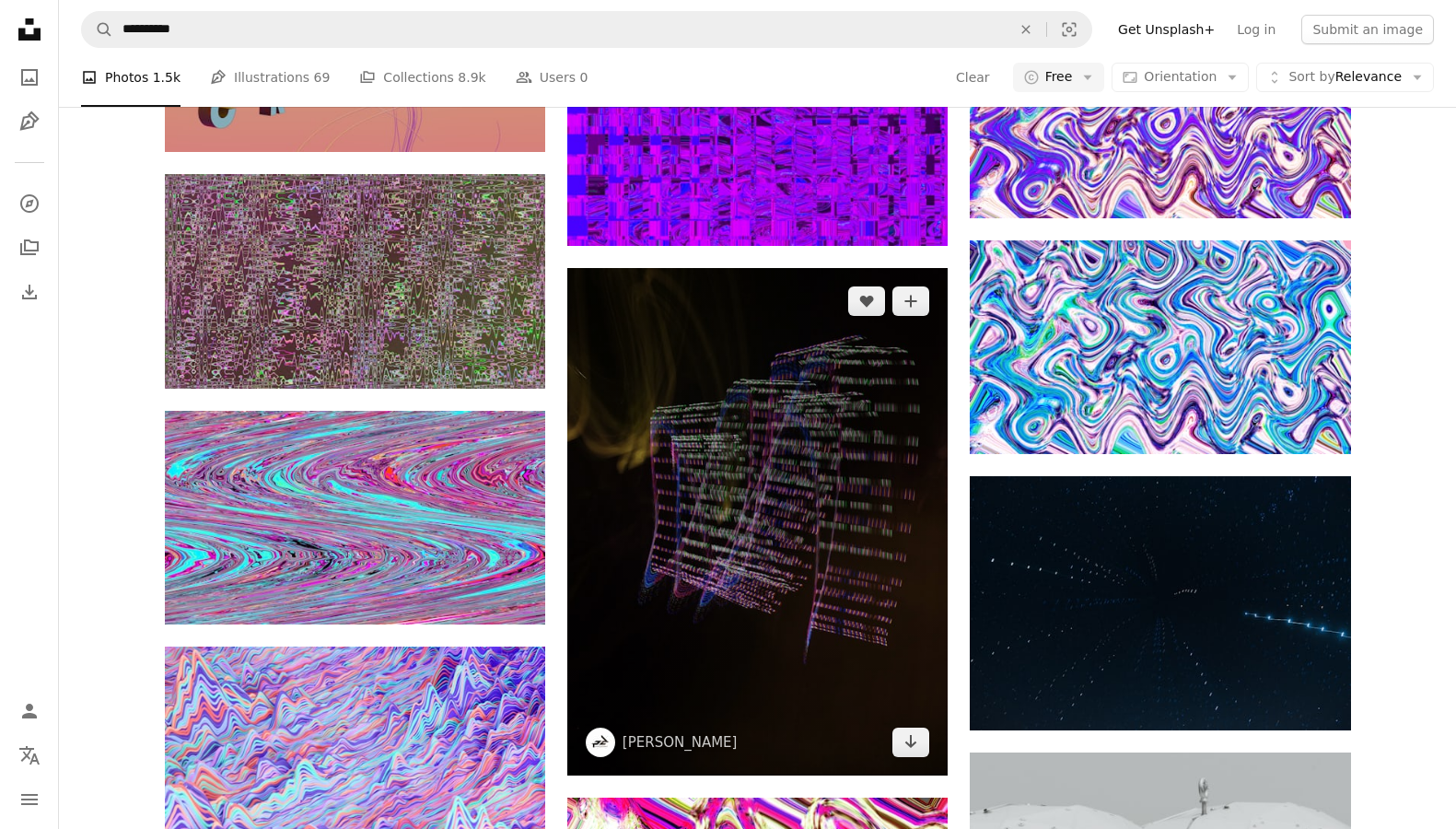
scroll to position [2548, 0]
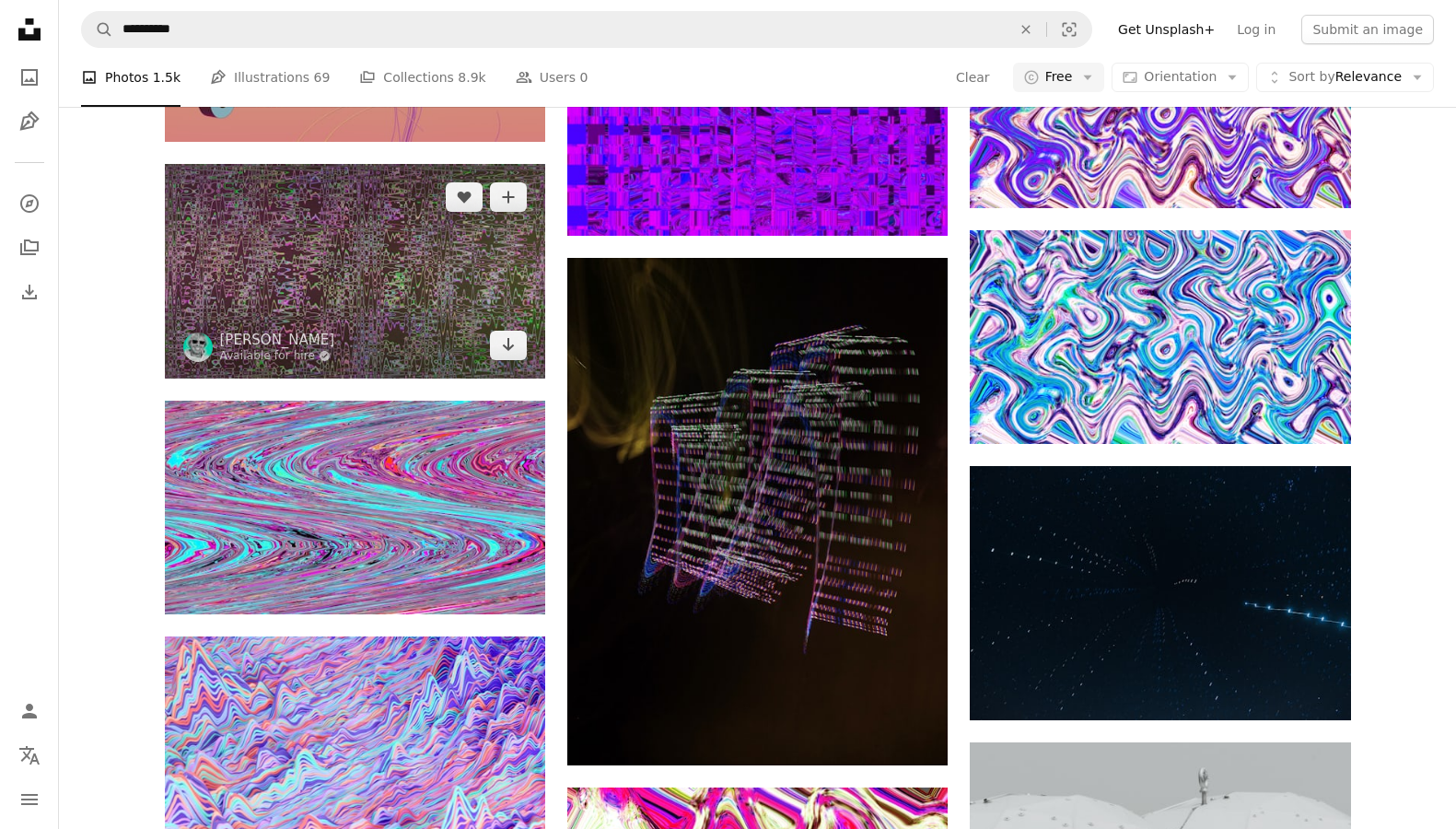
click at [402, 275] on img at bounding box center [355, 271] width 380 height 213
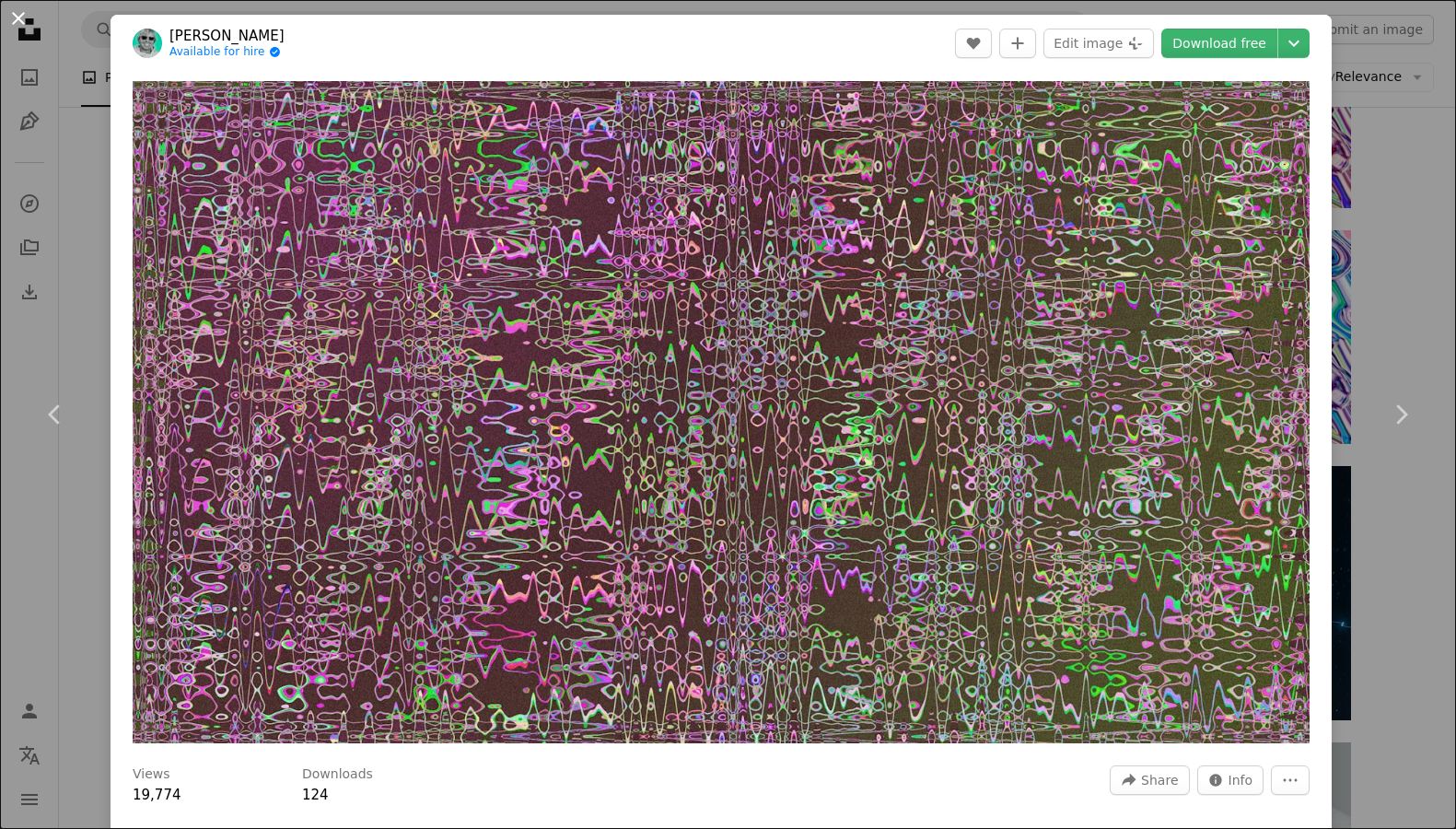
click at [24, 24] on button "An X shape" at bounding box center [19, 19] width 22 height 22
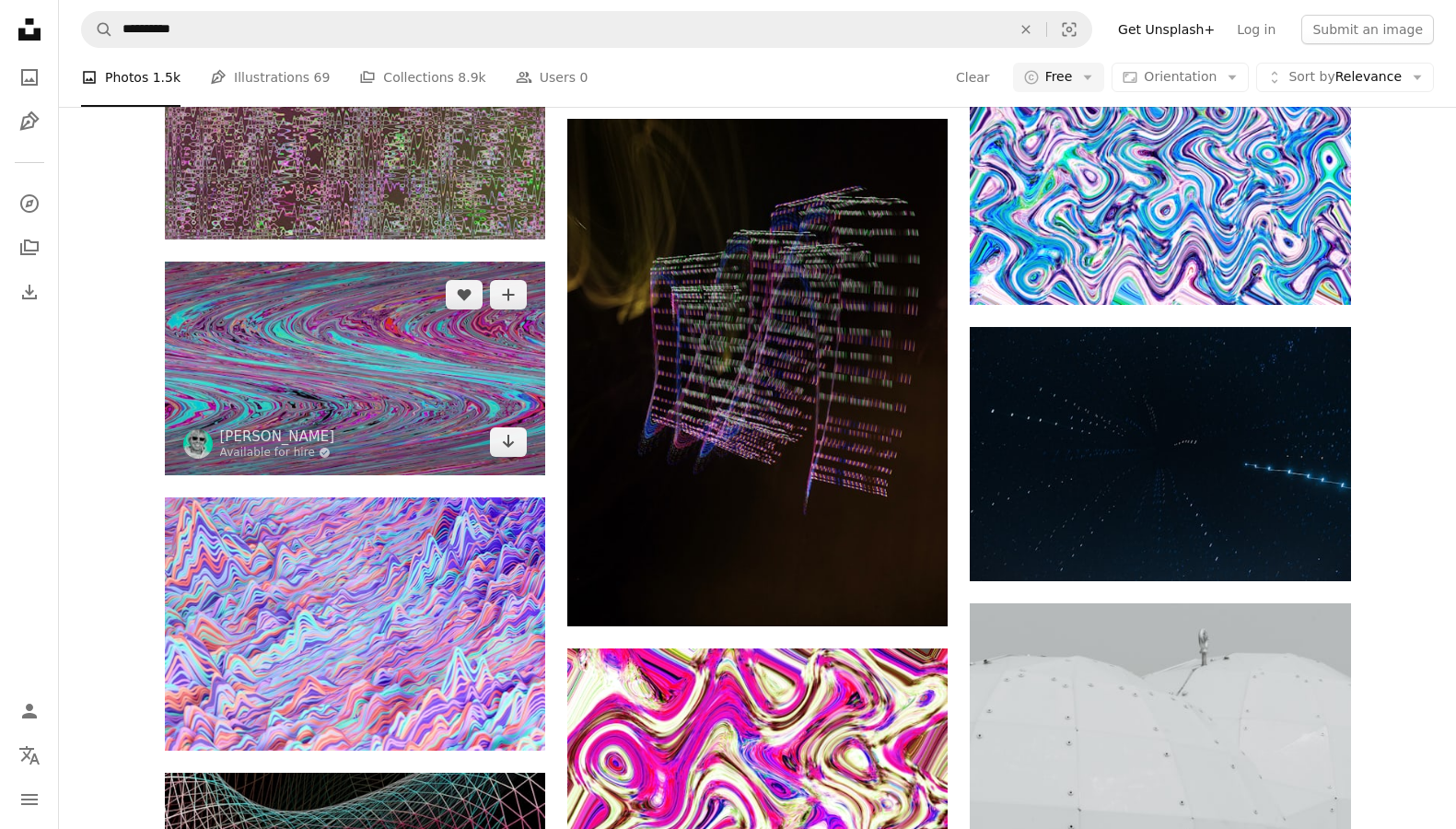
scroll to position [2758, 0]
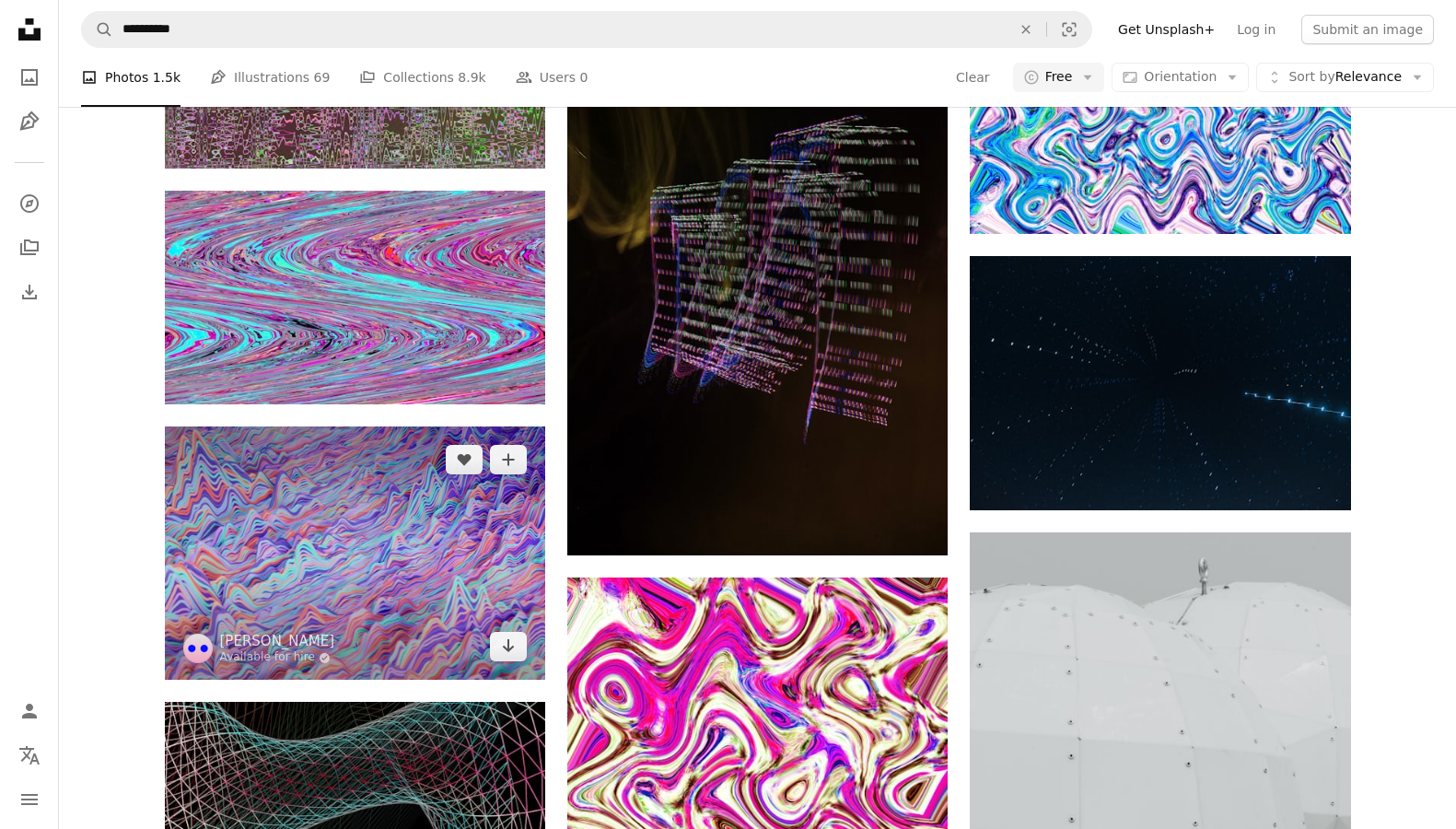
click at [395, 529] on img at bounding box center [355, 553] width 380 height 253
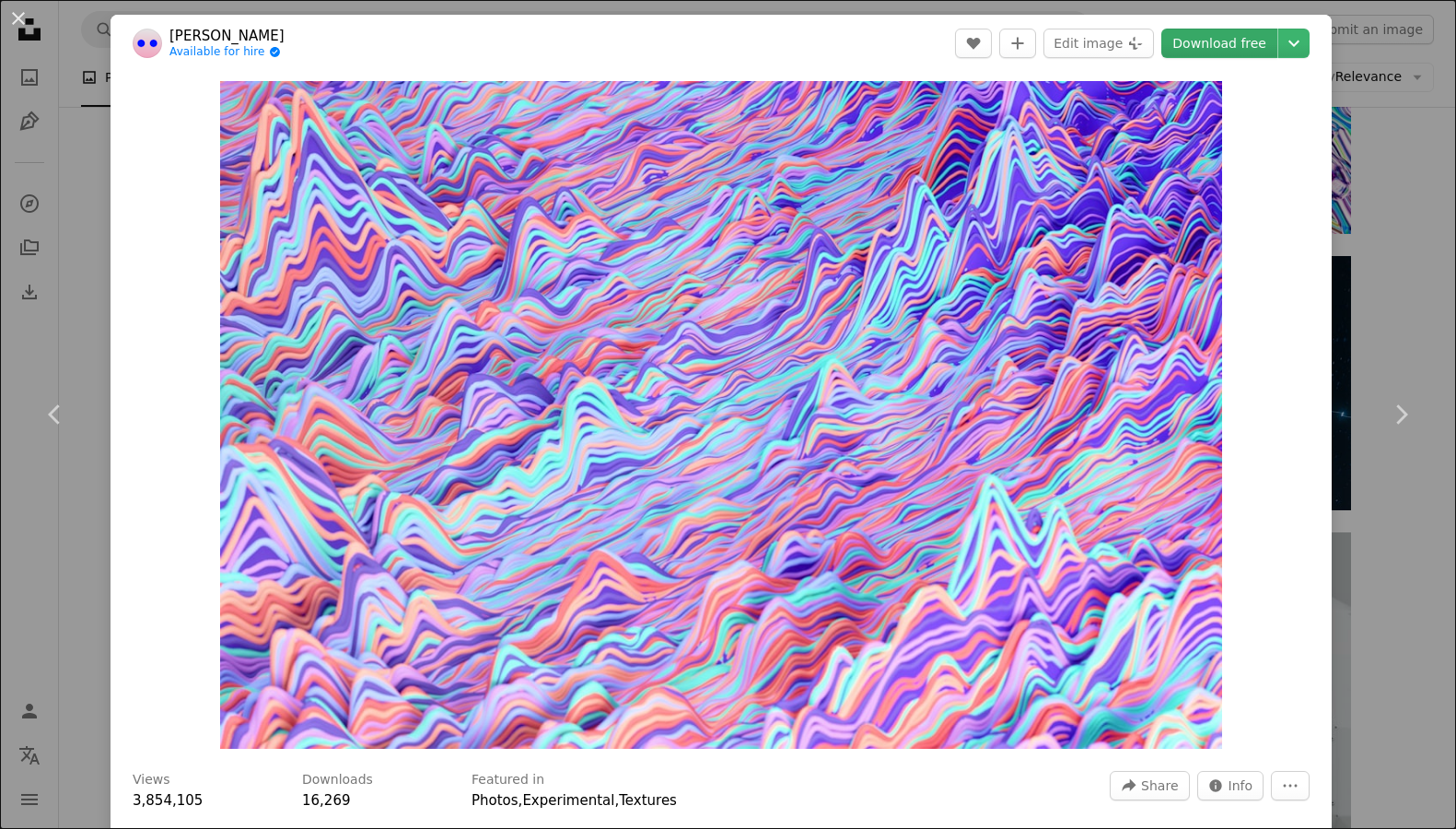
click at [1243, 43] on link "Download free" at bounding box center [1219, 44] width 116 height 30
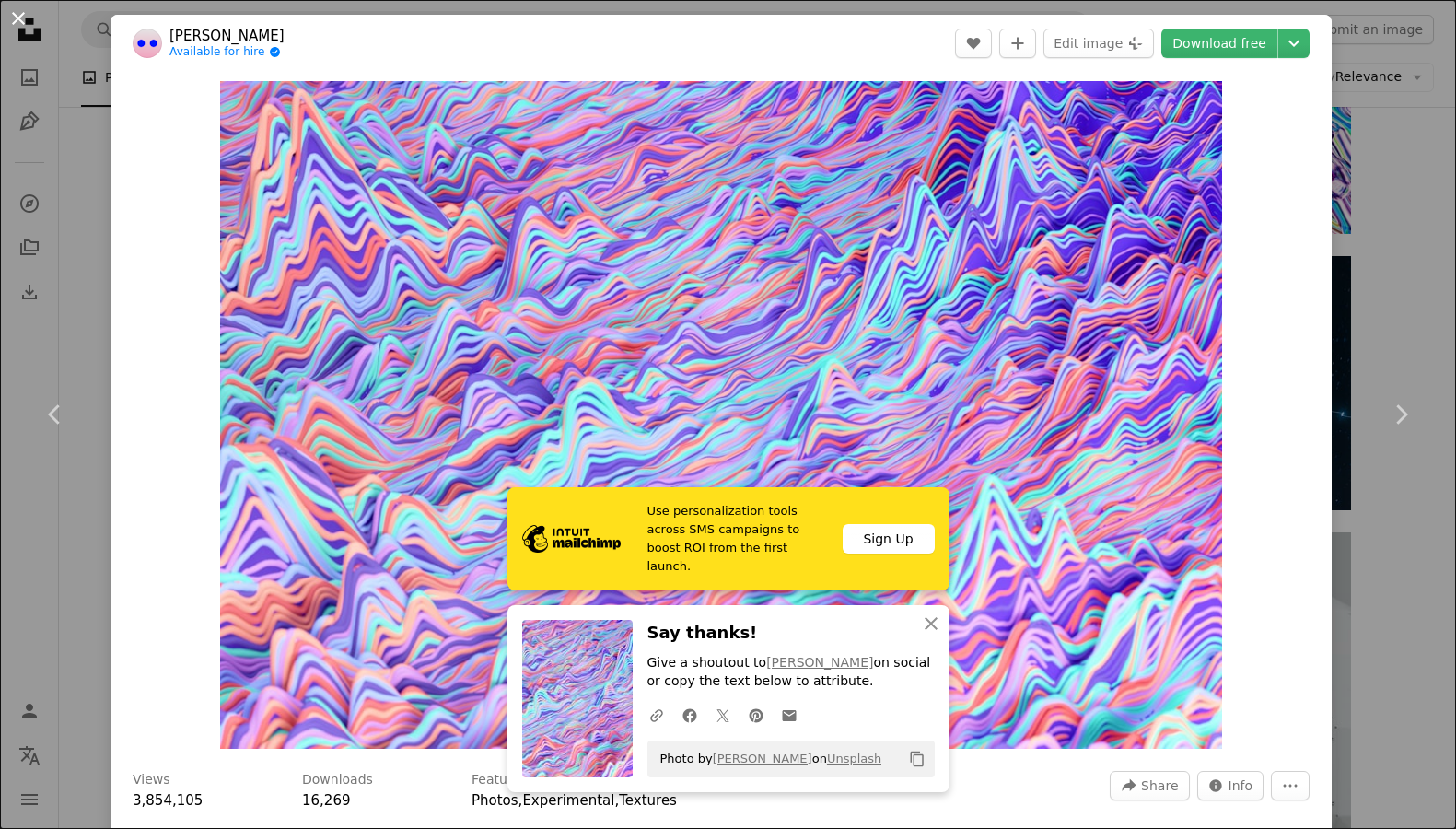
click at [20, 19] on button "An X shape" at bounding box center [19, 19] width 22 height 22
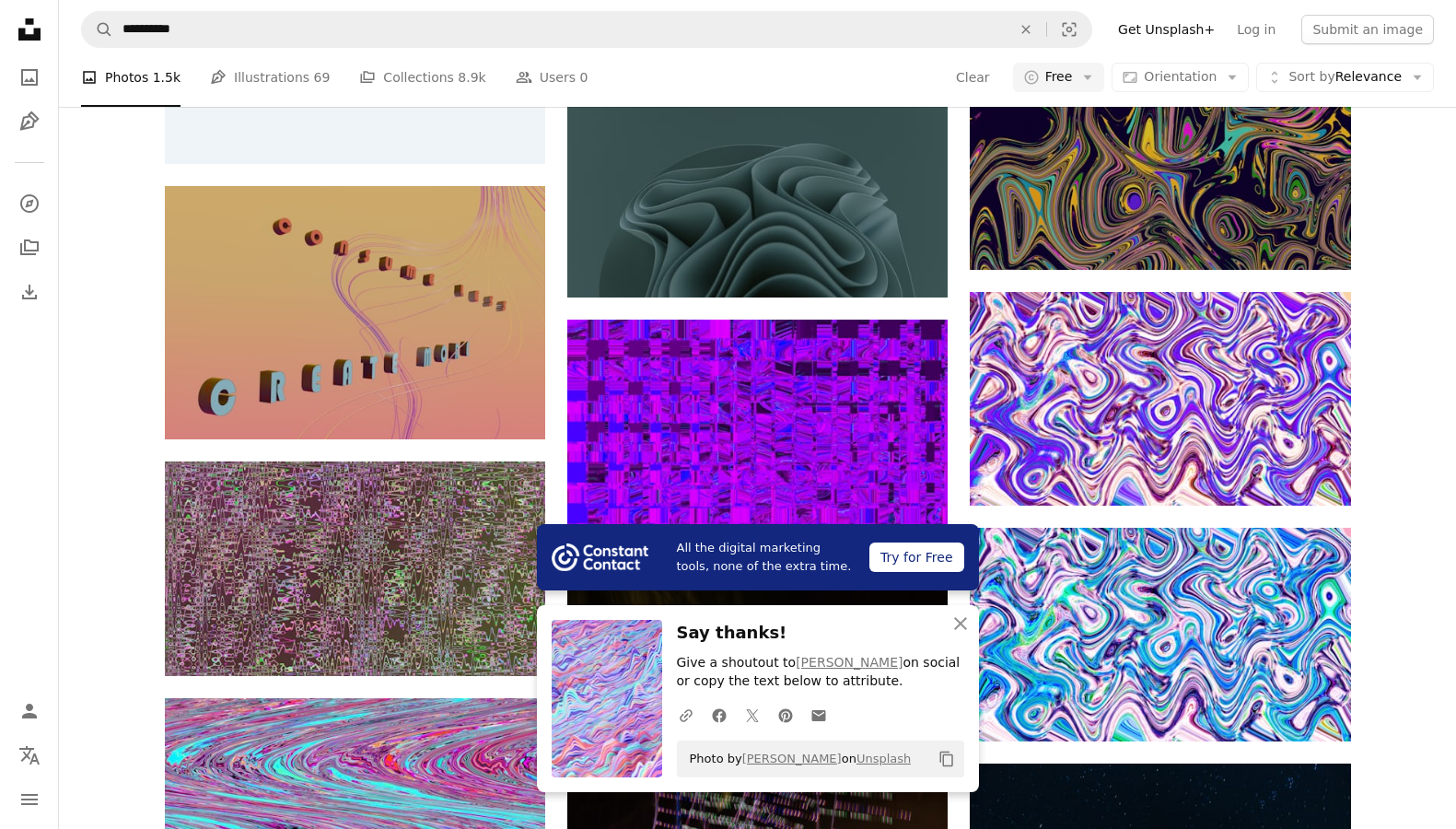
scroll to position [1851, 0]
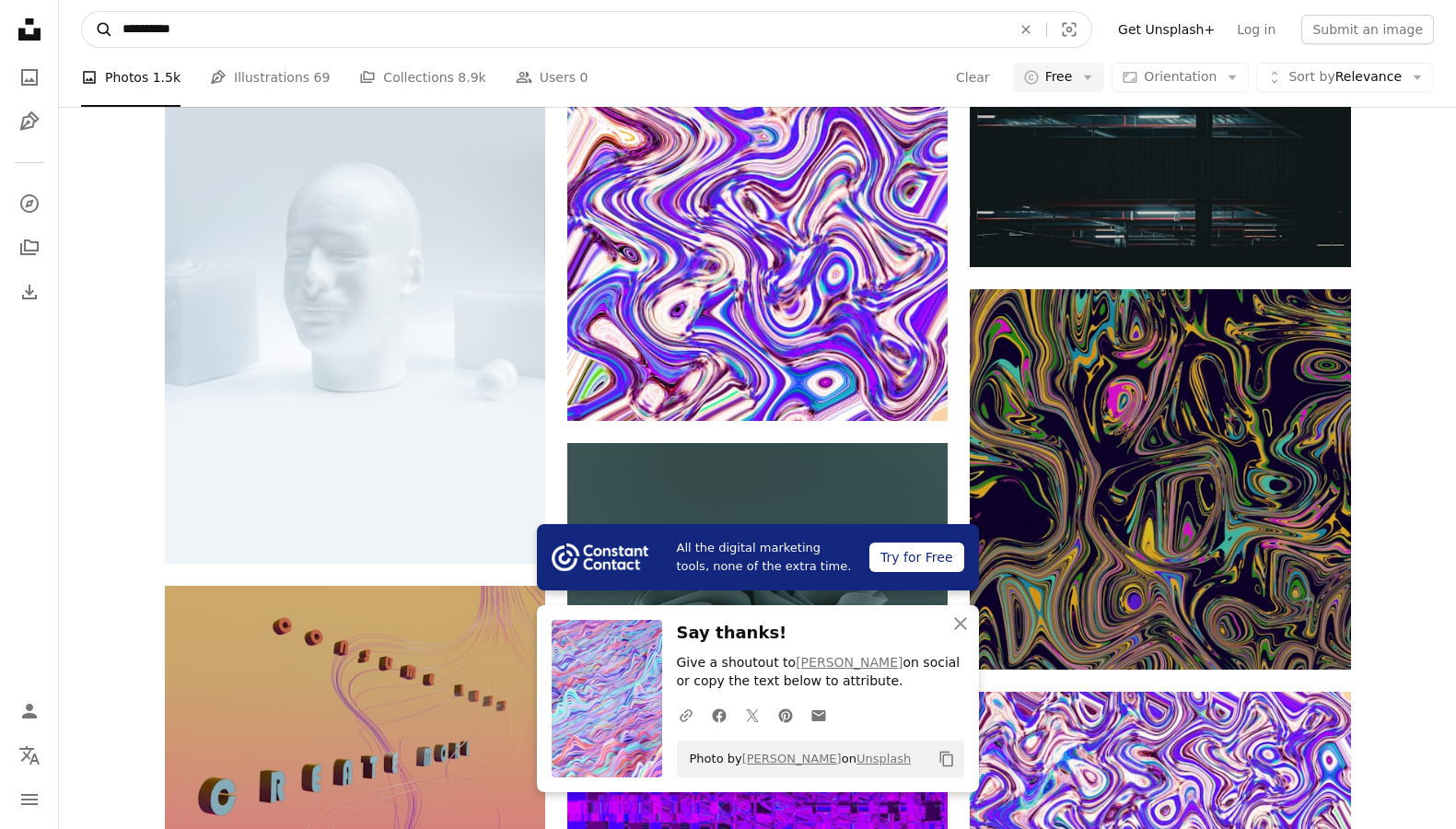
drag, startPoint x: 322, startPoint y: 35, endPoint x: 103, endPoint y: 19, distance: 219.6
click at [103, 19] on form "**********" at bounding box center [586, 30] width 1011 height 37
type input "****"
click button "A magnifying glass" at bounding box center [97, 30] width 32 height 35
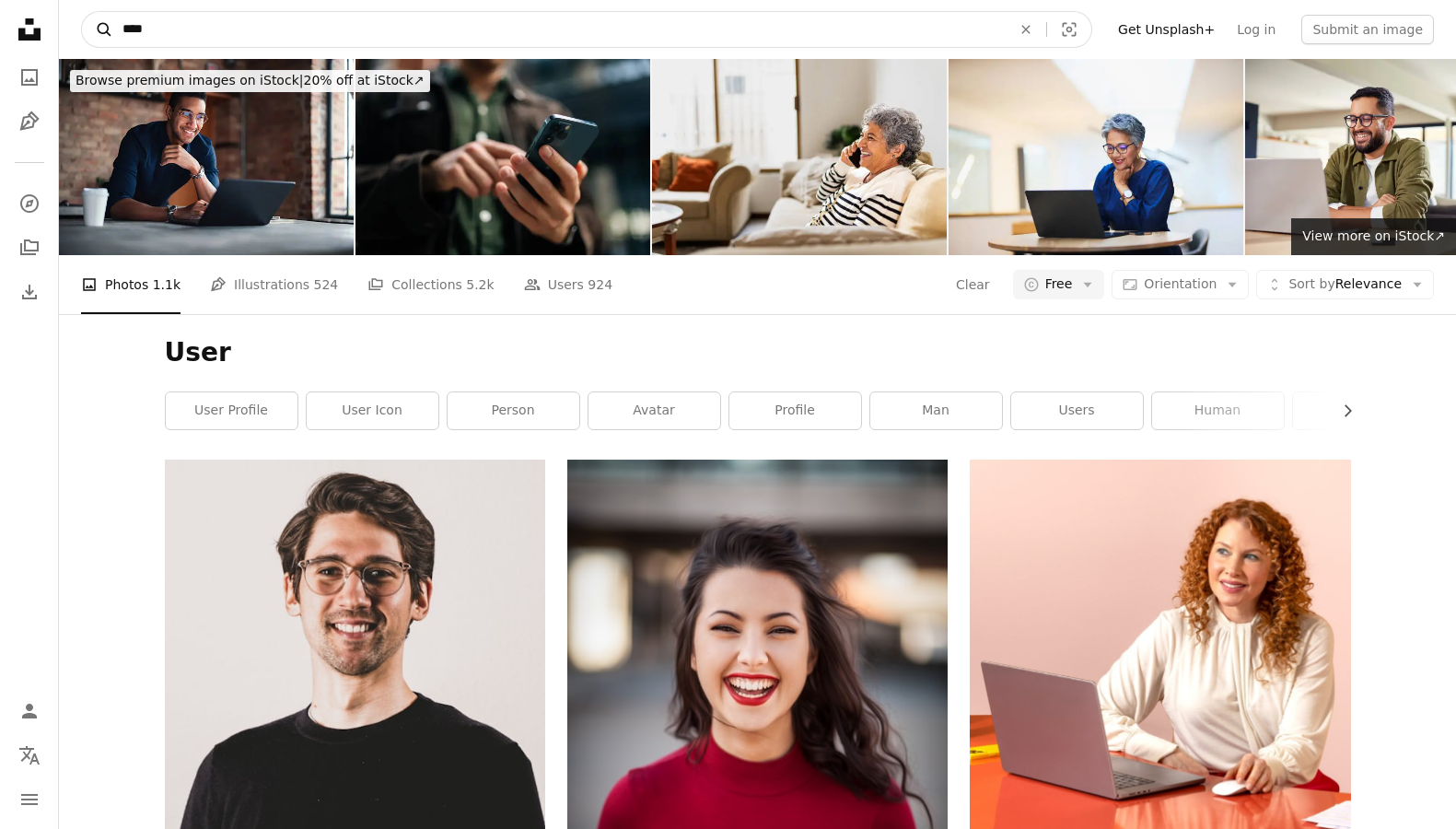
drag, startPoint x: 202, startPoint y: 24, endPoint x: 83, endPoint y: 24, distance: 119.0
click at [83, 24] on form "A magnifying glass **** An X shape Visual search" at bounding box center [586, 30] width 1011 height 37
type input "******"
click button "A magnifying glass" at bounding box center [97, 30] width 32 height 35
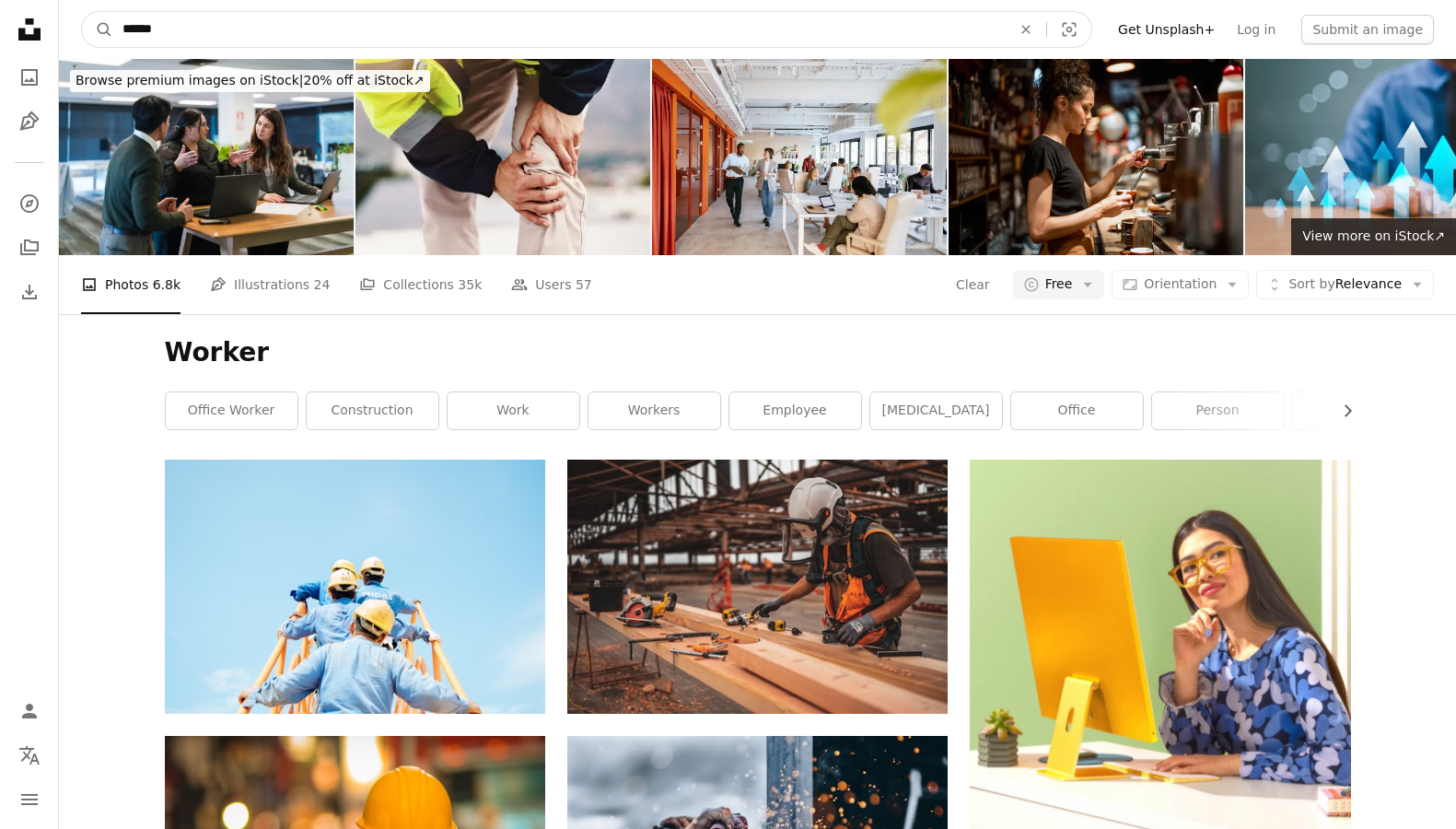
click at [133, 28] on input "******" at bounding box center [559, 30] width 892 height 35
type input "**********"
click button "A magnifying glass" at bounding box center [97, 30] width 32 height 35
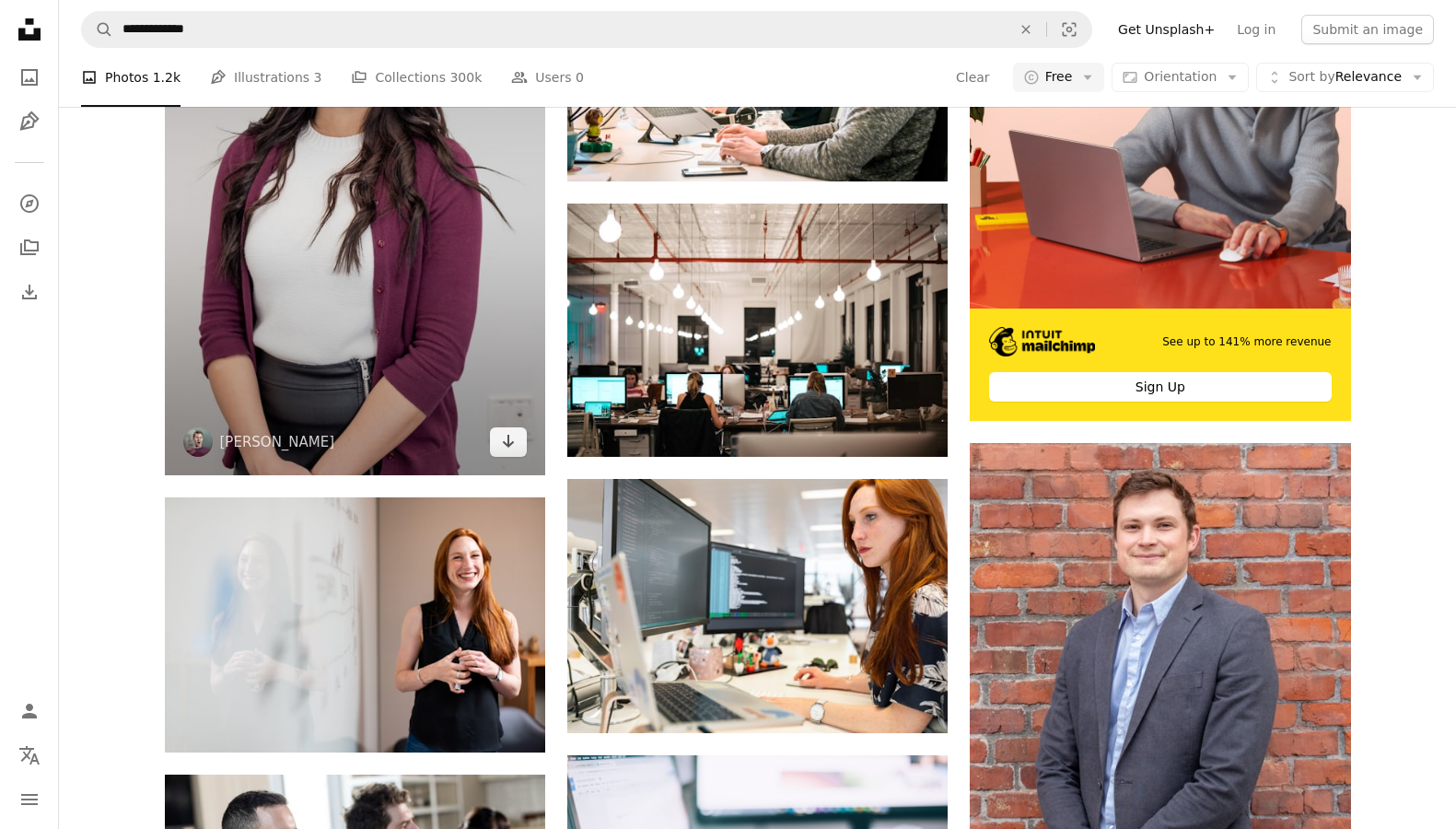
scroll to position [664, 0]
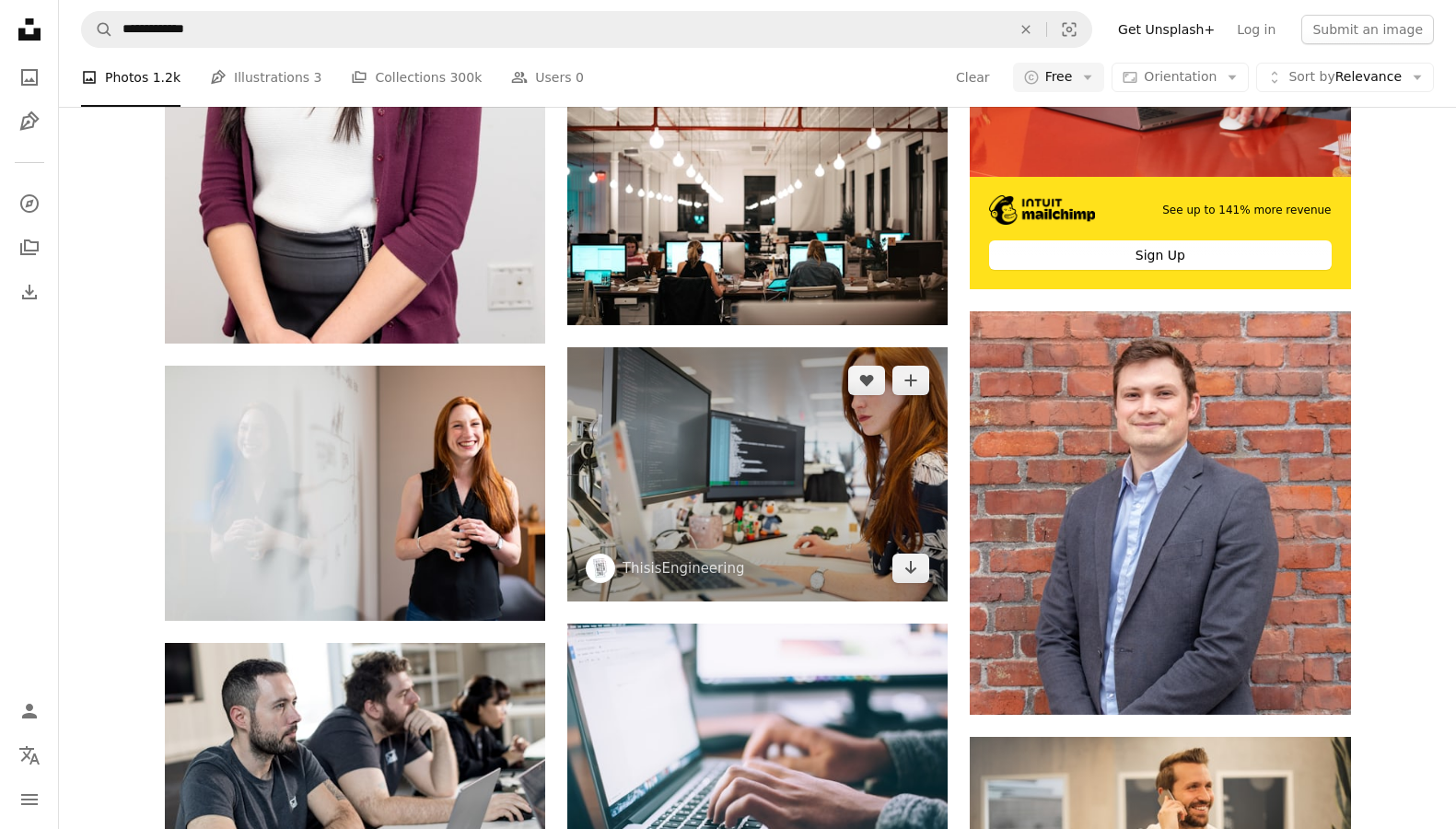
click at [734, 501] on img at bounding box center [758, 474] width 380 height 254
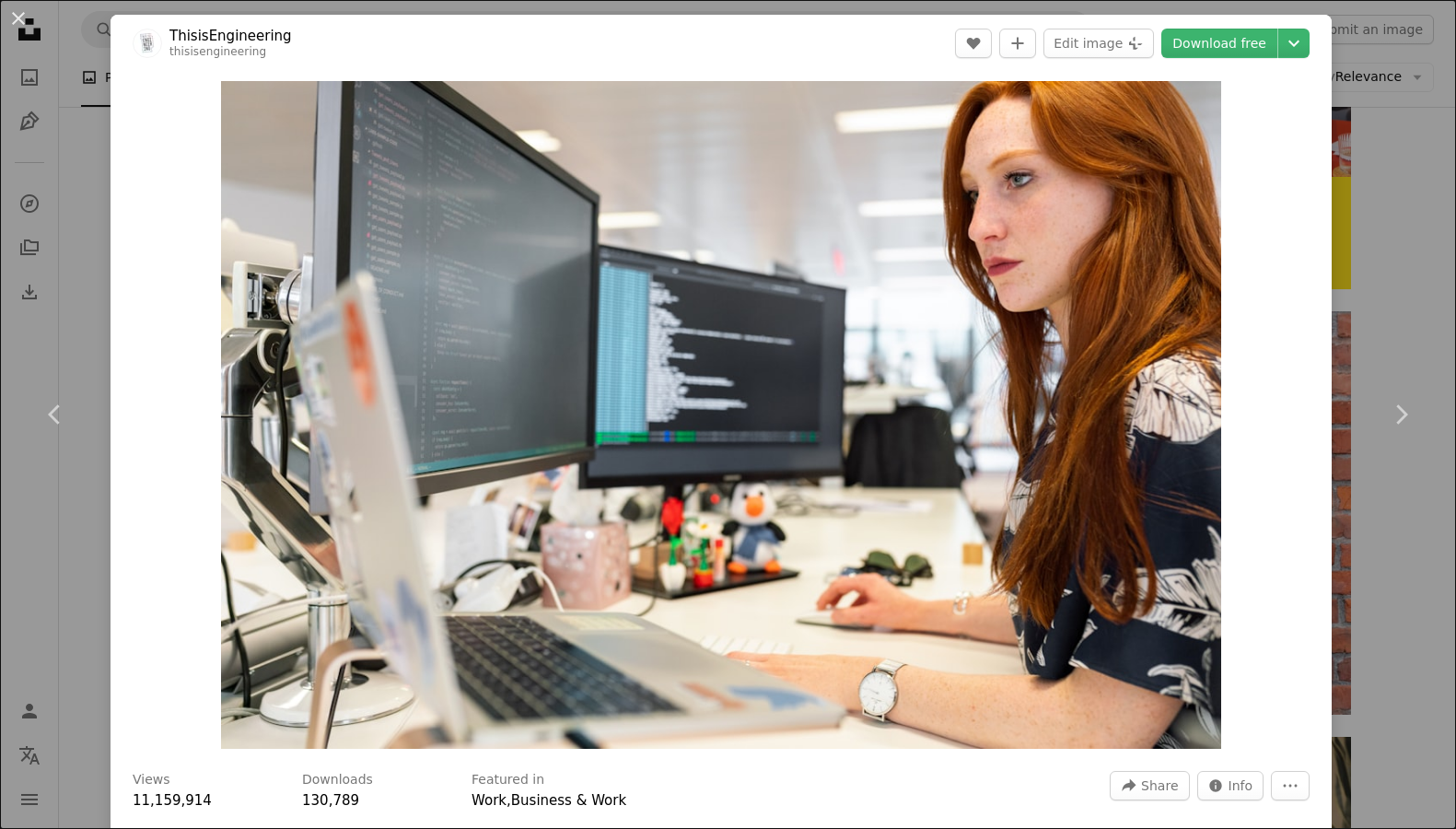
click at [1238, 60] on header "ThisisEngineering thisisengineering A heart A plus sign Edit image Plus sign fo…" at bounding box center [721, 44] width 1220 height 57
click at [1234, 48] on link "Download free" at bounding box center [1219, 44] width 116 height 30
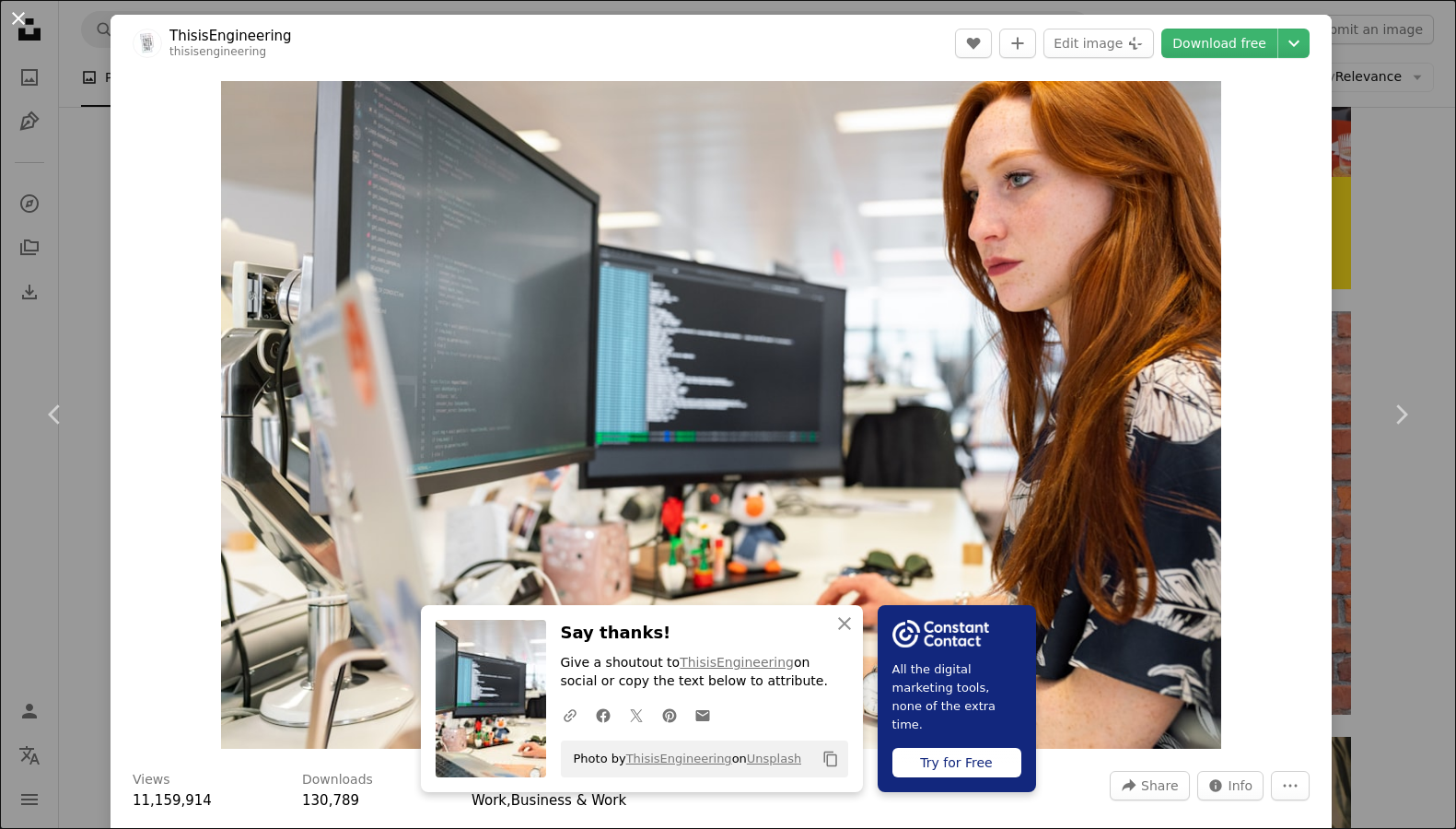
click at [18, 26] on button "An X shape" at bounding box center [19, 19] width 22 height 22
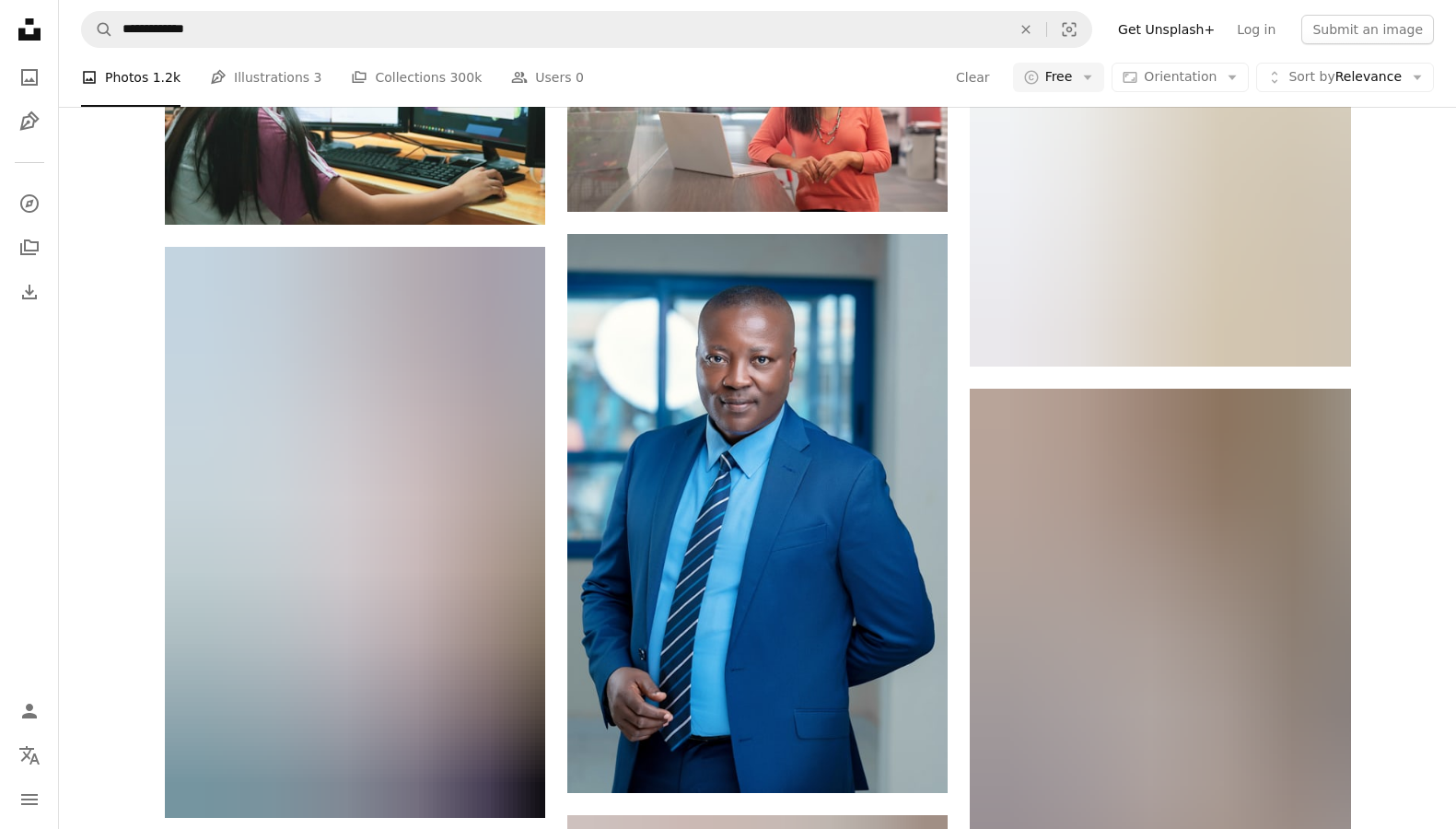
scroll to position [1615, 0]
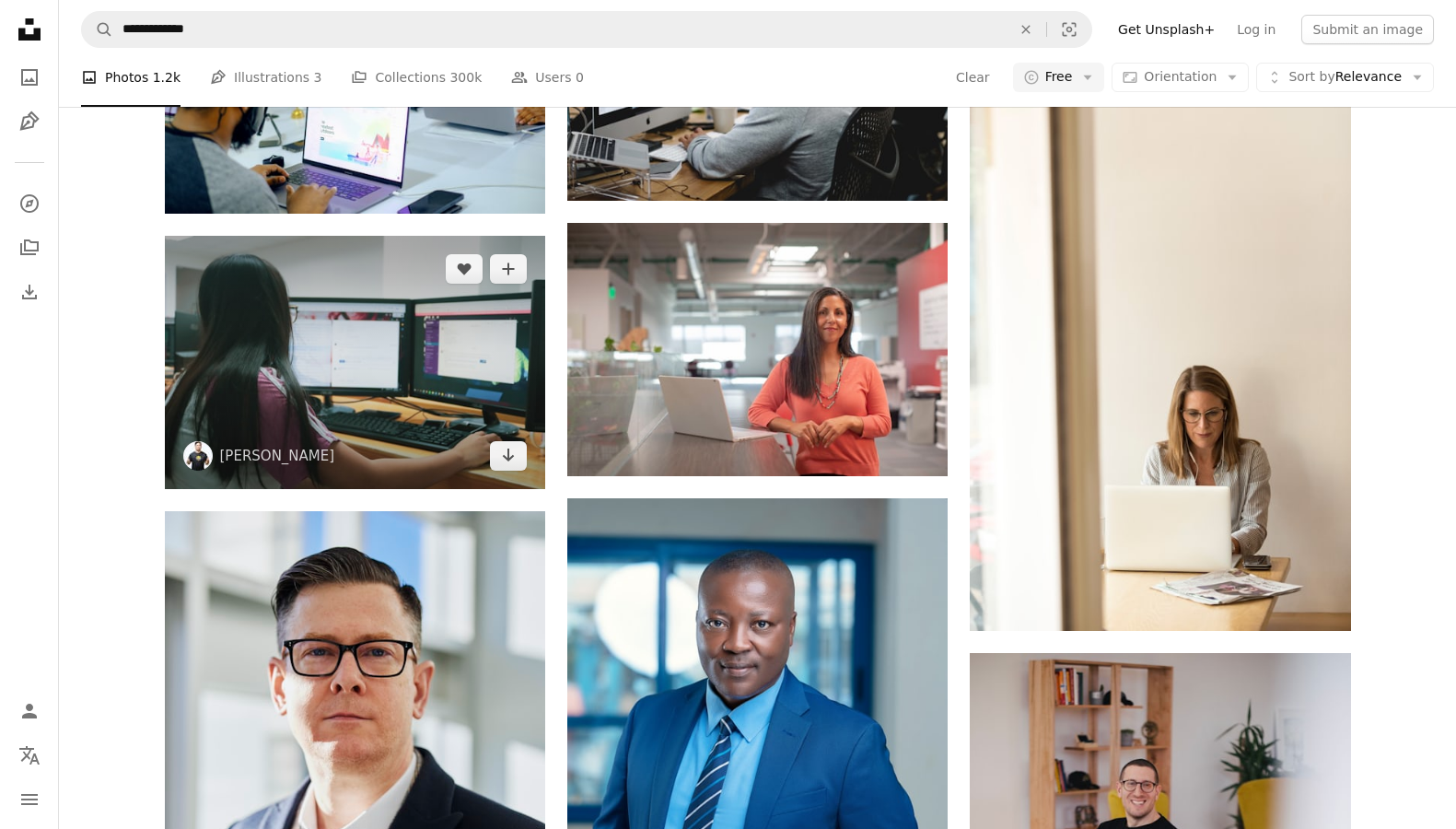
click at [439, 386] on img at bounding box center [355, 362] width 380 height 253
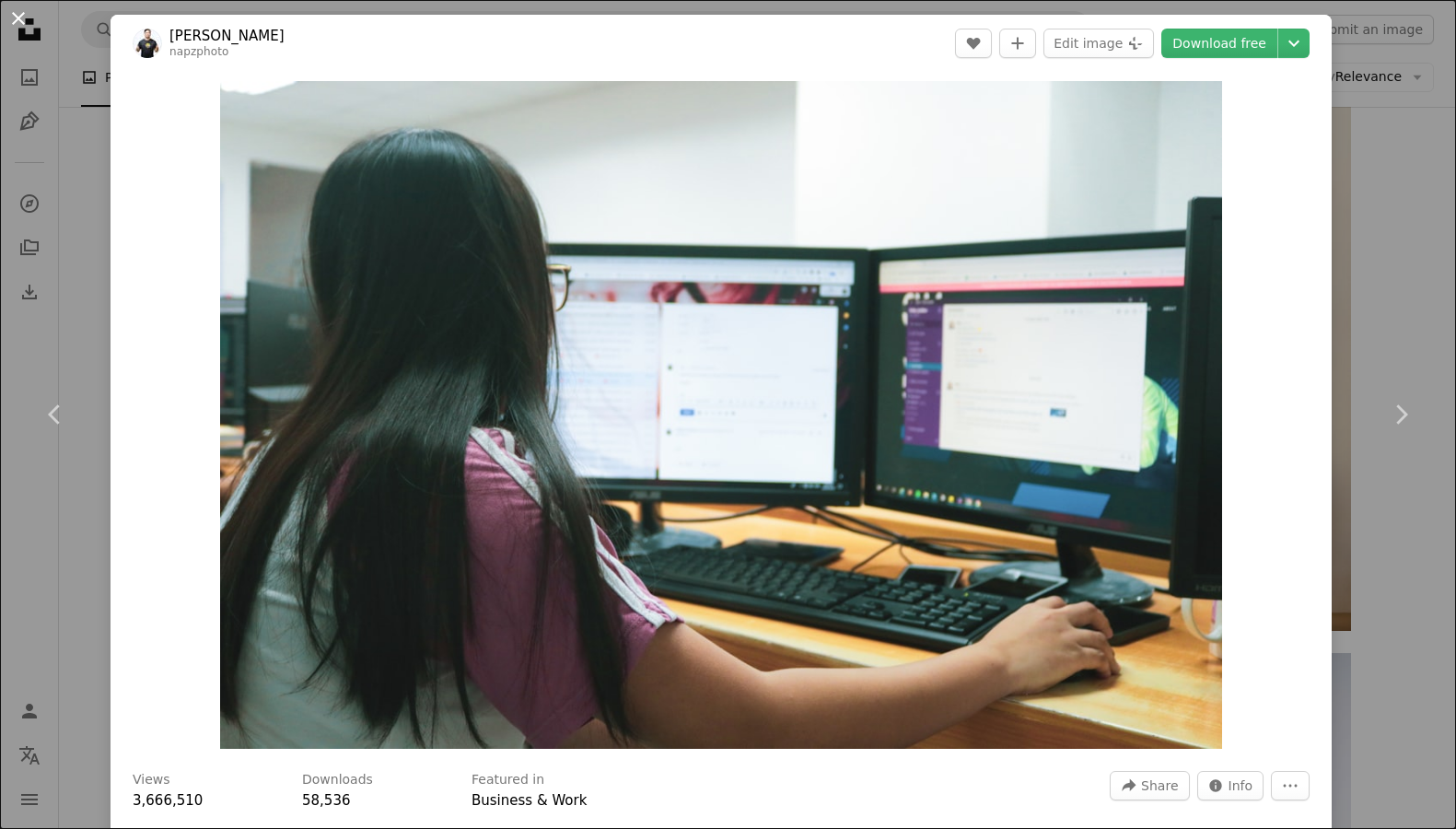
click at [28, 19] on button "An X shape" at bounding box center [19, 19] width 22 height 22
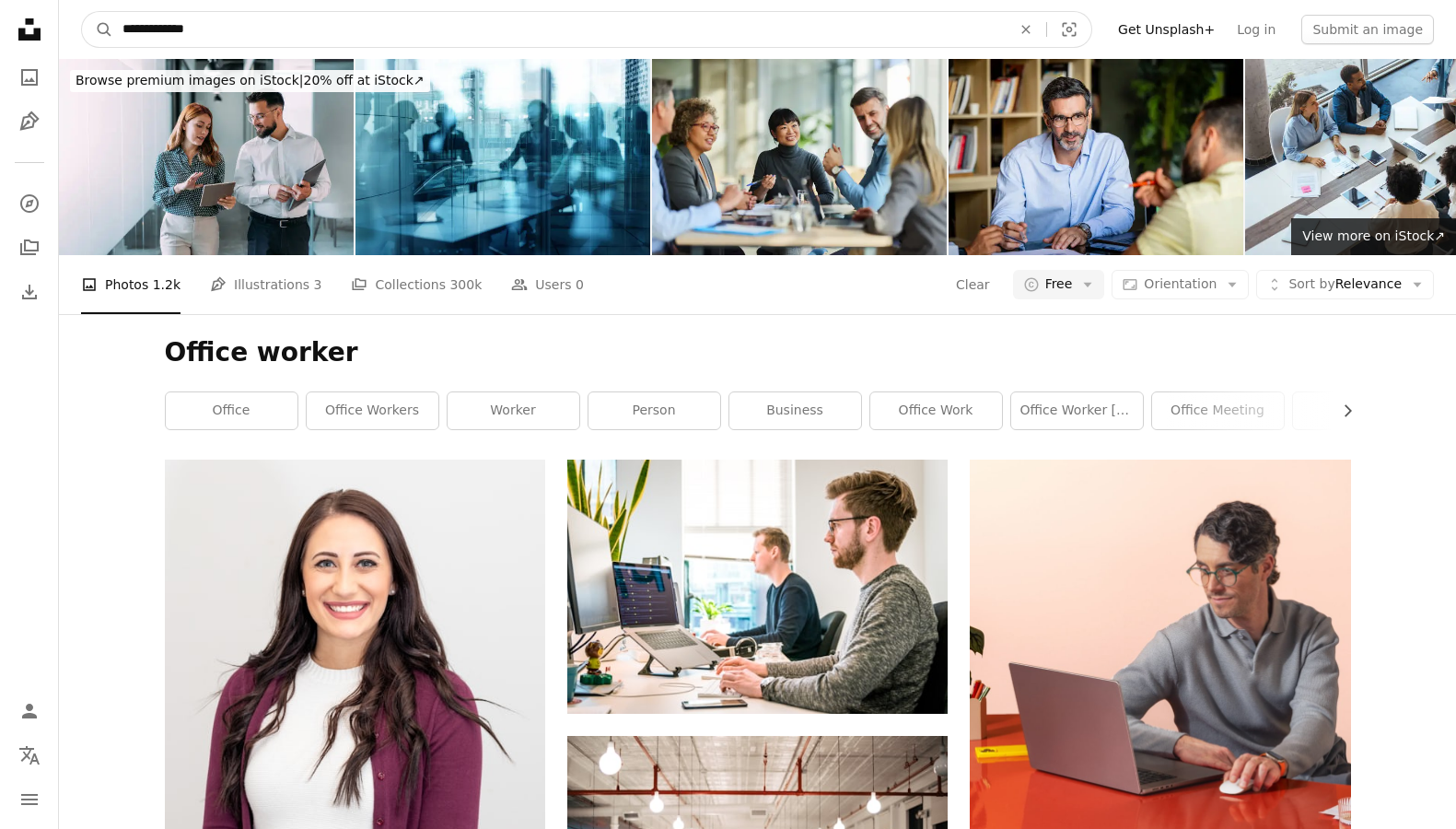
drag, startPoint x: 258, startPoint y: 28, endPoint x: 81, endPoint y: 3, distance: 178.8
click at [81, 3] on nav "**********" at bounding box center [758, 30] width 1397 height 59
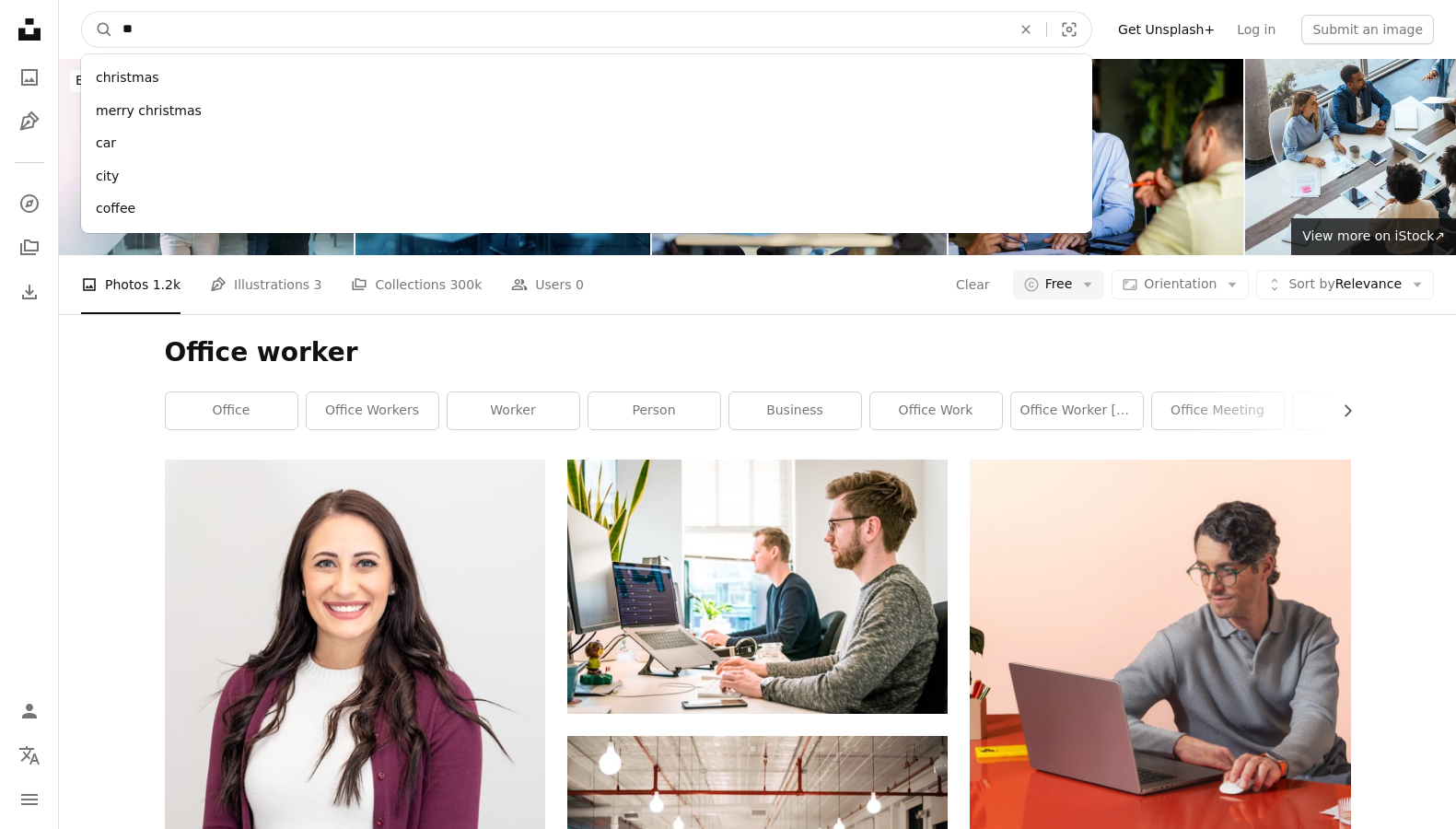
type input "***"
click button "A magnifying glass" at bounding box center [97, 30] width 32 height 35
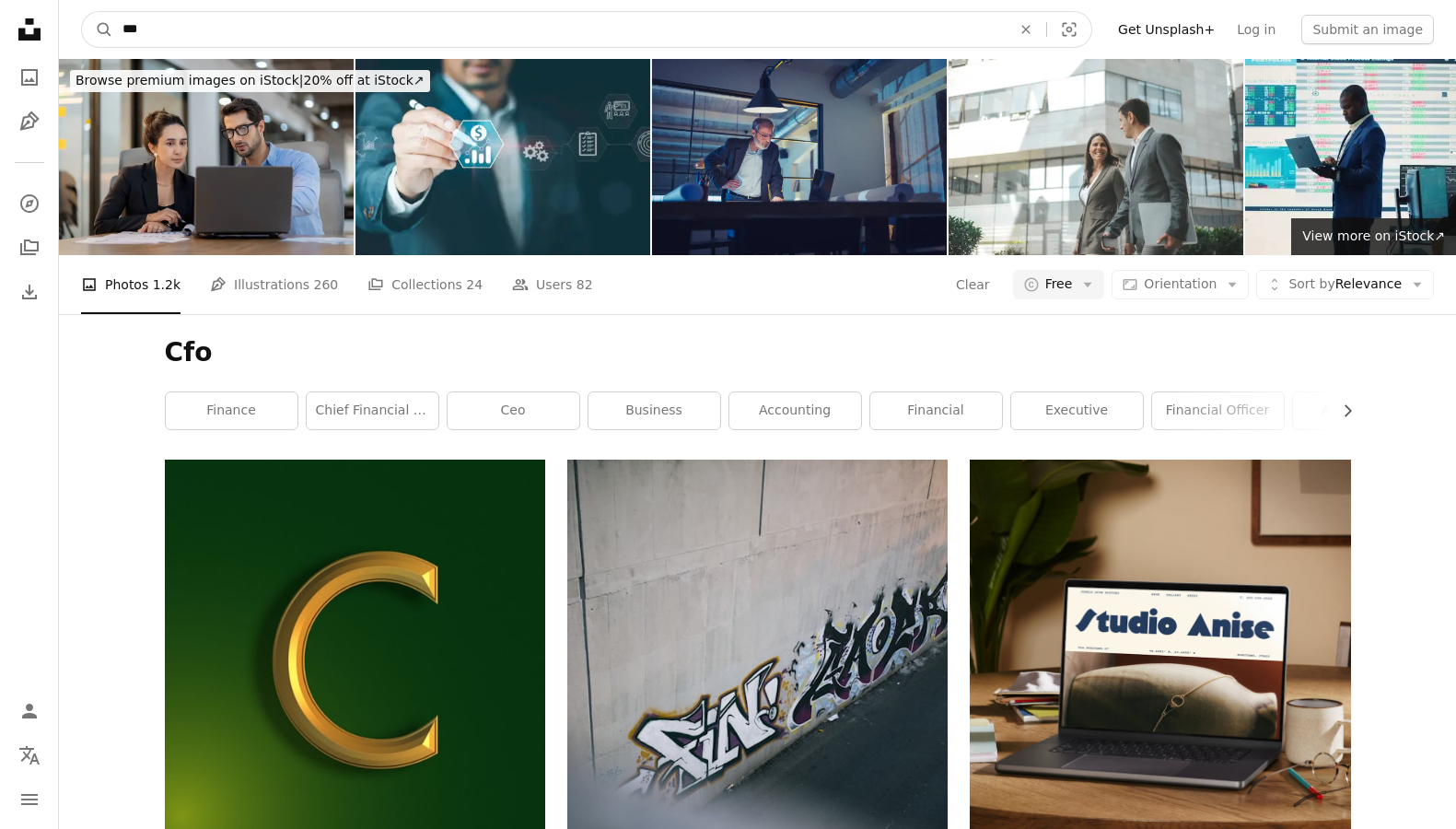
drag, startPoint x: 184, startPoint y: 15, endPoint x: 115, endPoint y: 16, distance: 69.0
click at [115, 16] on input "***" at bounding box center [559, 30] width 892 height 35
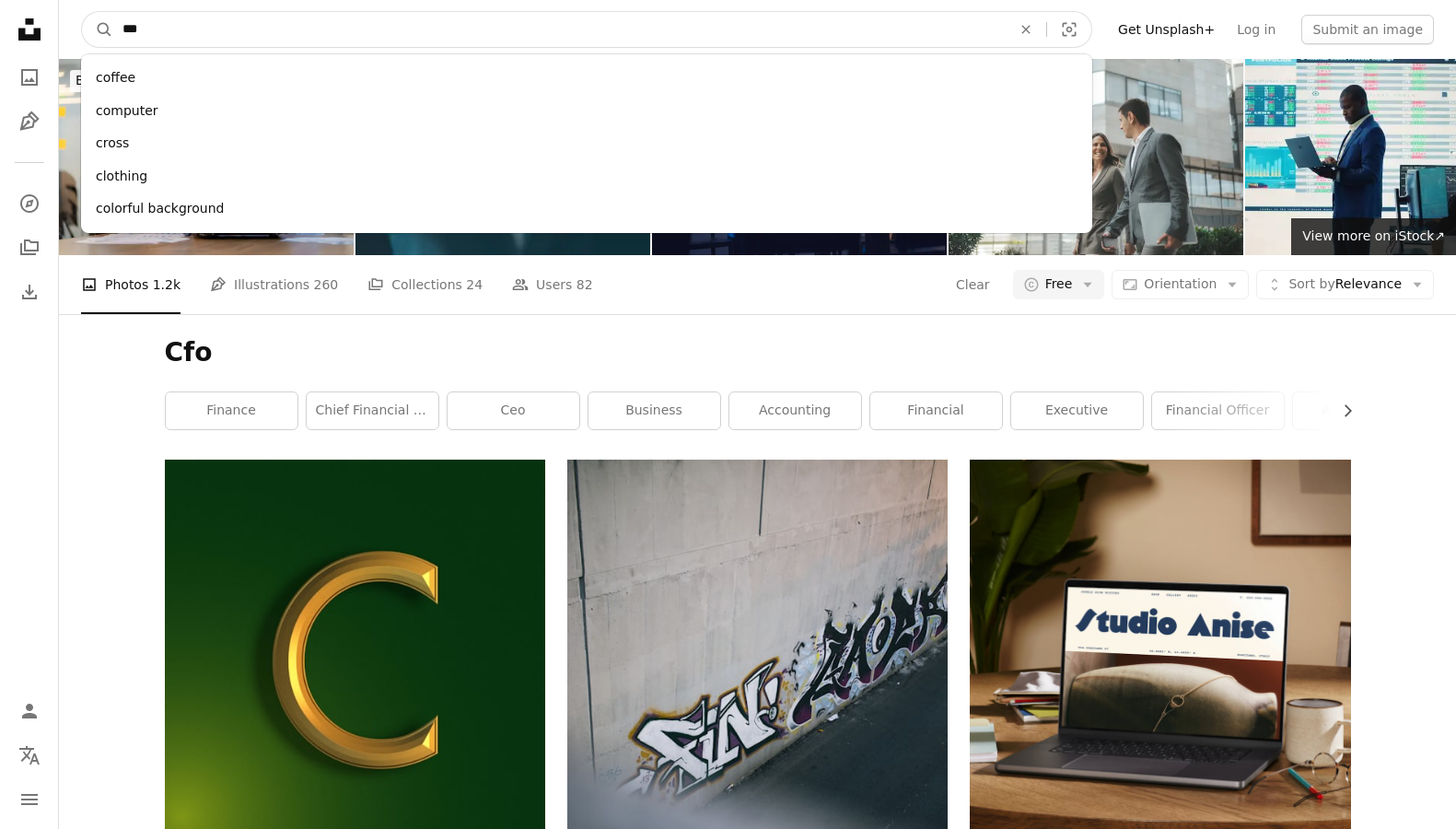
drag, startPoint x: 138, startPoint y: 19, endPoint x: 53, endPoint y: 19, distance: 85.0
drag, startPoint x: 188, startPoint y: 34, endPoint x: 42, endPoint y: 34, distance: 146.0
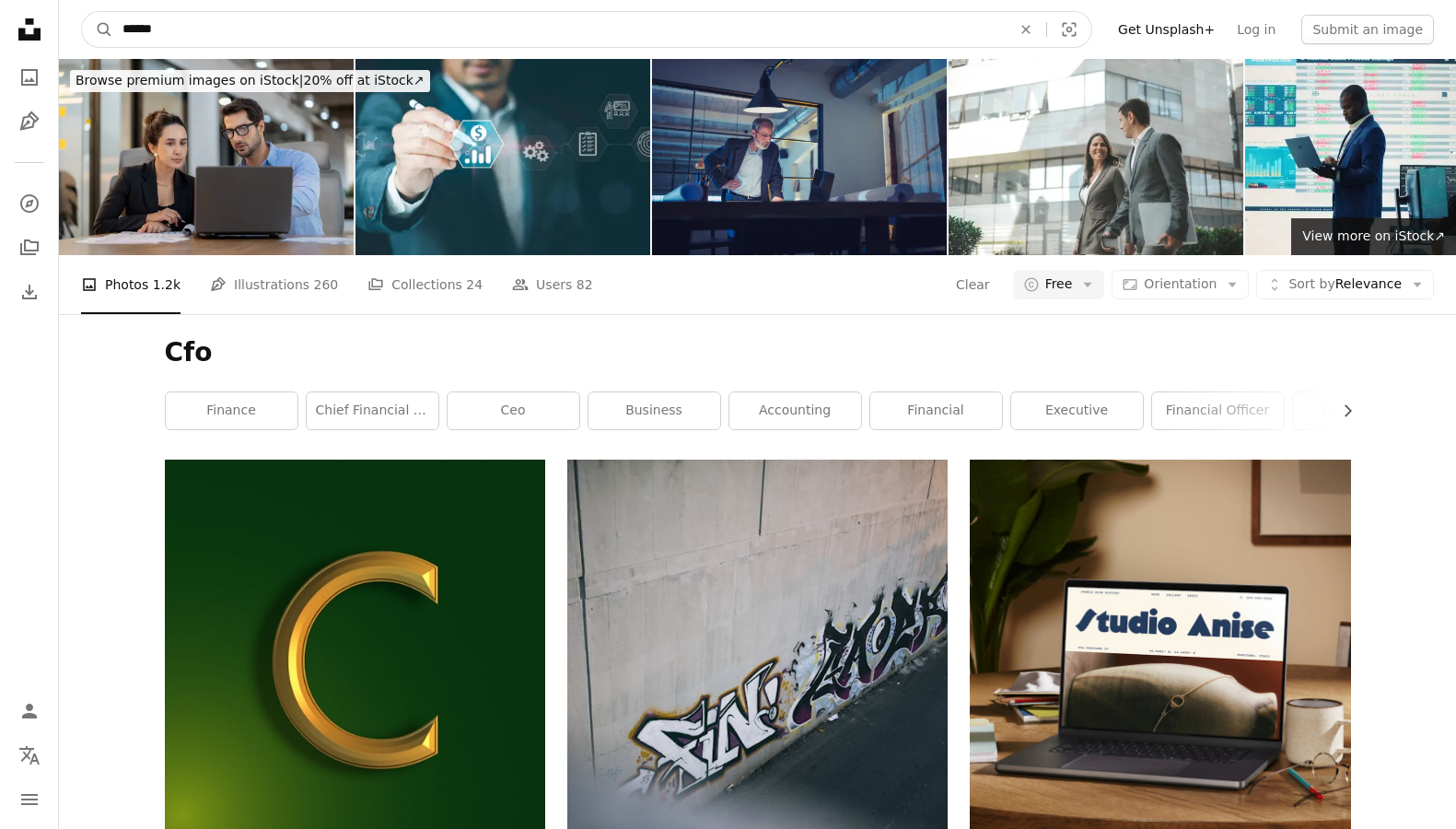
type input "*******"
click button "A magnifying glass" at bounding box center [97, 30] width 32 height 35
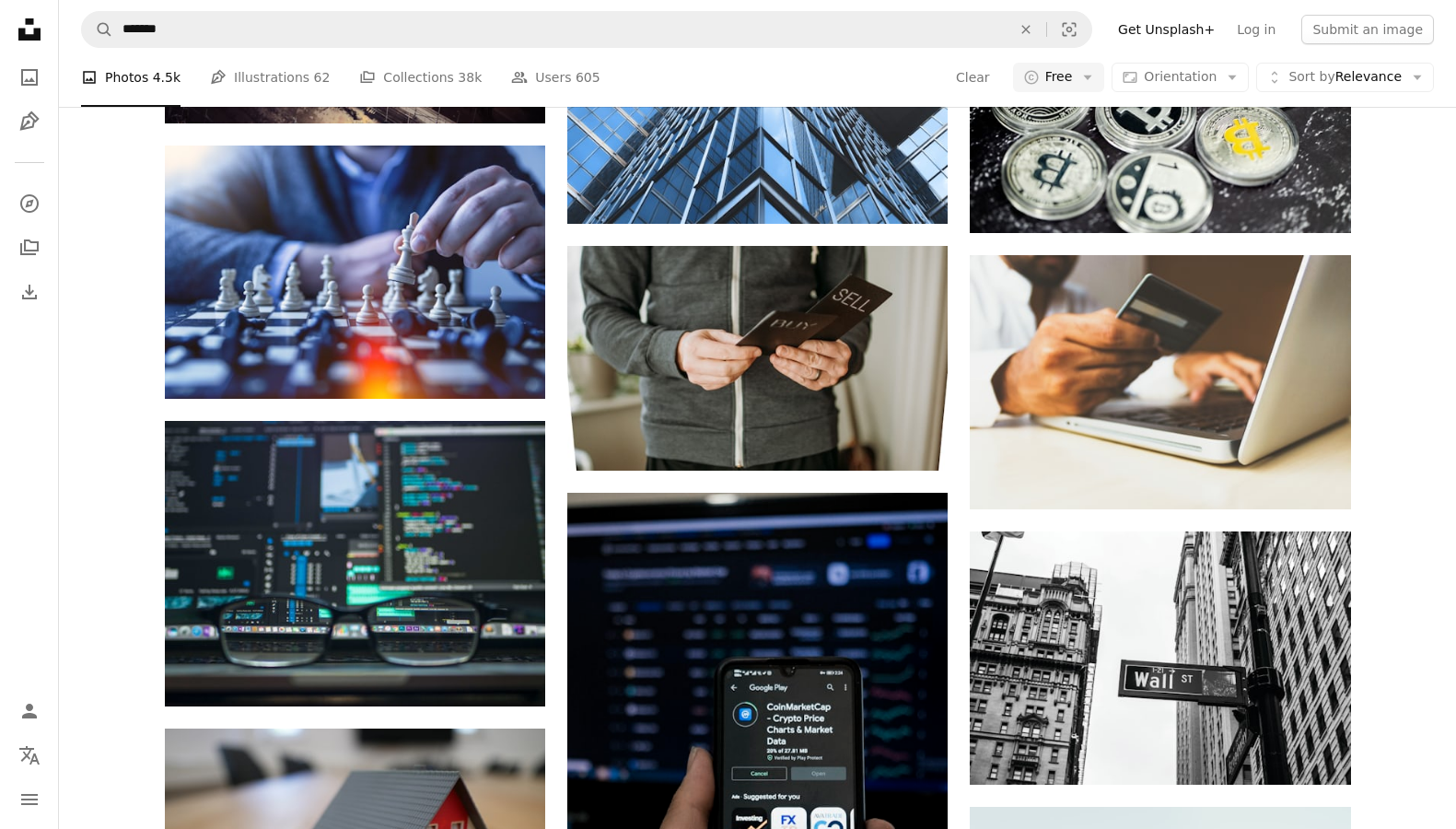
scroll to position [8085, 0]
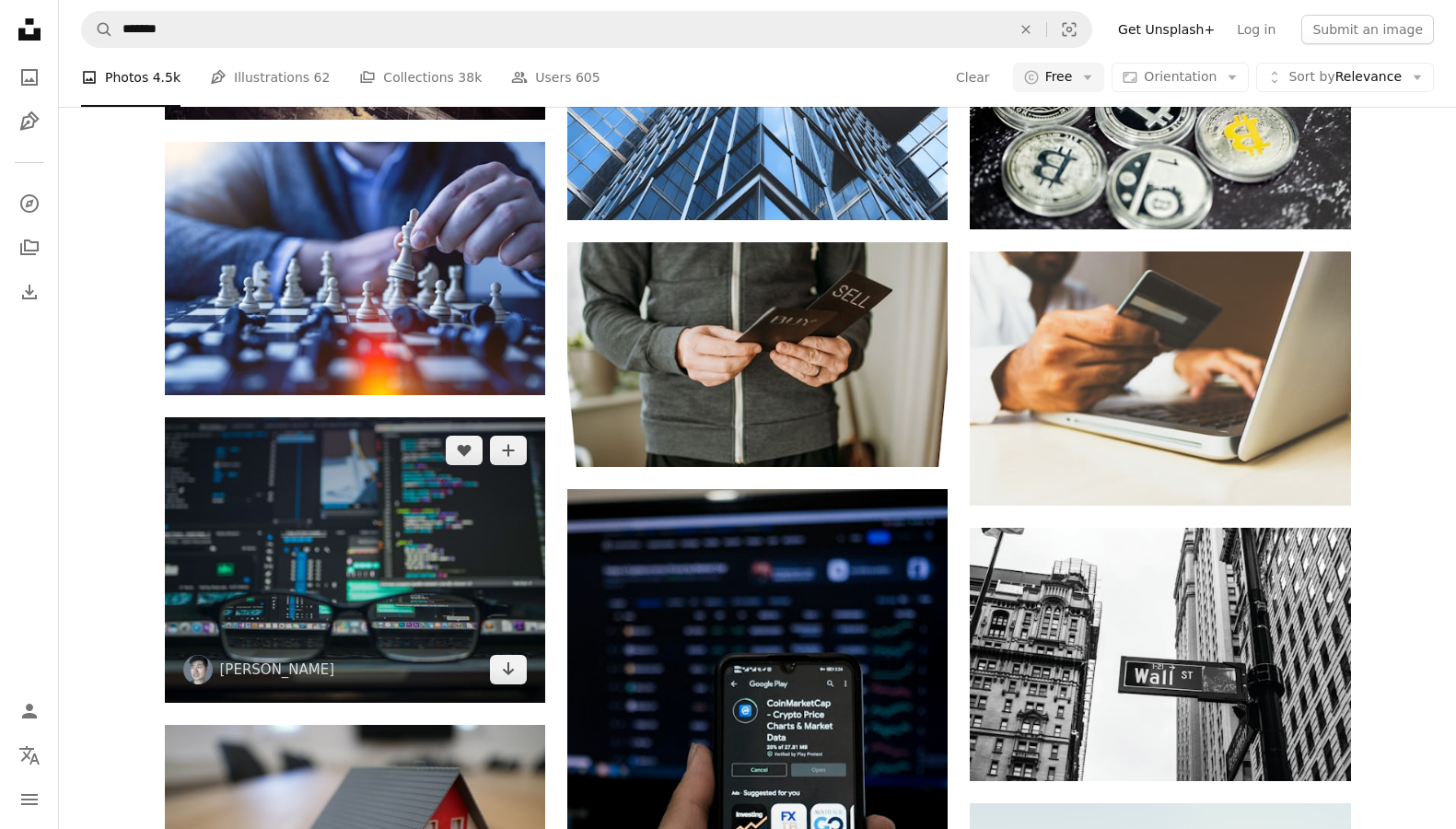
click at [489, 554] on img at bounding box center [355, 560] width 380 height 286
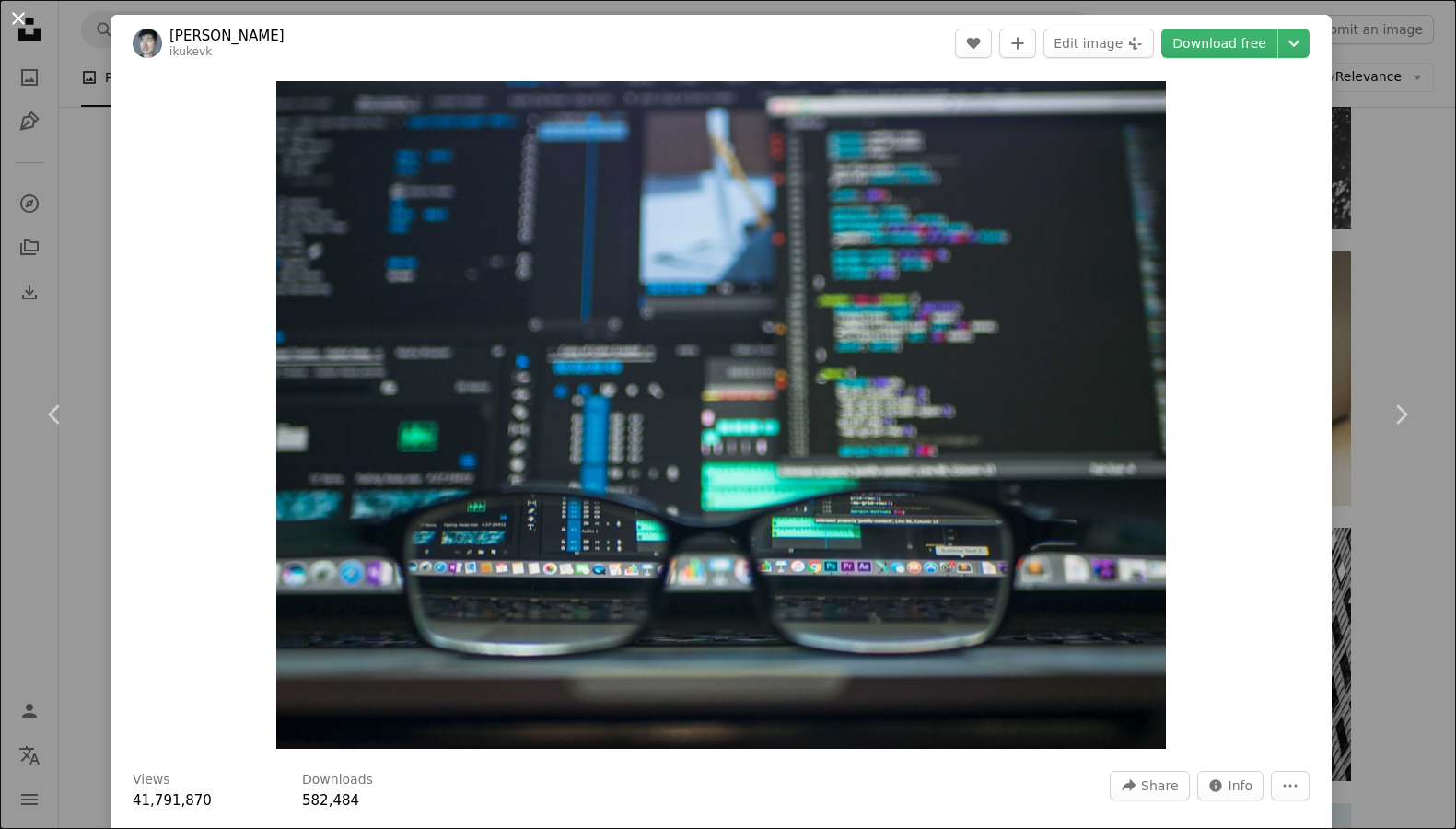
click at [18, 16] on button "An X shape" at bounding box center [19, 19] width 22 height 22
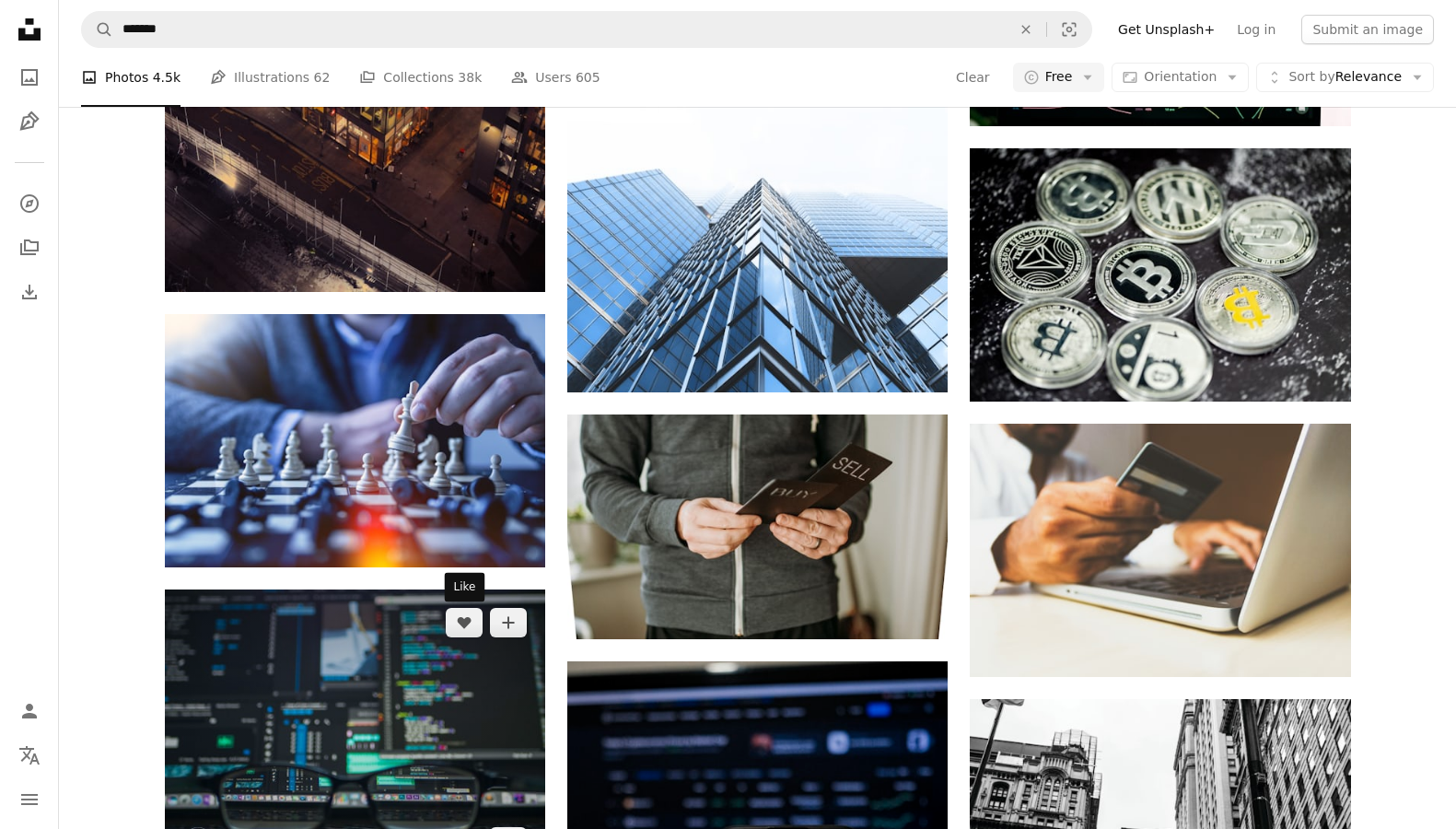
scroll to position [7808, 0]
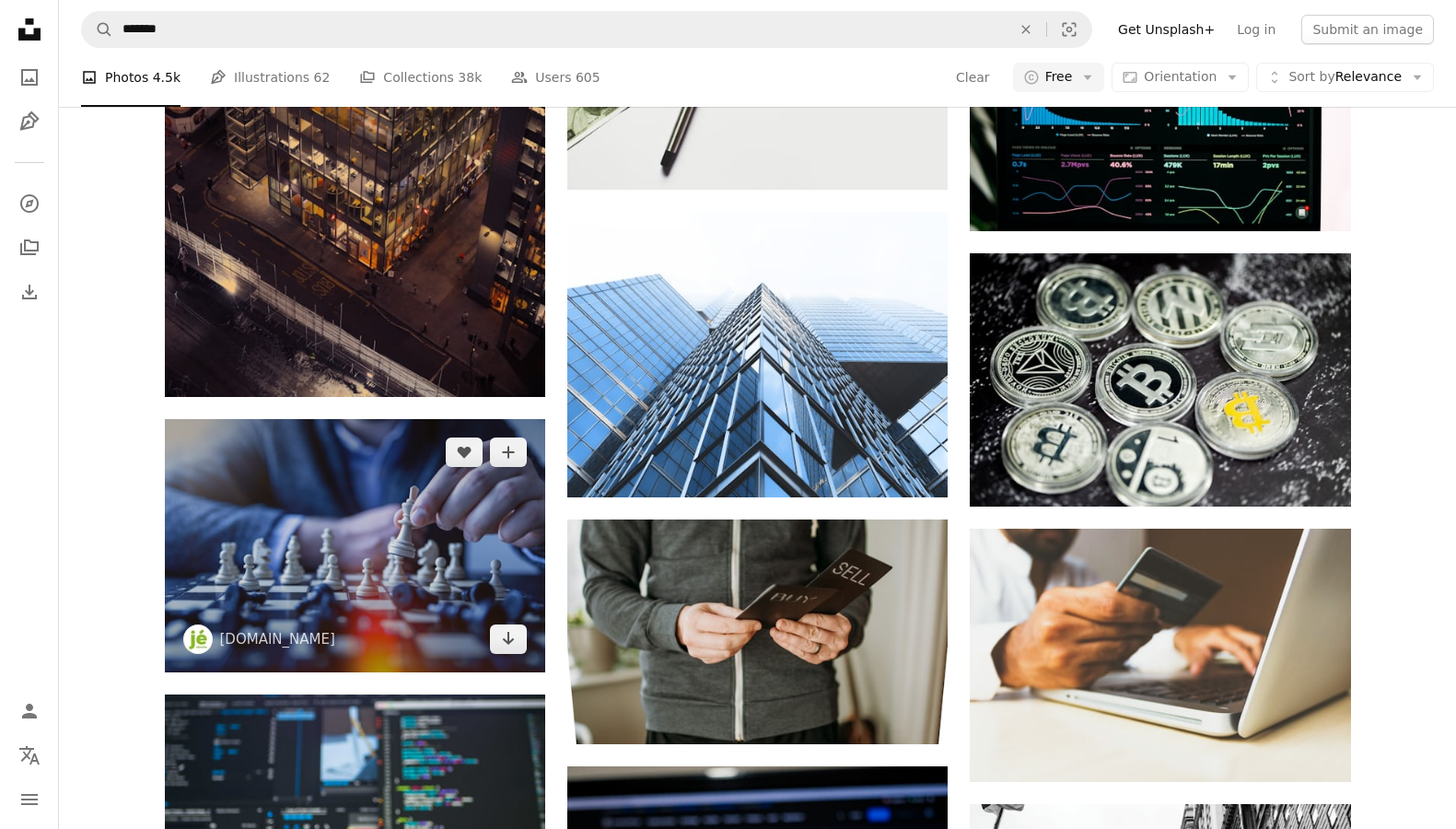
click at [415, 535] on img at bounding box center [355, 545] width 380 height 253
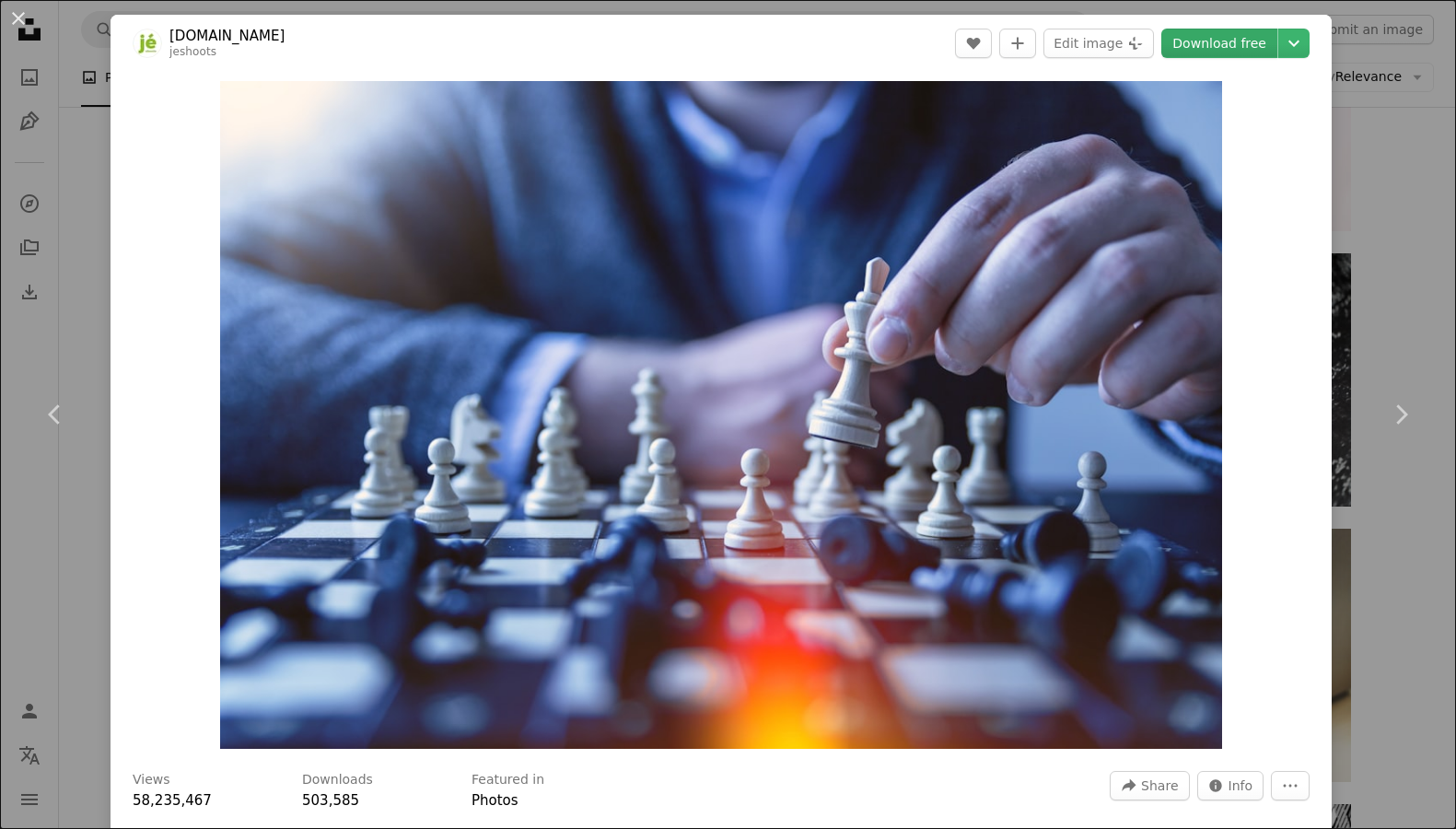
click at [1235, 46] on link "Download free" at bounding box center [1219, 44] width 116 height 30
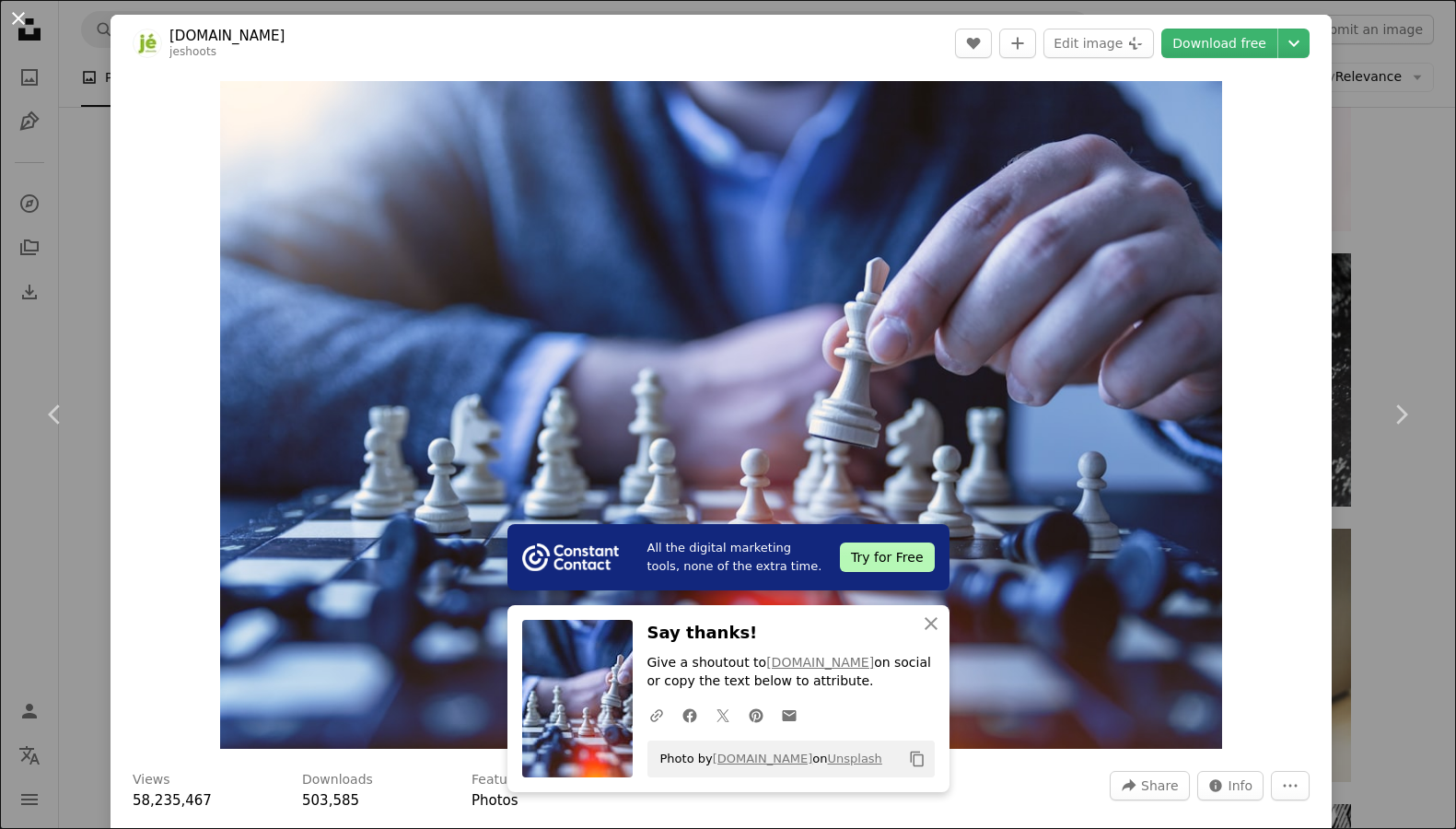
click at [30, 24] on button "An X shape" at bounding box center [19, 19] width 22 height 22
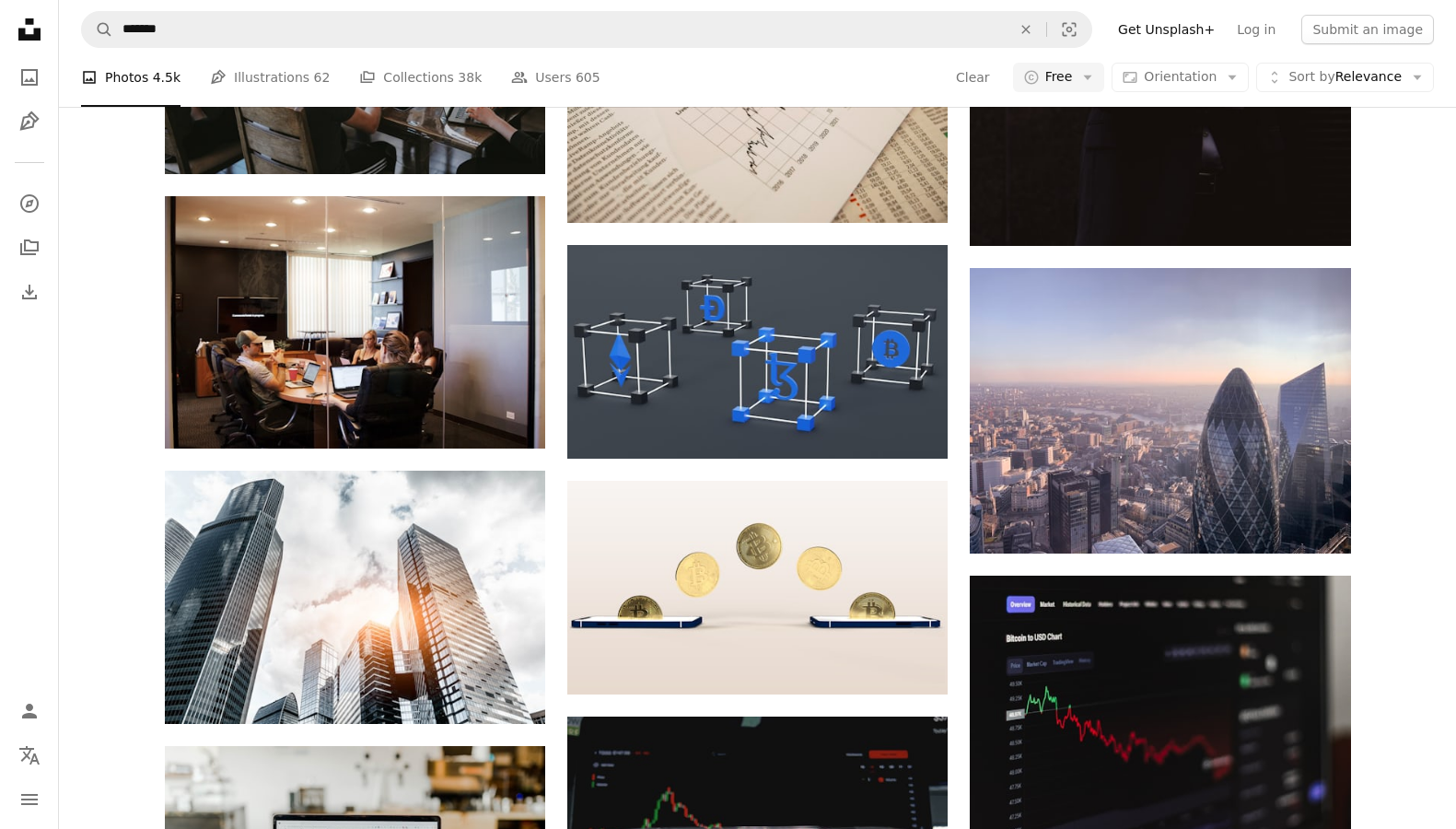
scroll to position [9770, 0]
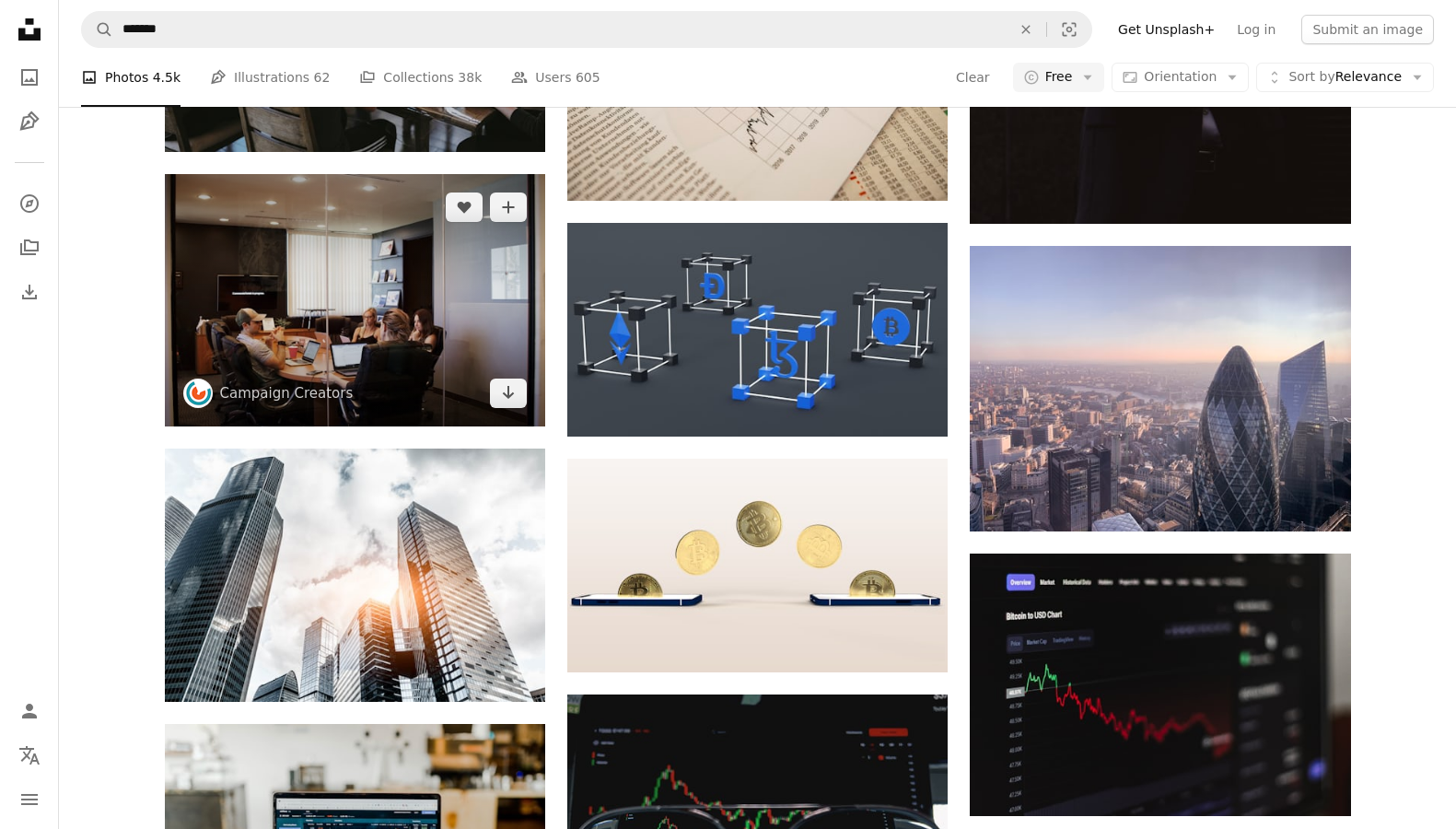
click at [387, 298] on img at bounding box center [355, 300] width 380 height 252
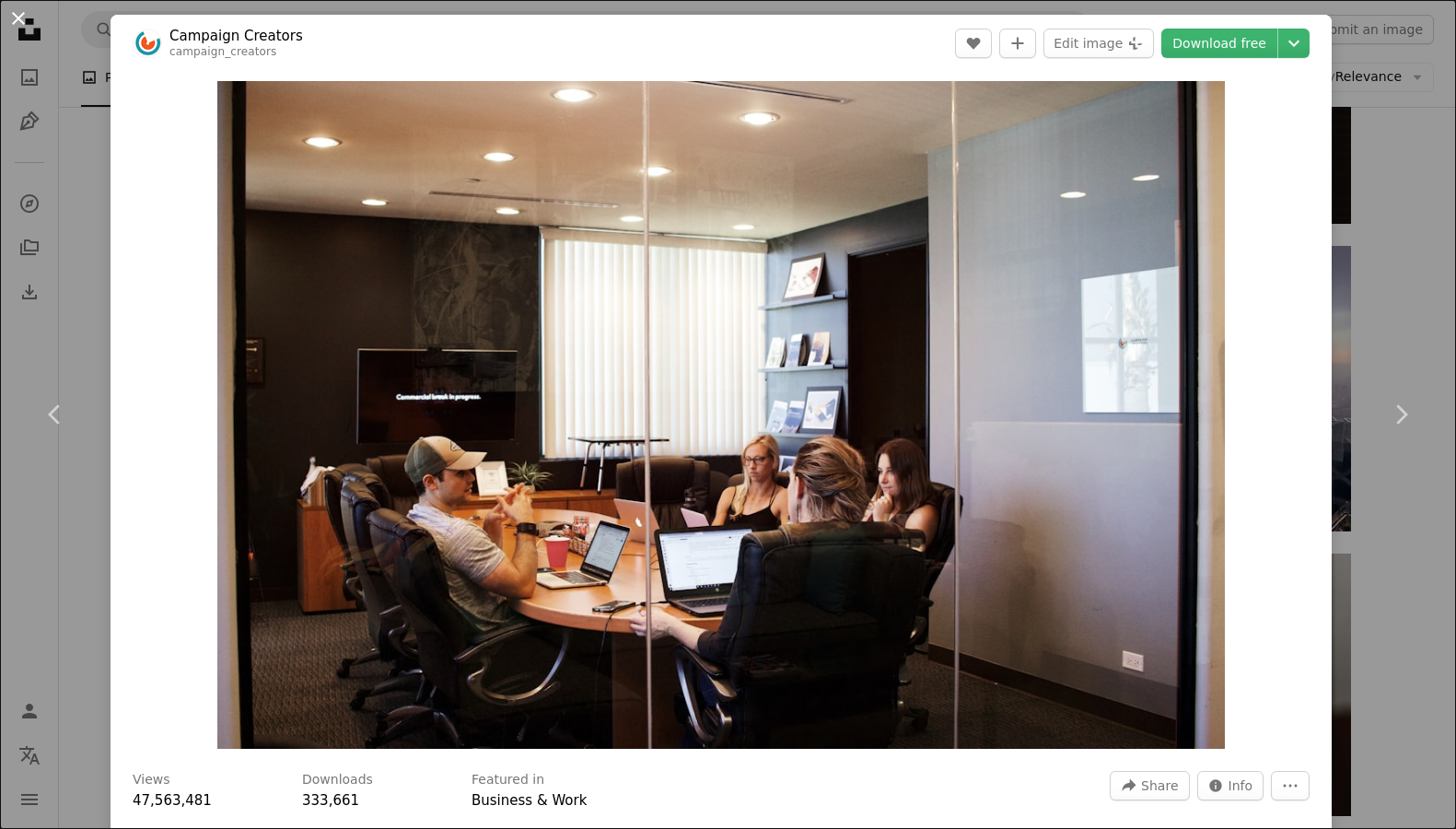
click at [14, 13] on button "An X shape" at bounding box center [19, 19] width 22 height 22
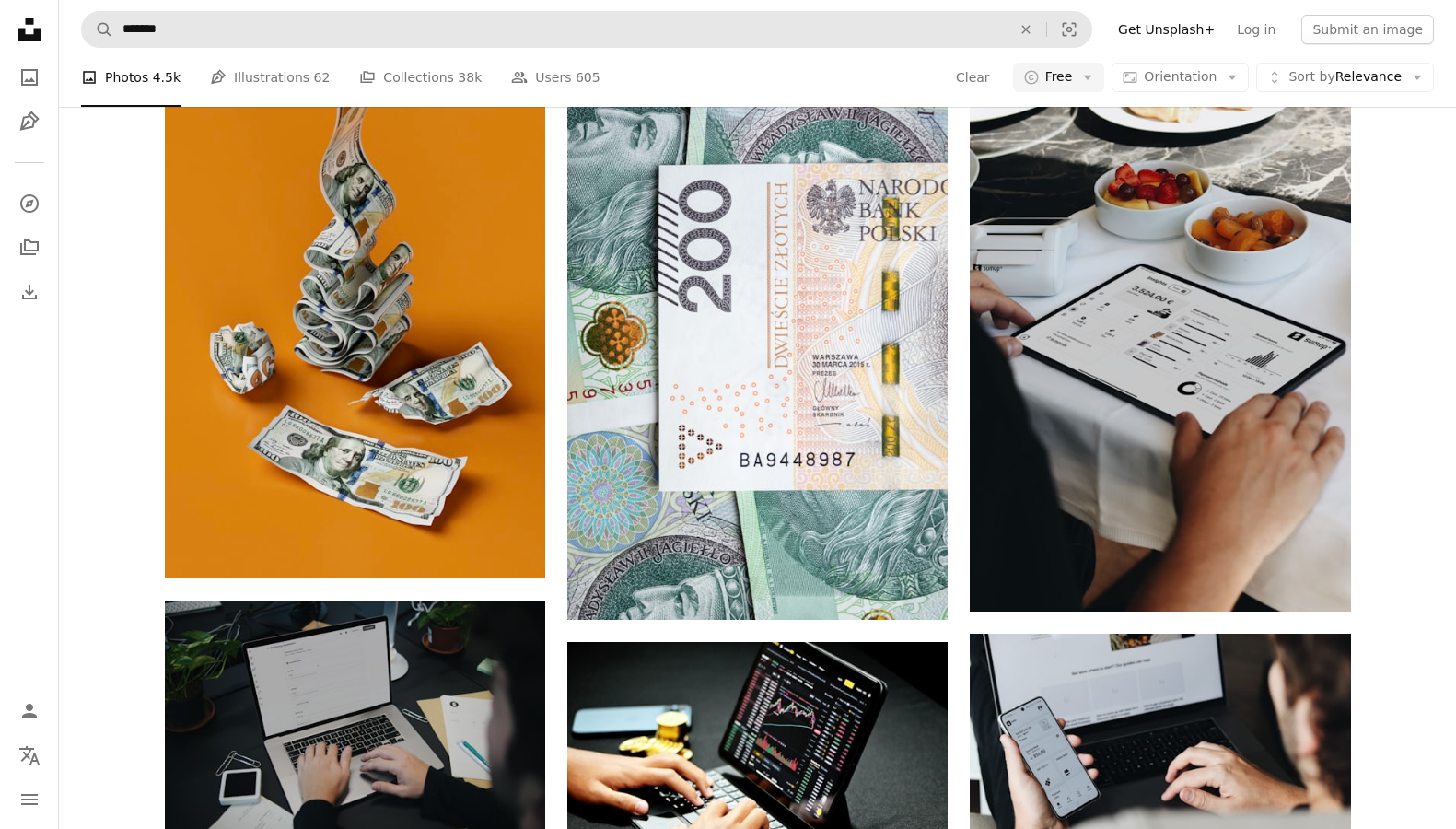
scroll to position [16309, 0]
